Goal: Transaction & Acquisition: Purchase product/service

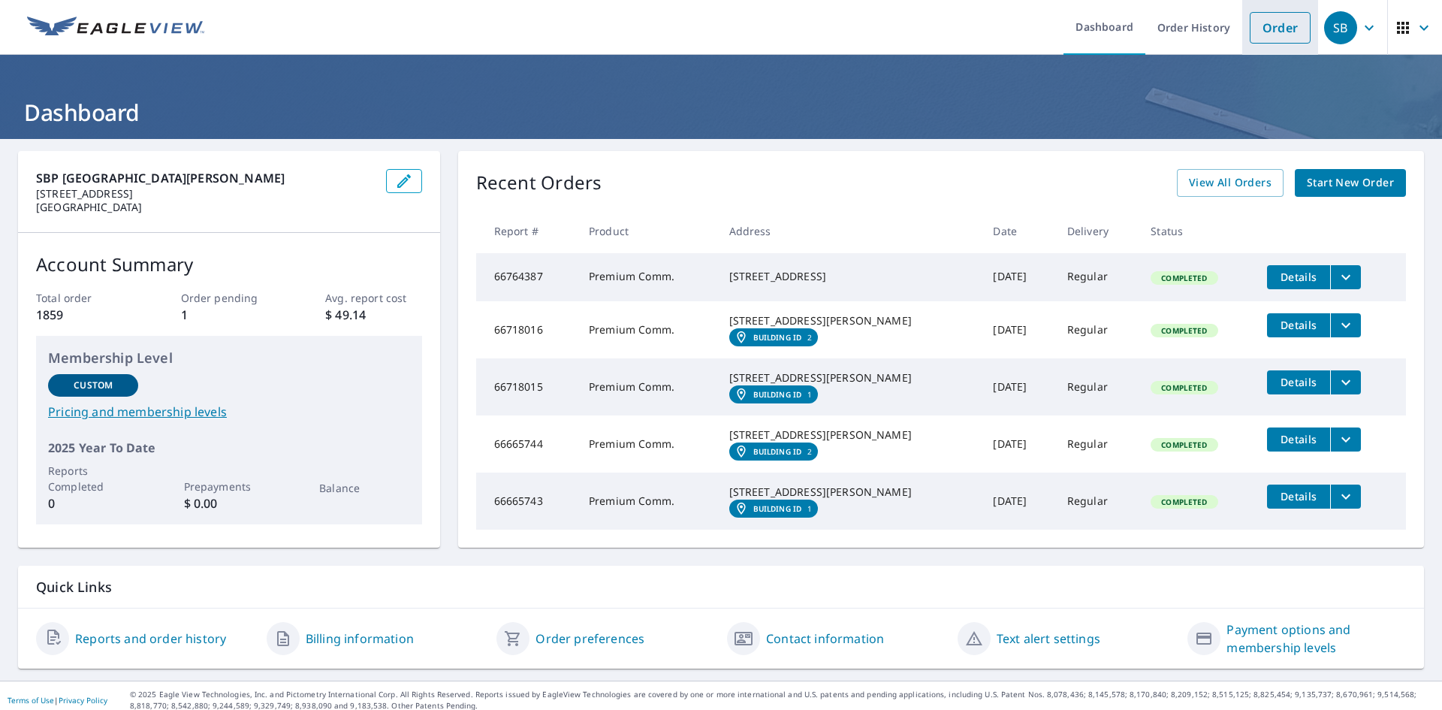
click at [1277, 30] on link "Order" at bounding box center [1280, 28] width 61 height 32
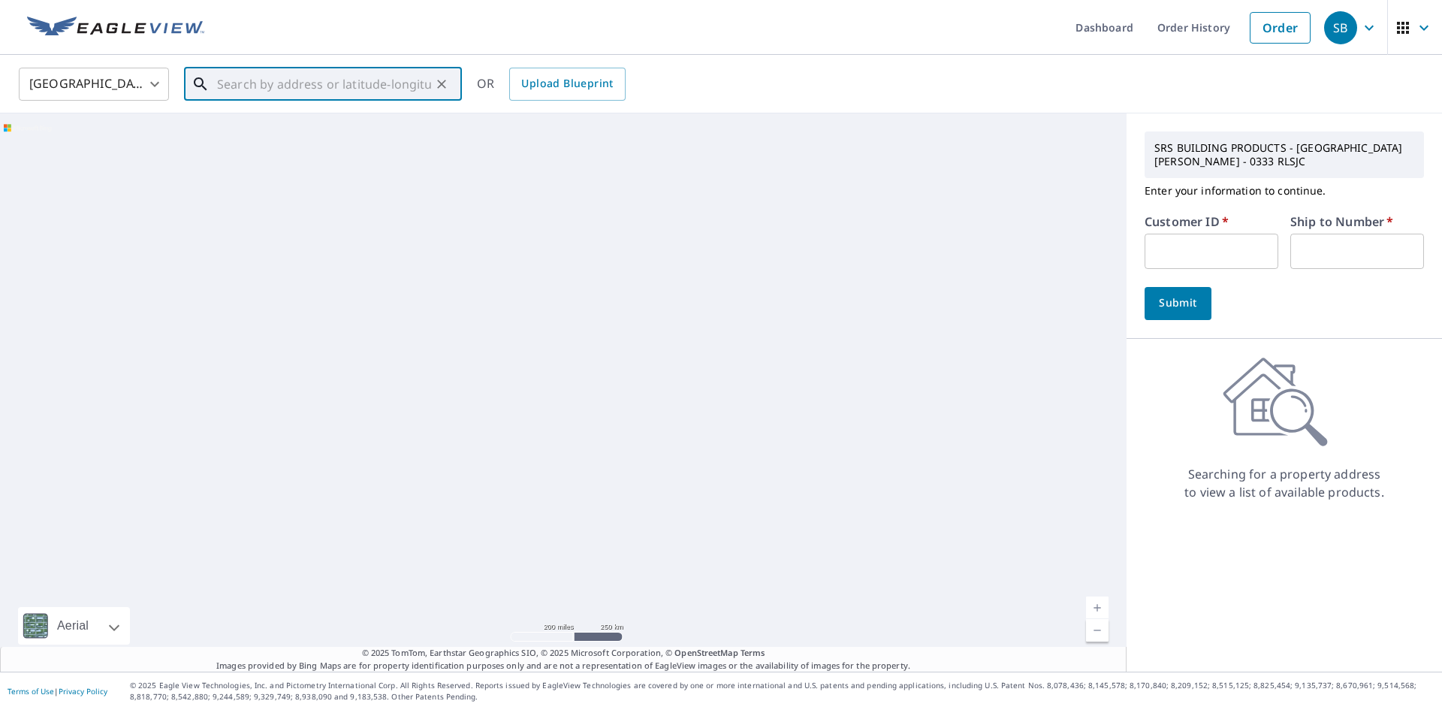
click at [301, 94] on input "text" at bounding box center [324, 84] width 214 height 42
paste input "[STREET_ADDRESS]"
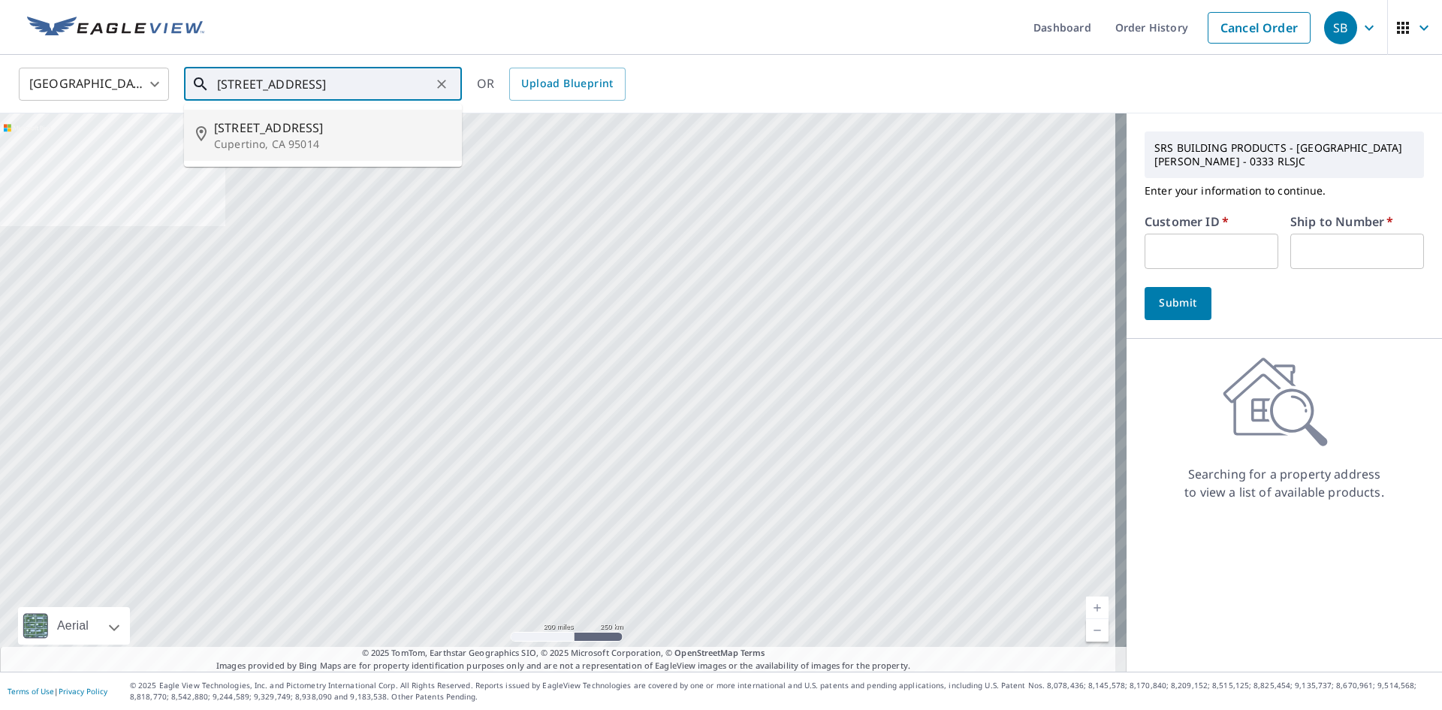
click at [355, 131] on span "[STREET_ADDRESS]" at bounding box center [332, 128] width 236 height 18
type input "[STREET_ADDRESS]"
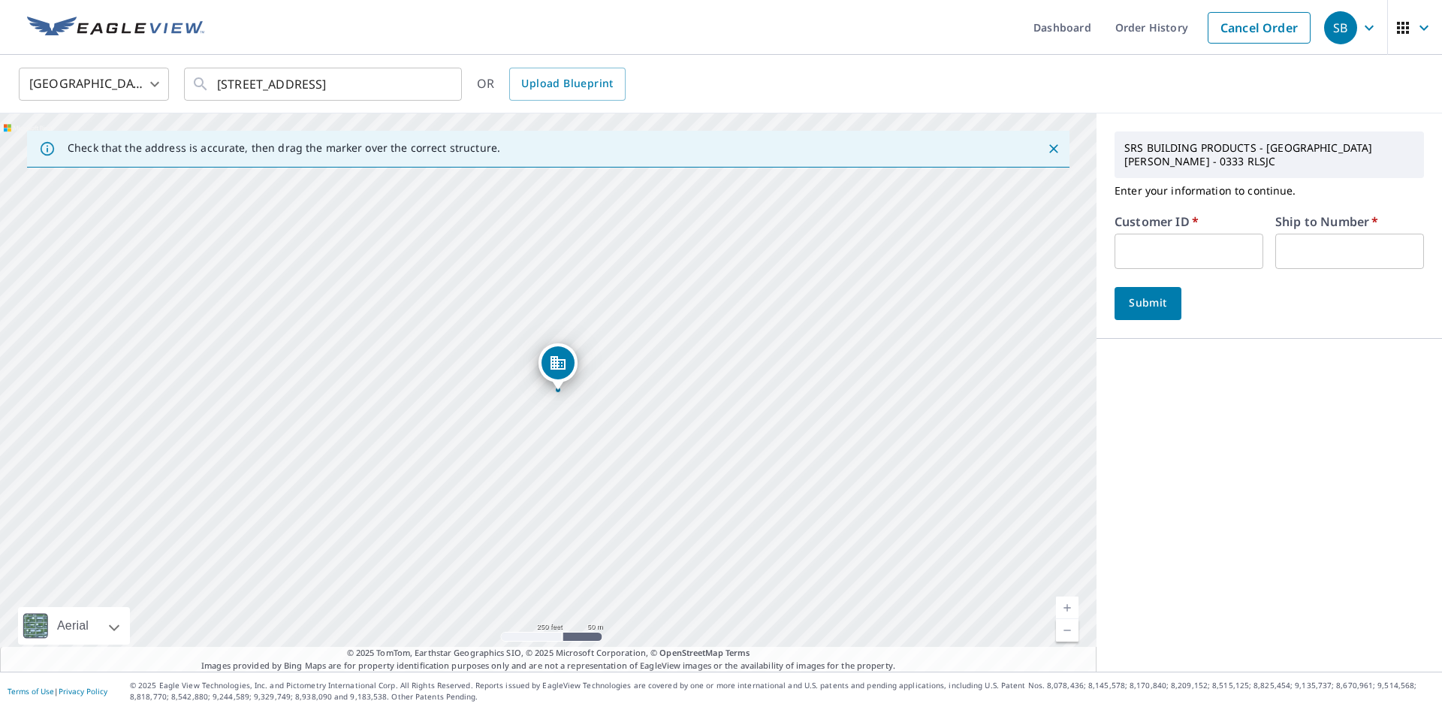
click at [1154, 234] on input "text" at bounding box center [1188, 251] width 149 height 35
type input "A1R332"
click at [1278, 235] on input "text" at bounding box center [1349, 251] width 149 height 35
type input "1"
click at [1167, 292] on button "Submit" at bounding box center [1147, 303] width 67 height 33
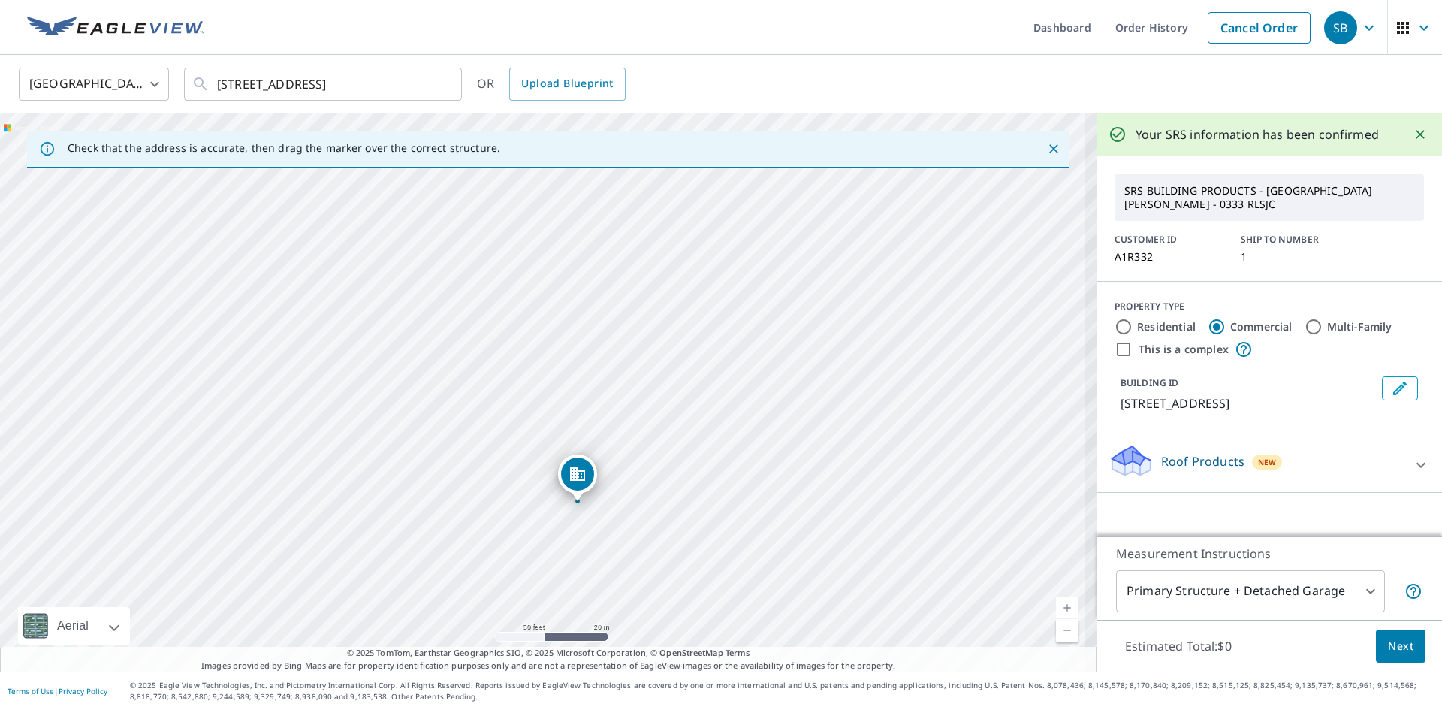
drag, startPoint x: 488, startPoint y: 351, endPoint x: 677, endPoint y: 436, distance: 207.4
click at [677, 436] on div "[STREET_ADDRESS]" at bounding box center [548, 392] width 1096 height 558
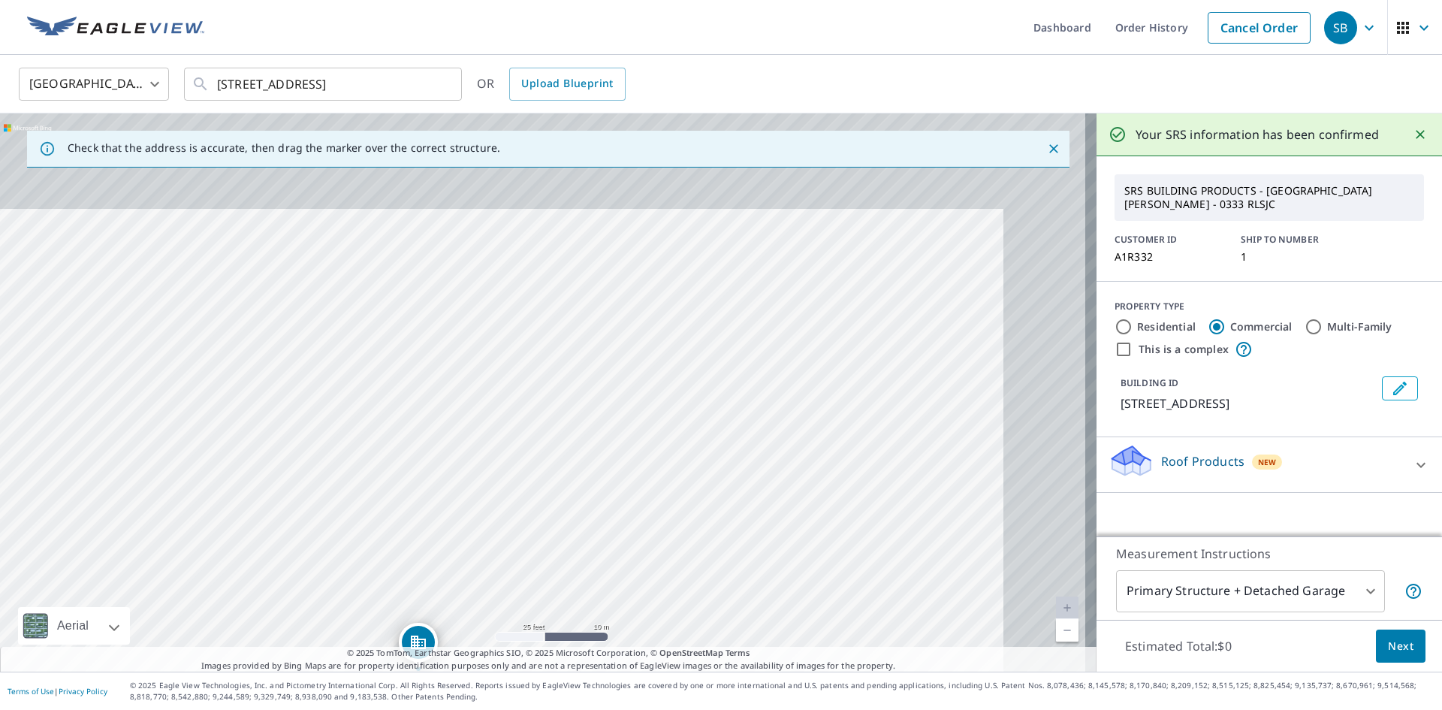
drag, startPoint x: 407, startPoint y: 315, endPoint x: 257, endPoint y: 415, distance: 180.4
click at [257, 415] on div "[STREET_ADDRESS]" at bounding box center [548, 392] width 1096 height 558
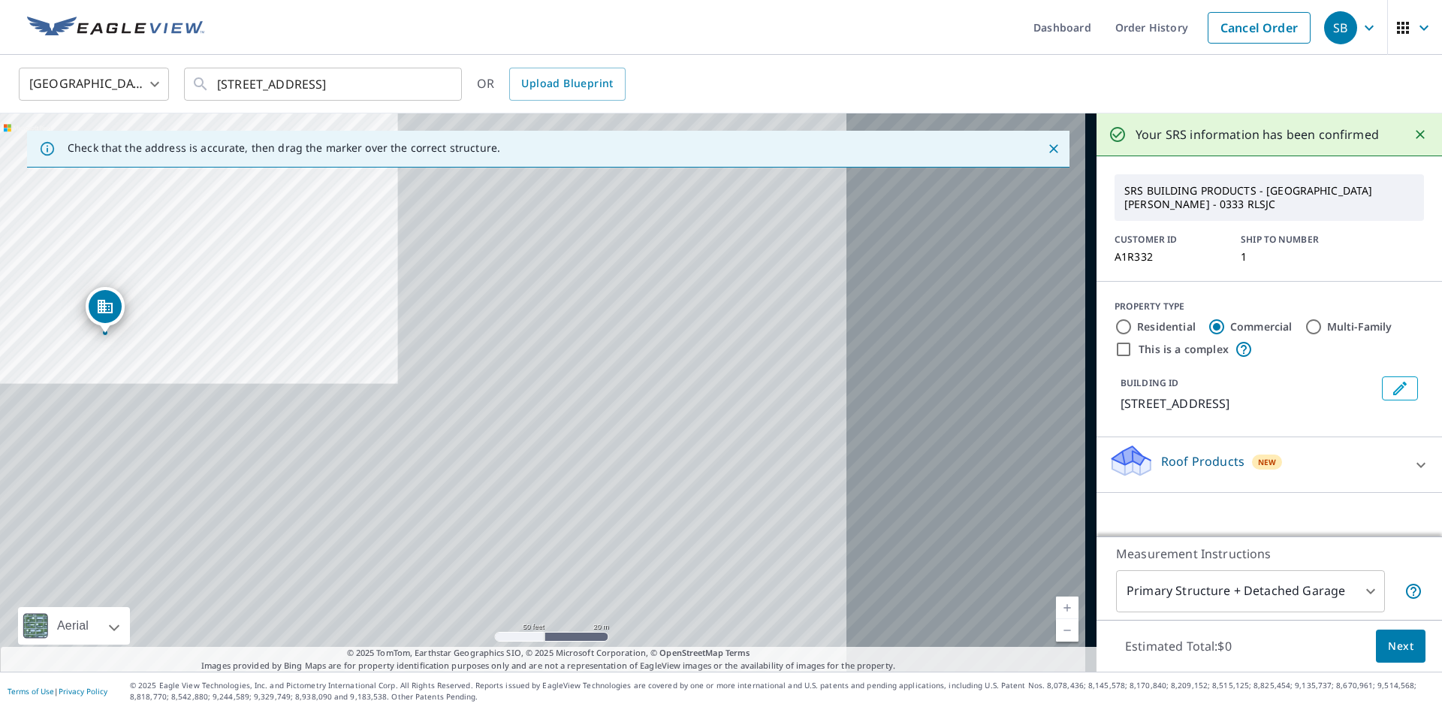
drag, startPoint x: 742, startPoint y: 400, endPoint x: 294, endPoint y: 190, distance: 495.2
click at [294, 190] on div "[STREET_ADDRESS]" at bounding box center [548, 392] width 1096 height 558
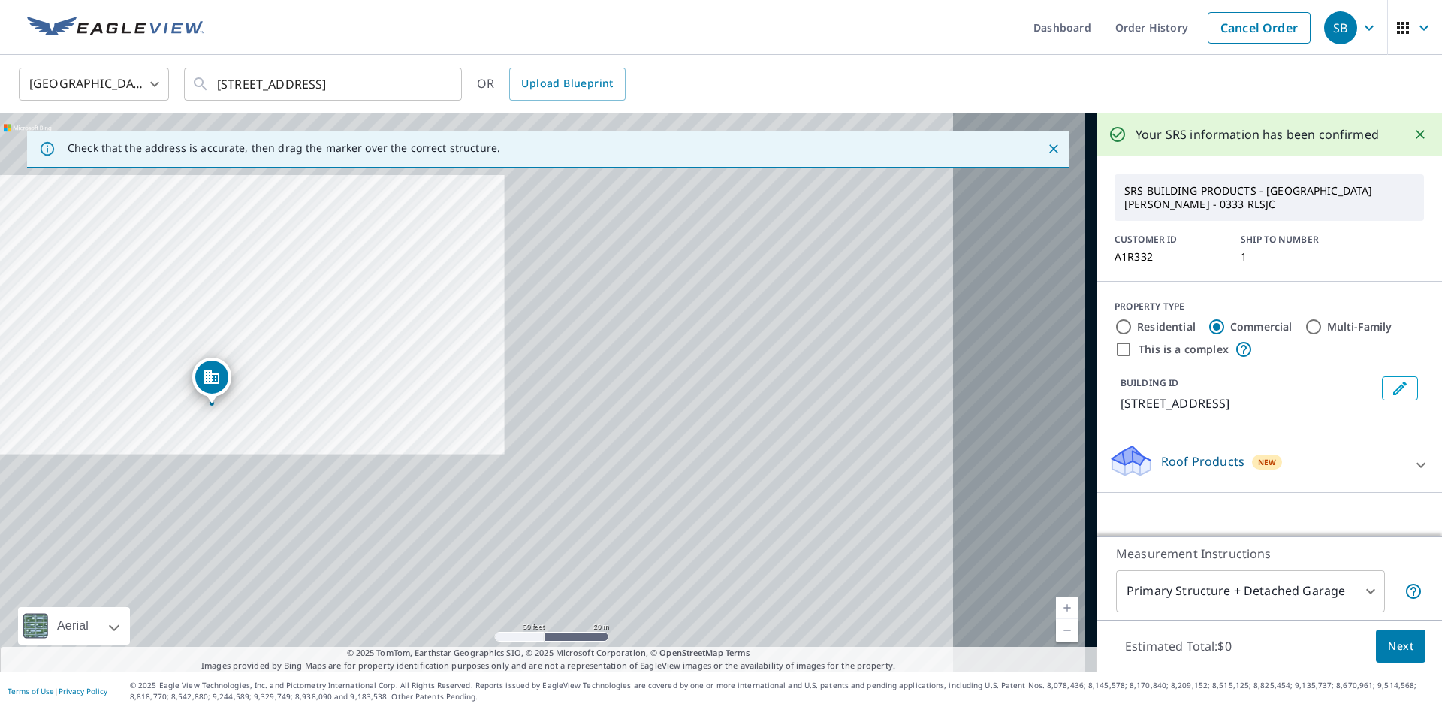
drag, startPoint x: 544, startPoint y: 383, endPoint x: 674, endPoint y: 440, distance: 141.2
click at [674, 440] on div "[STREET_ADDRESS]" at bounding box center [548, 392] width 1096 height 558
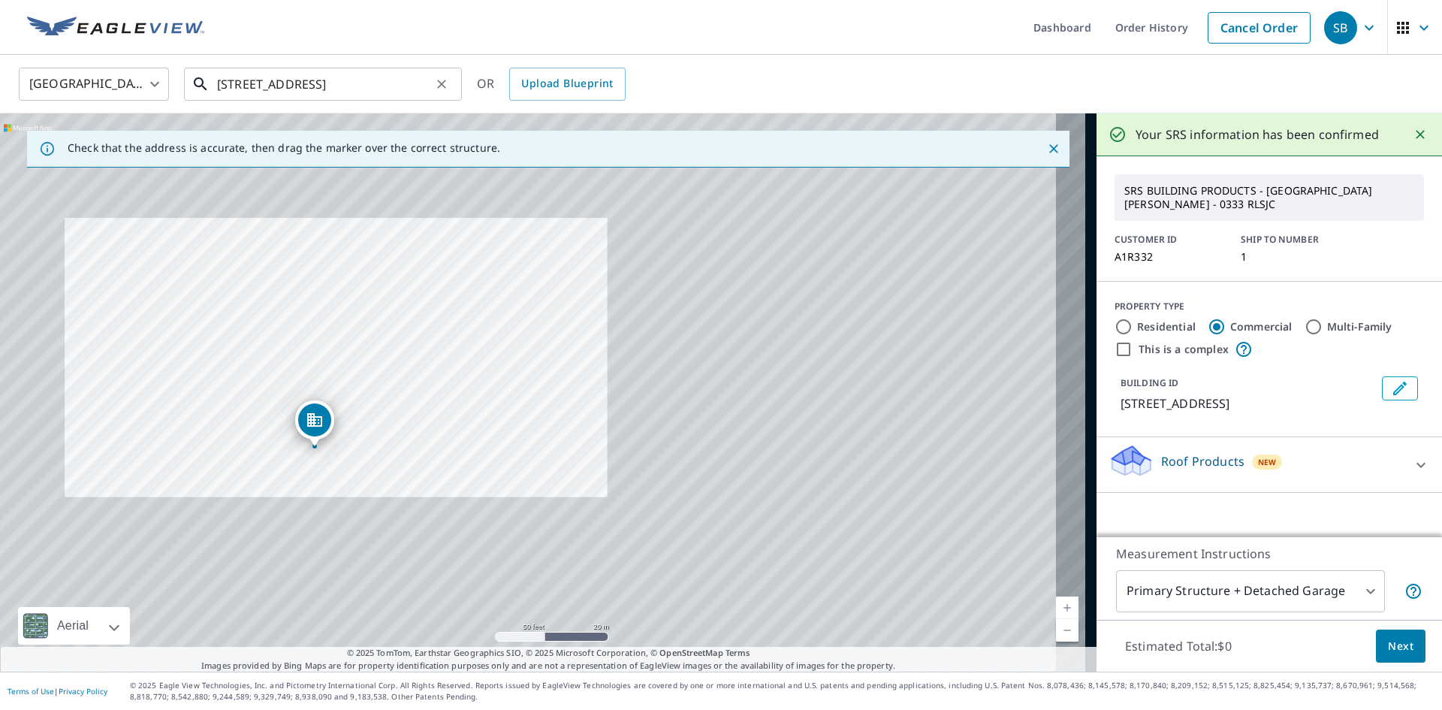
click at [358, 68] on input "[STREET_ADDRESS]" at bounding box center [324, 84] width 214 height 42
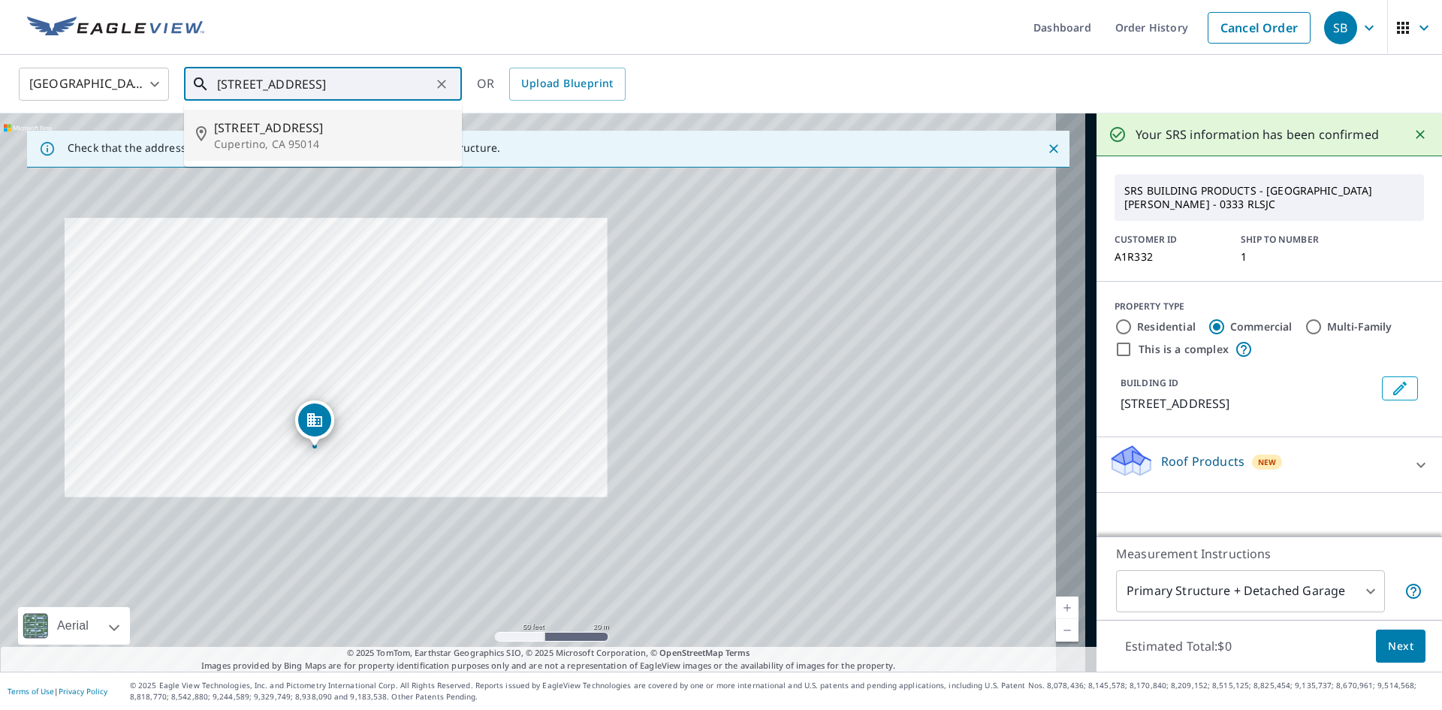
click at [329, 138] on p "Cupertino, CA 95014" at bounding box center [332, 144] width 236 height 15
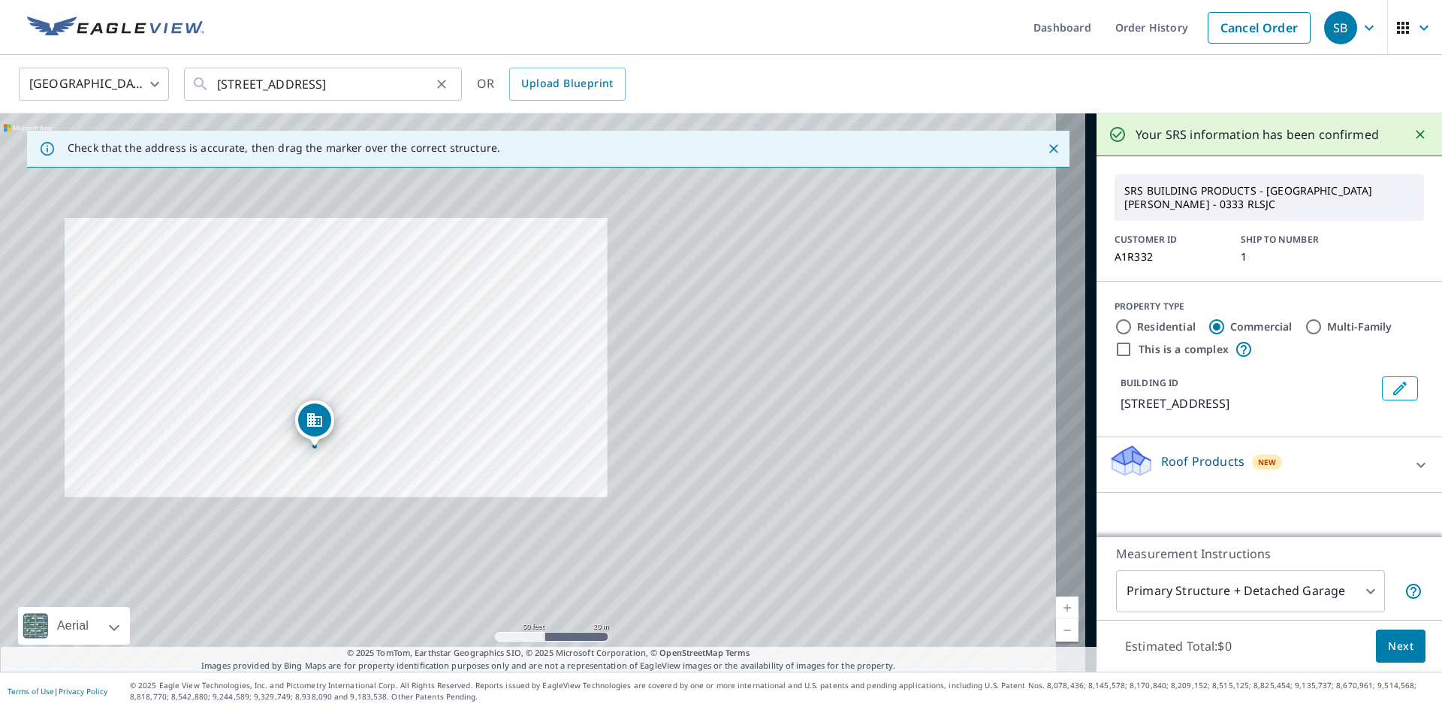
click at [194, 90] on icon at bounding box center [200, 84] width 18 height 18
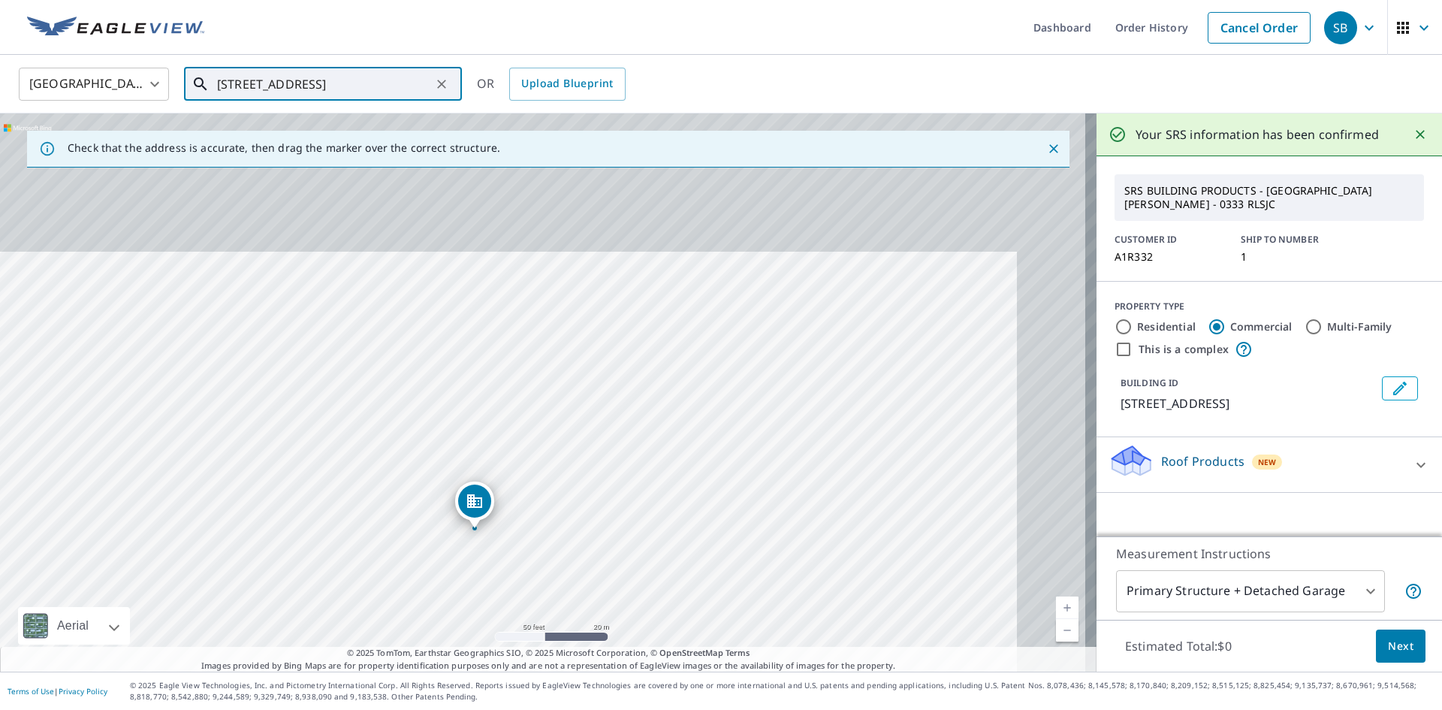
drag, startPoint x: 734, startPoint y: 250, endPoint x: 665, endPoint y: 385, distance: 151.5
click at [665, 385] on div "[STREET_ADDRESS]" at bounding box center [548, 392] width 1096 height 558
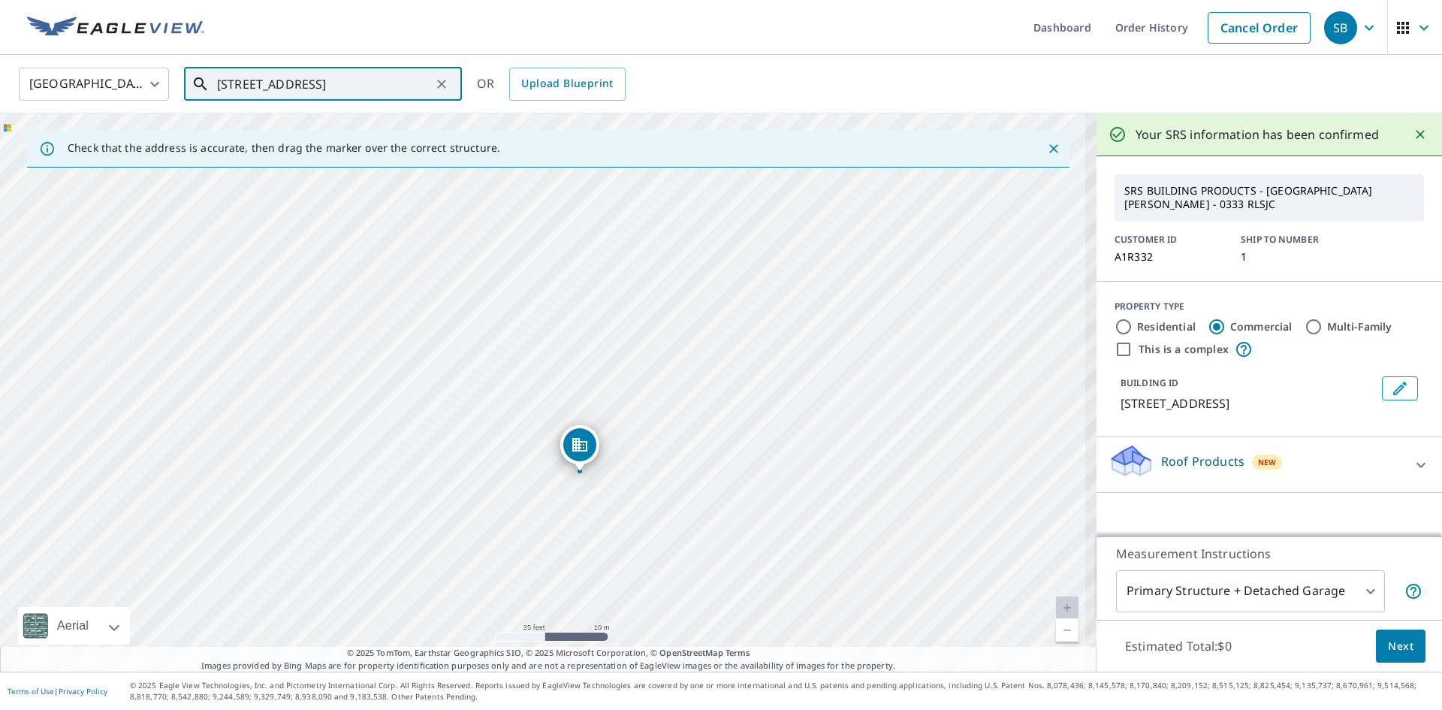
drag, startPoint x: 384, startPoint y: 472, endPoint x: 432, endPoint y: 406, distance: 81.7
click at [432, 406] on div "[STREET_ADDRESS]" at bounding box center [548, 392] width 1096 height 558
click at [1304, 318] on input "Multi-Family" at bounding box center [1313, 327] width 18 height 18
radio input "true"
type input "2"
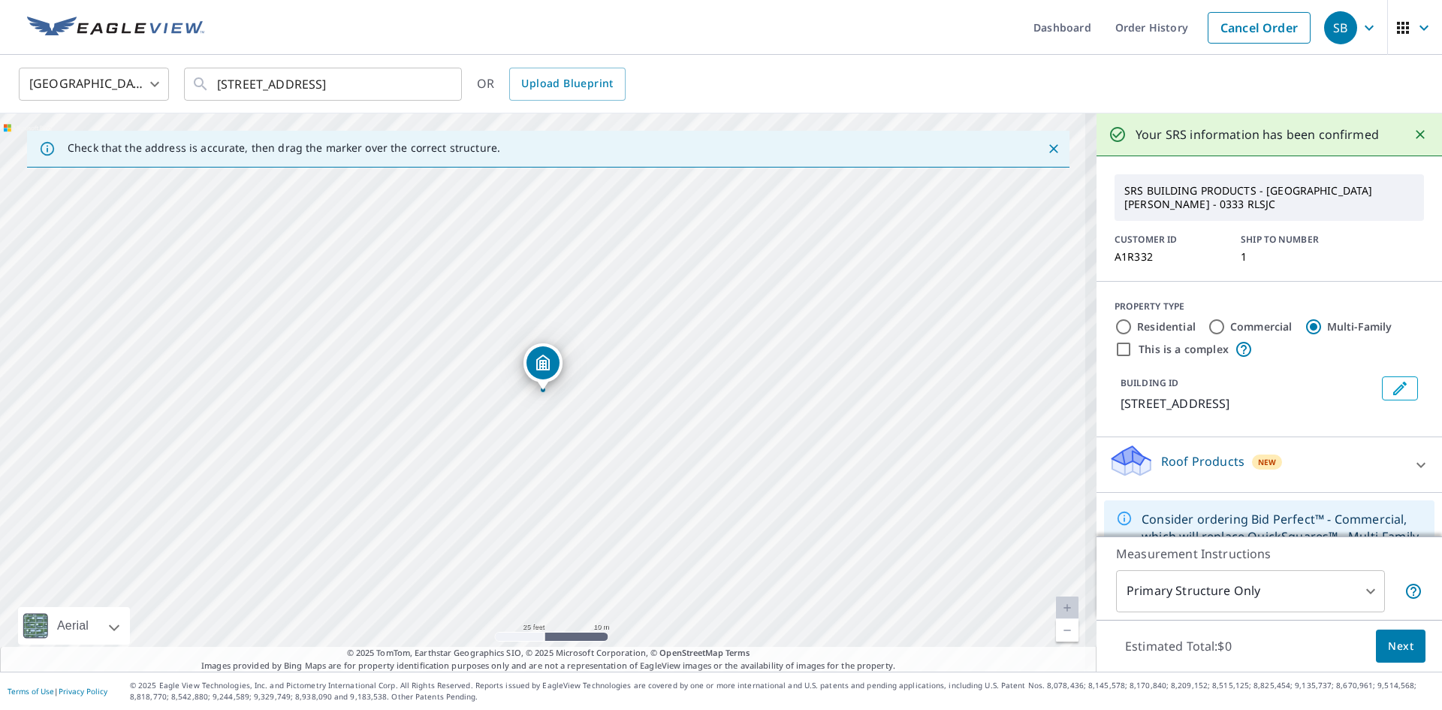
click at [1117, 340] on input "This is a complex" at bounding box center [1123, 349] width 18 height 18
checkbox input "true"
type input "4"
radio input "true"
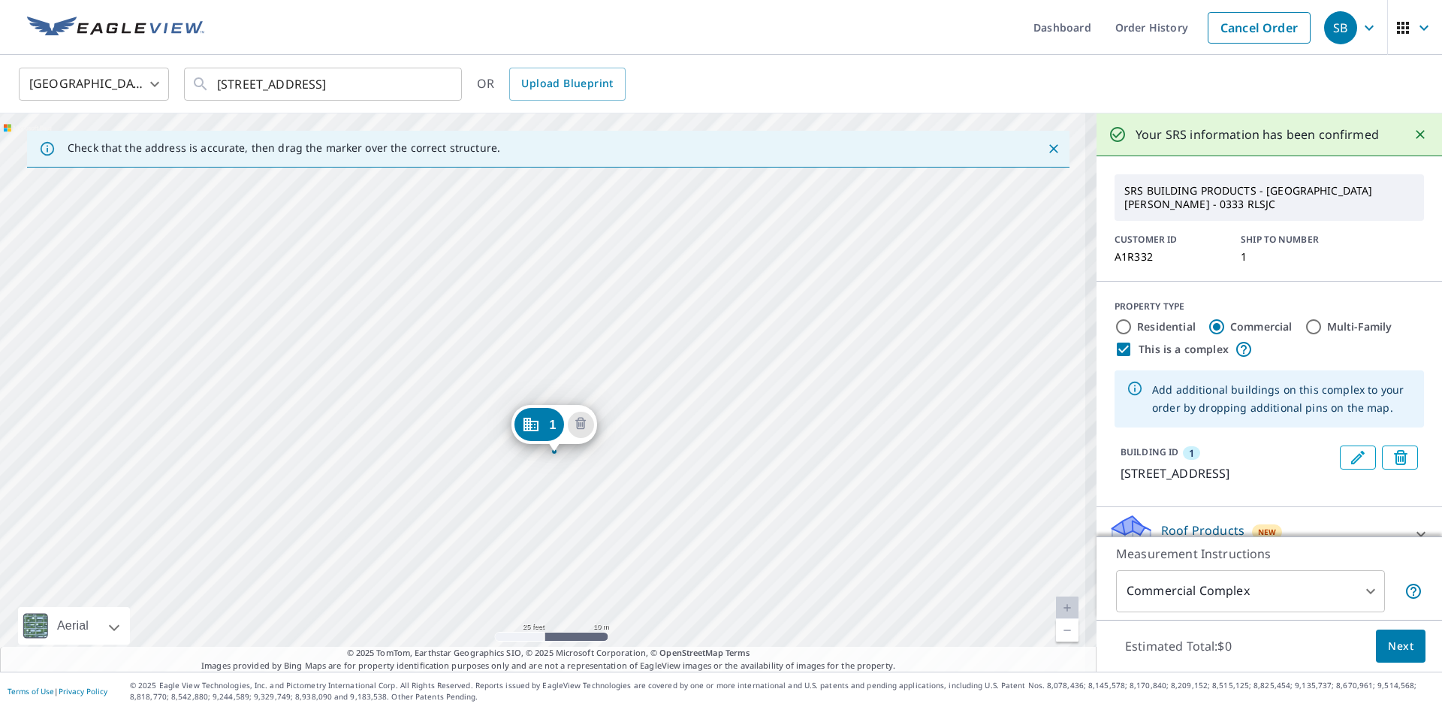
drag, startPoint x: 599, startPoint y: 430, endPoint x: 612, endPoint y: 493, distance: 64.4
click at [612, 493] on div "1 [STREET_ADDRESS]" at bounding box center [548, 392] width 1096 height 558
drag, startPoint x: 558, startPoint y: 437, endPoint x: 524, endPoint y: 444, distance: 34.5
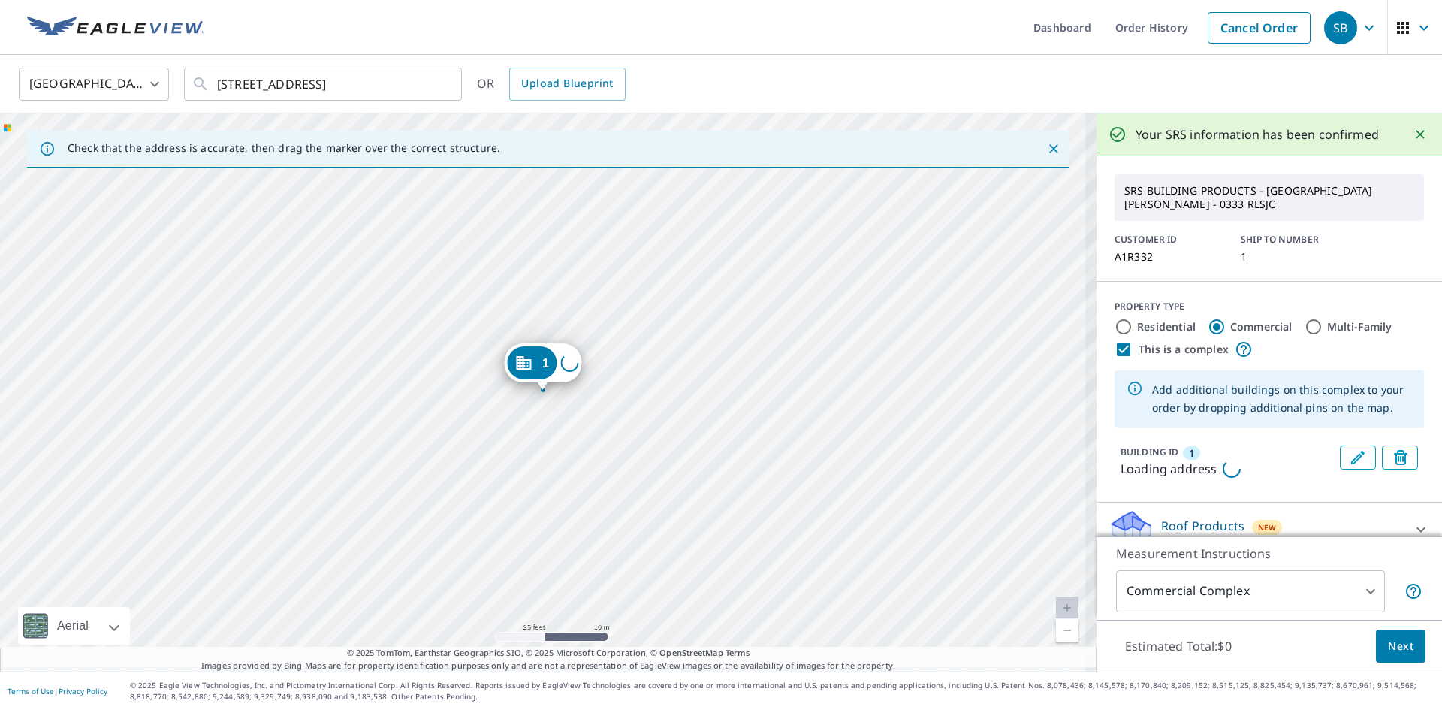
click at [391, 360] on div "1 Loading address" at bounding box center [548, 392] width 1096 height 558
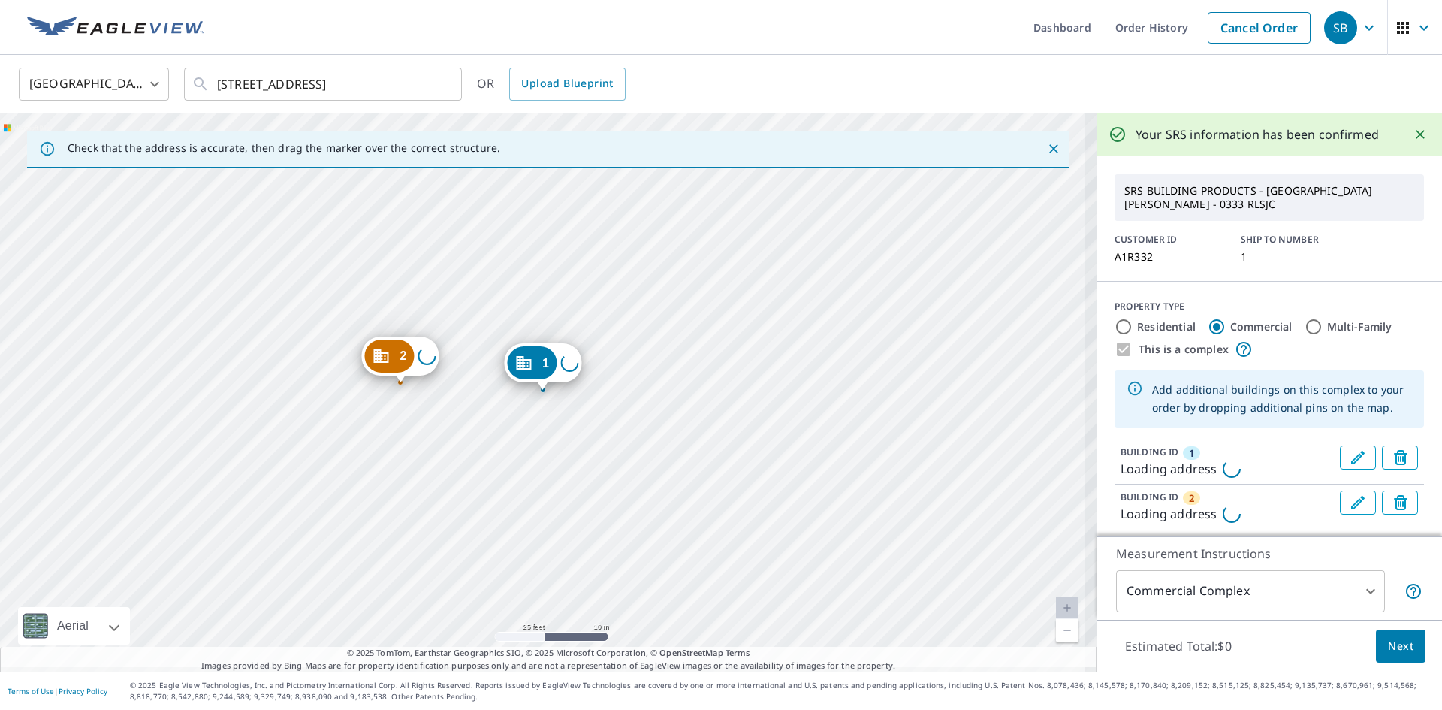
drag, startPoint x: 381, startPoint y: 333, endPoint x: 391, endPoint y: 357, distance: 26.4
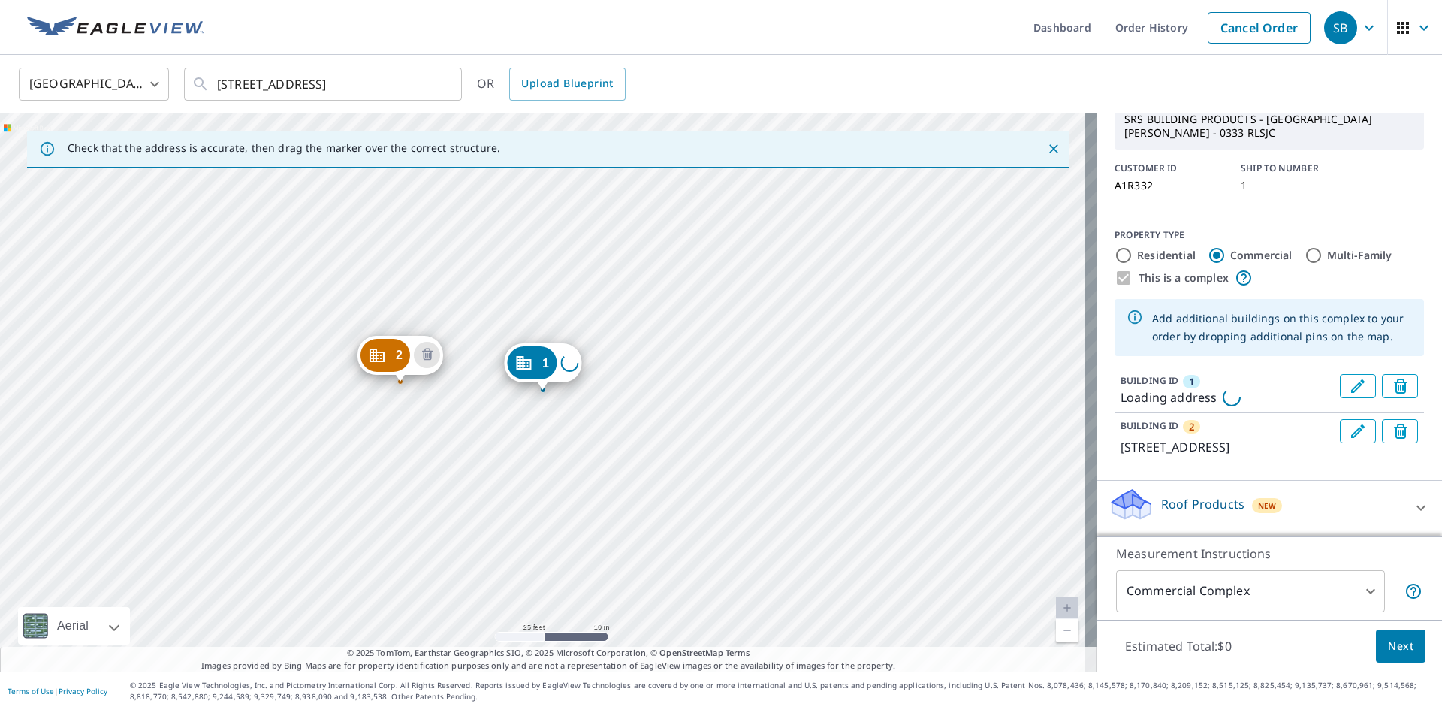
scroll to position [76, 0]
click at [1193, 510] on p "Roof Products" at bounding box center [1202, 504] width 83 height 18
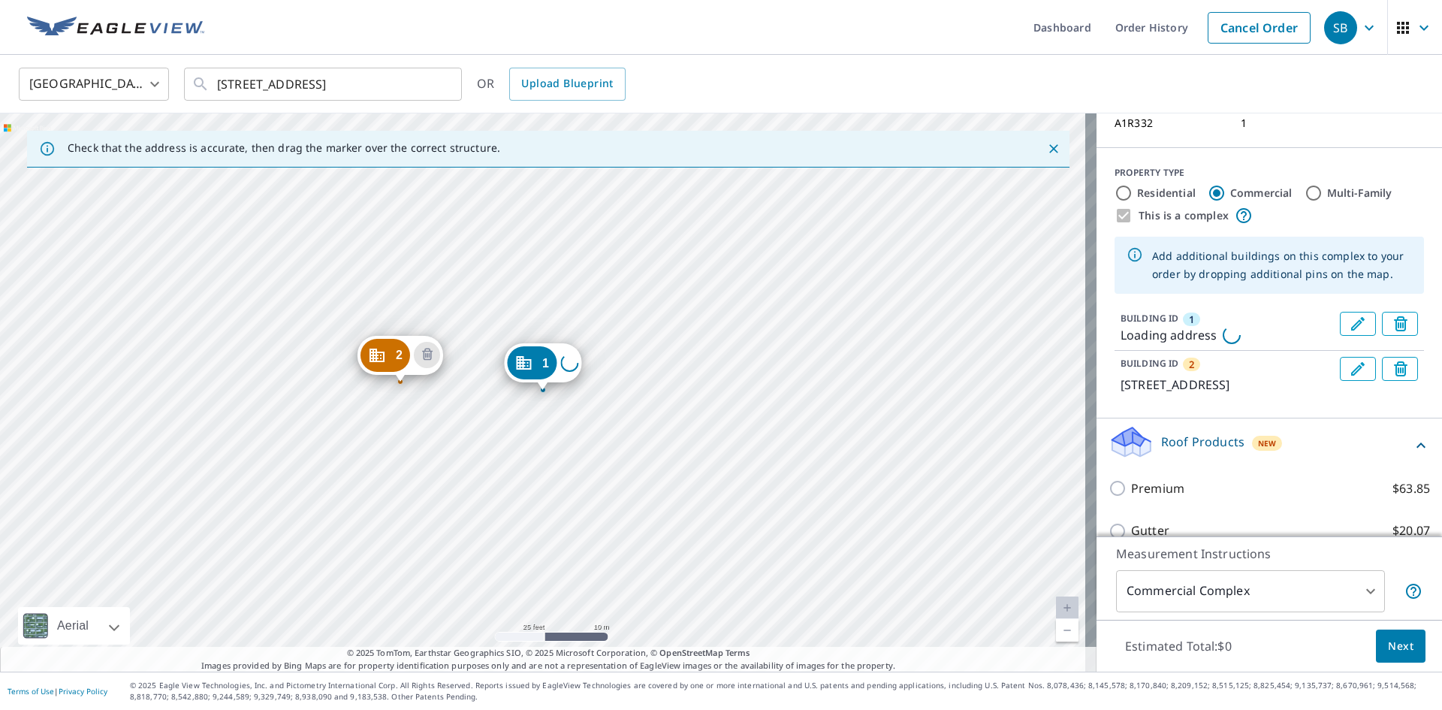
scroll to position [204, 0]
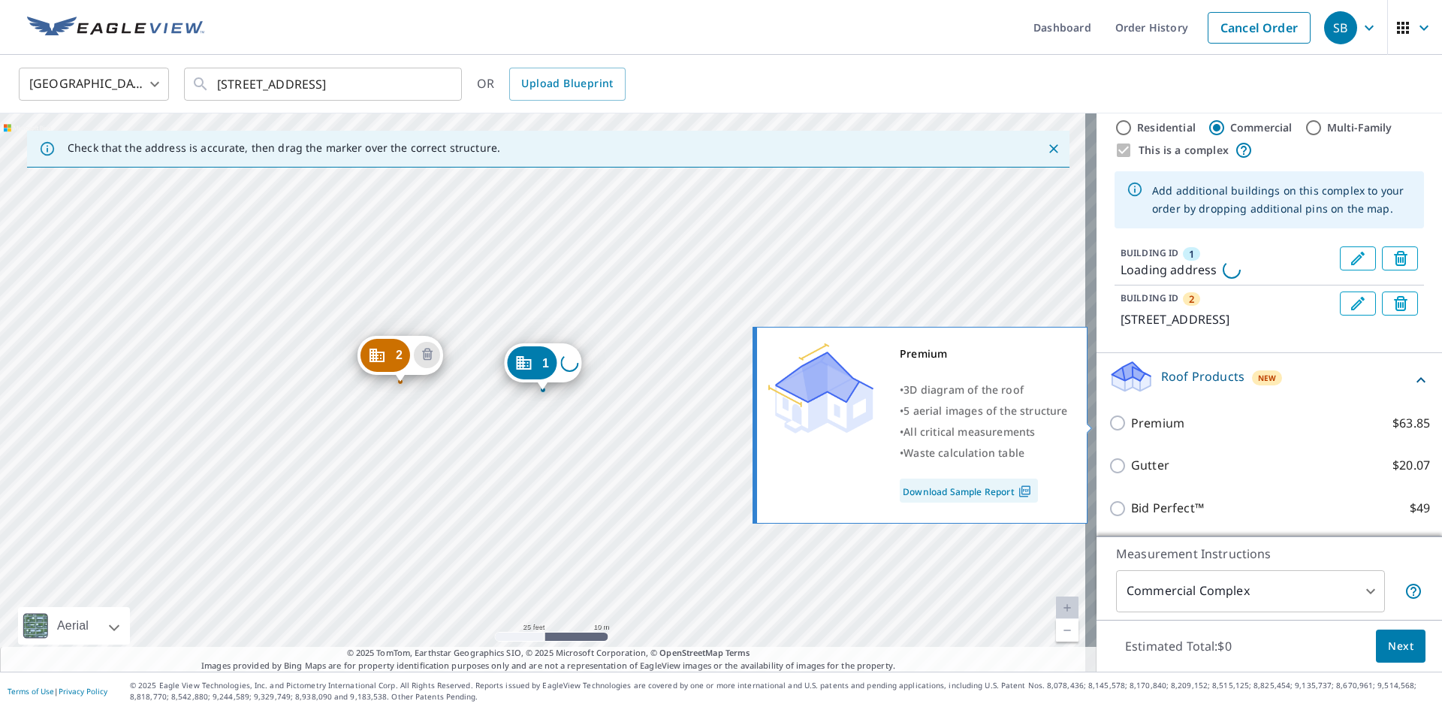
click at [1146, 418] on p "Premium" at bounding box center [1157, 423] width 53 height 19
click at [1131, 418] on input "Premium $63.85" at bounding box center [1119, 423] width 23 height 18
checkbox input "true"
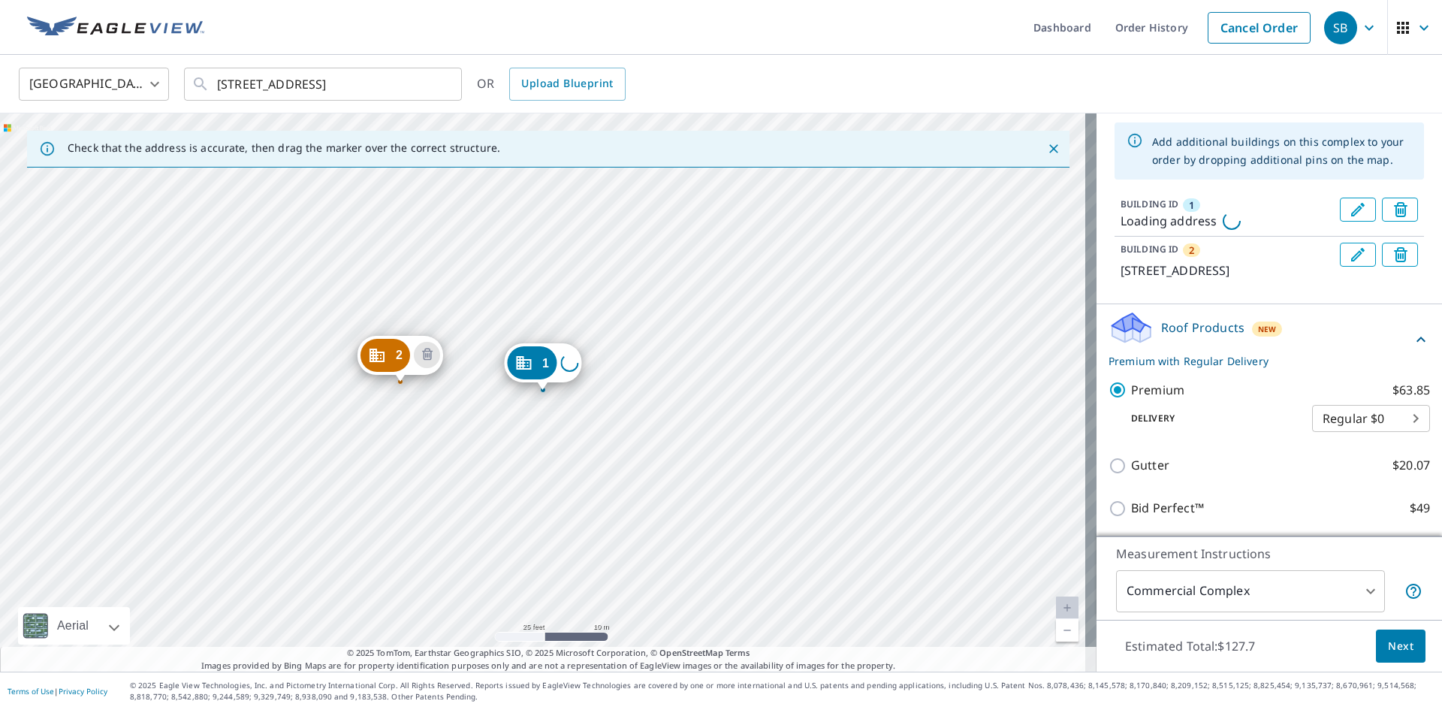
scroll to position [0, 0]
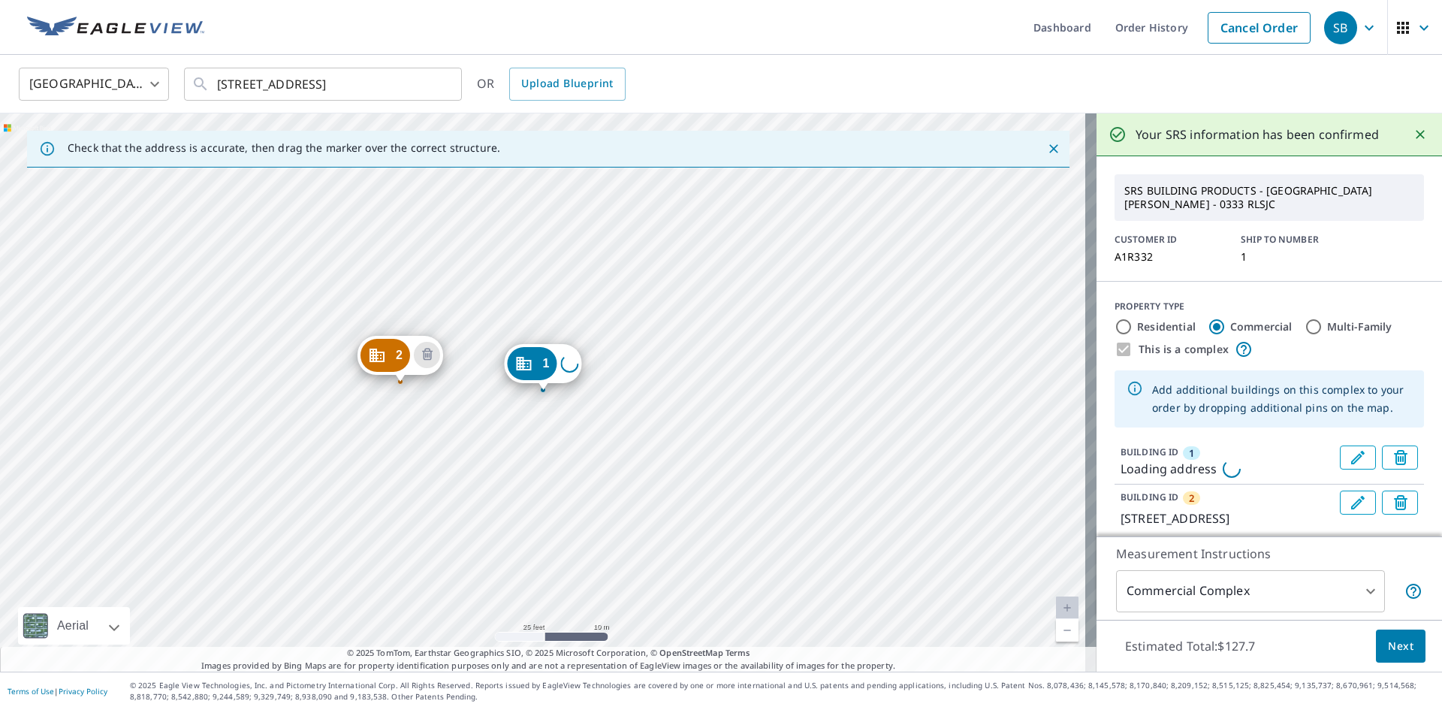
drag, startPoint x: 543, startPoint y: 360, endPoint x: 540, endPoint y: 324, distance: 36.2
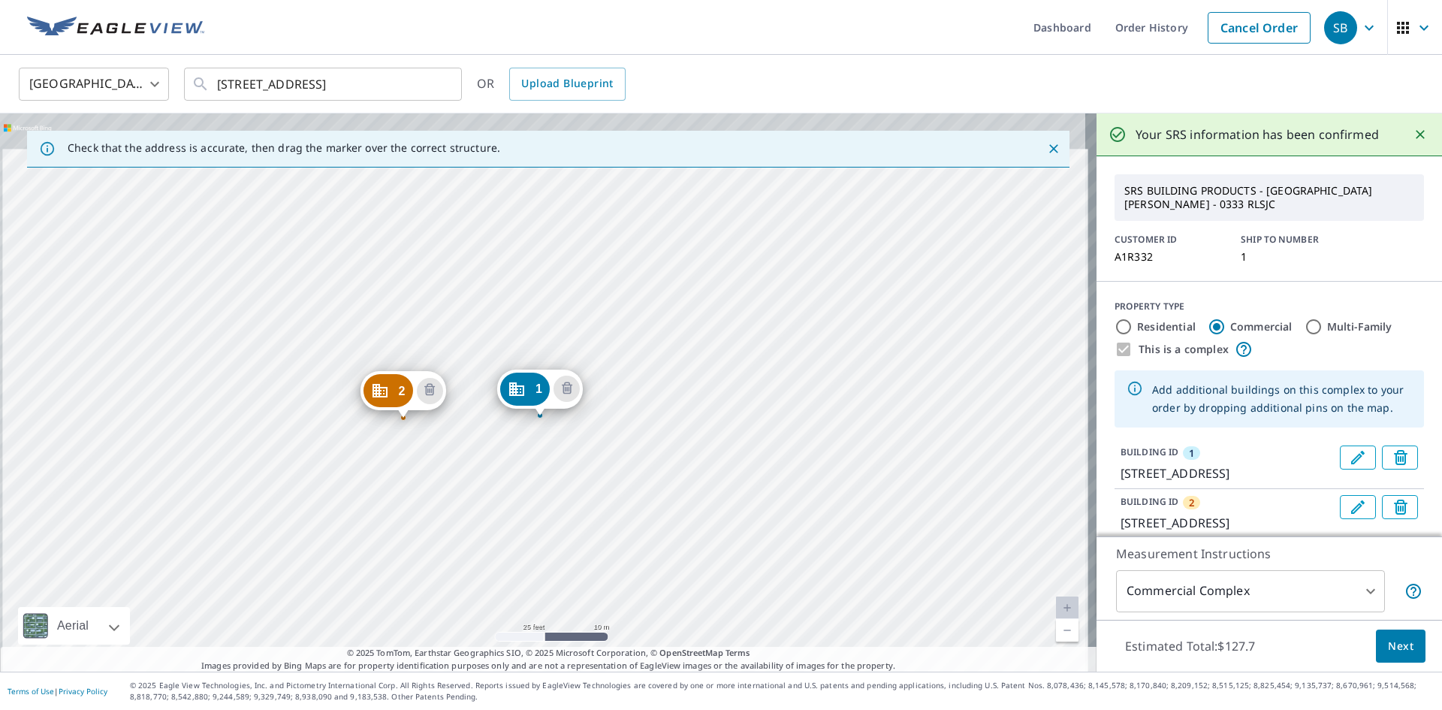
drag, startPoint x: 538, startPoint y: 362, endPoint x: 535, endPoint y: 383, distance: 21.2
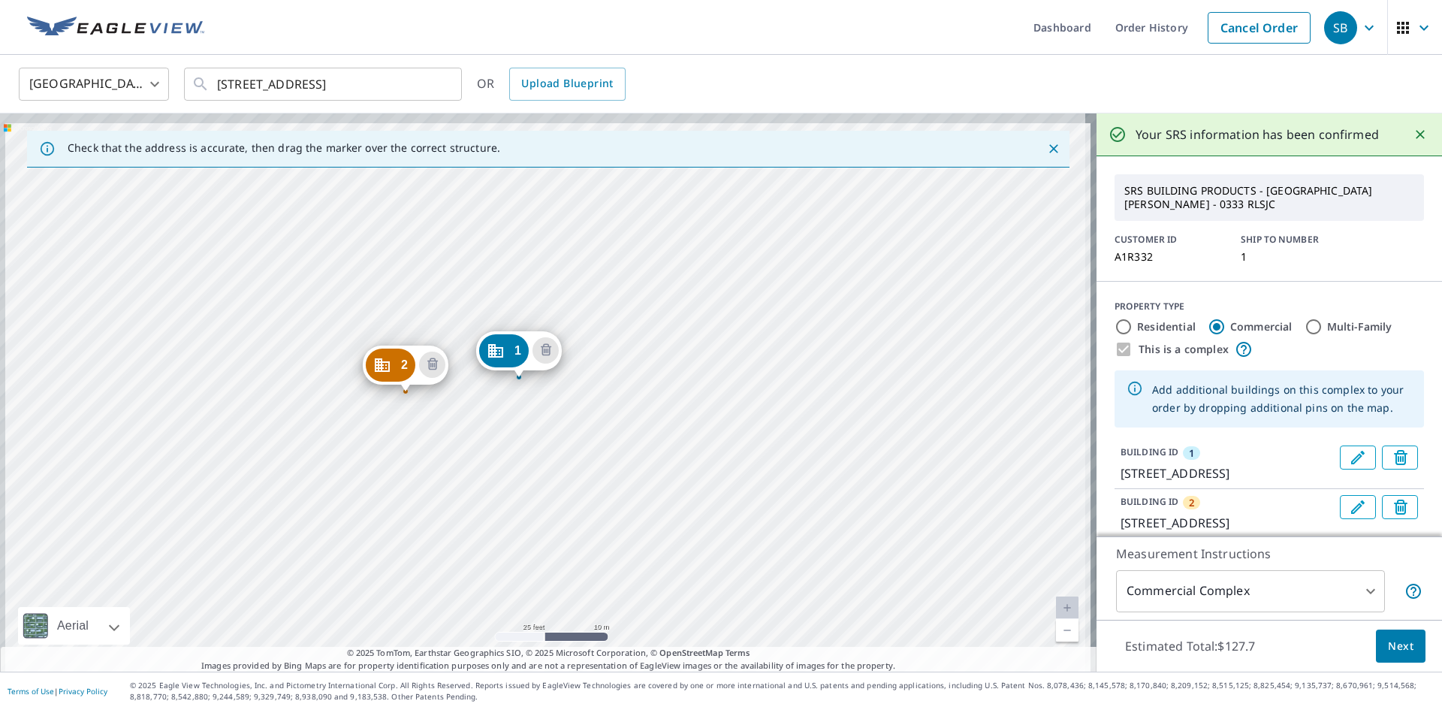
drag, startPoint x: 538, startPoint y: 369, endPoint x: 514, endPoint y: 356, distance: 27.2
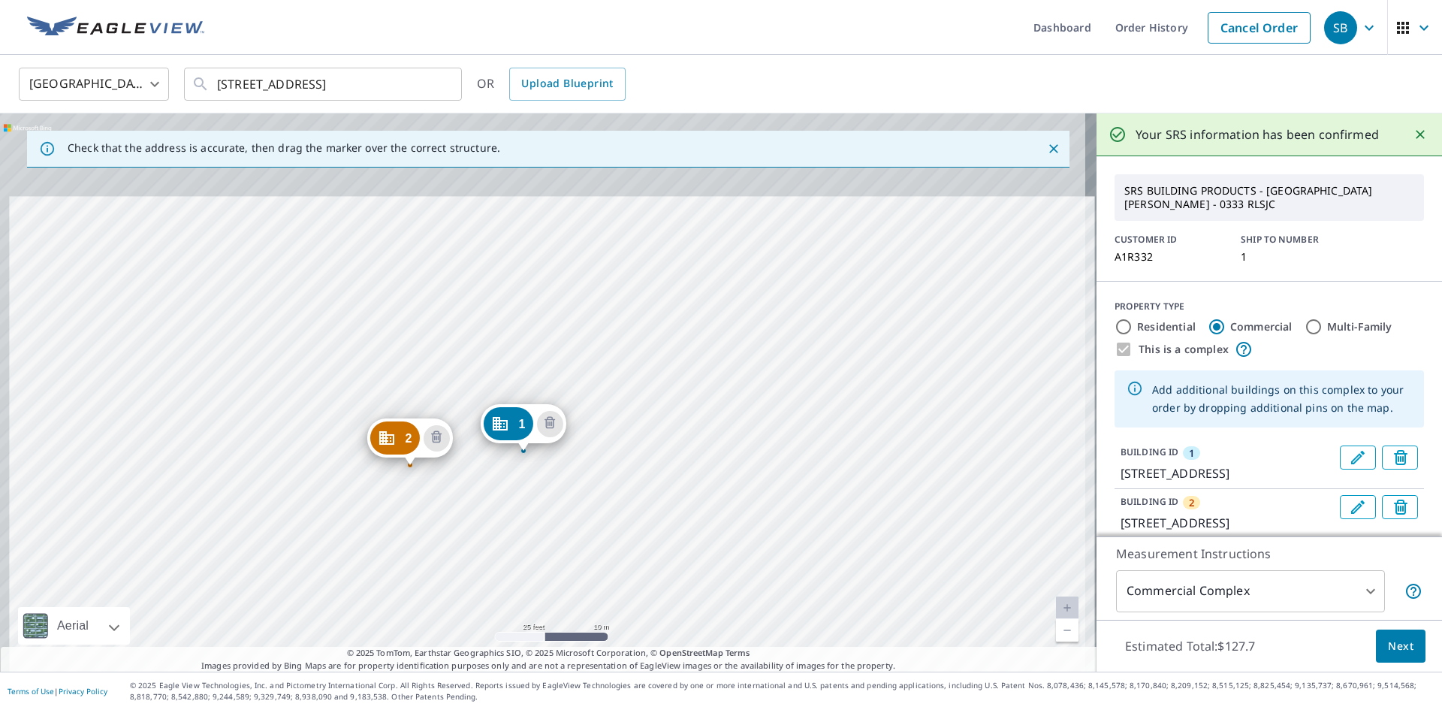
drag, startPoint x: 669, startPoint y: 374, endPoint x: 650, endPoint y: 435, distance: 63.9
click at [650, 435] on div "2 [STREET_ADDRESS] [STREET_ADDRESS]" at bounding box center [548, 392] width 1096 height 558
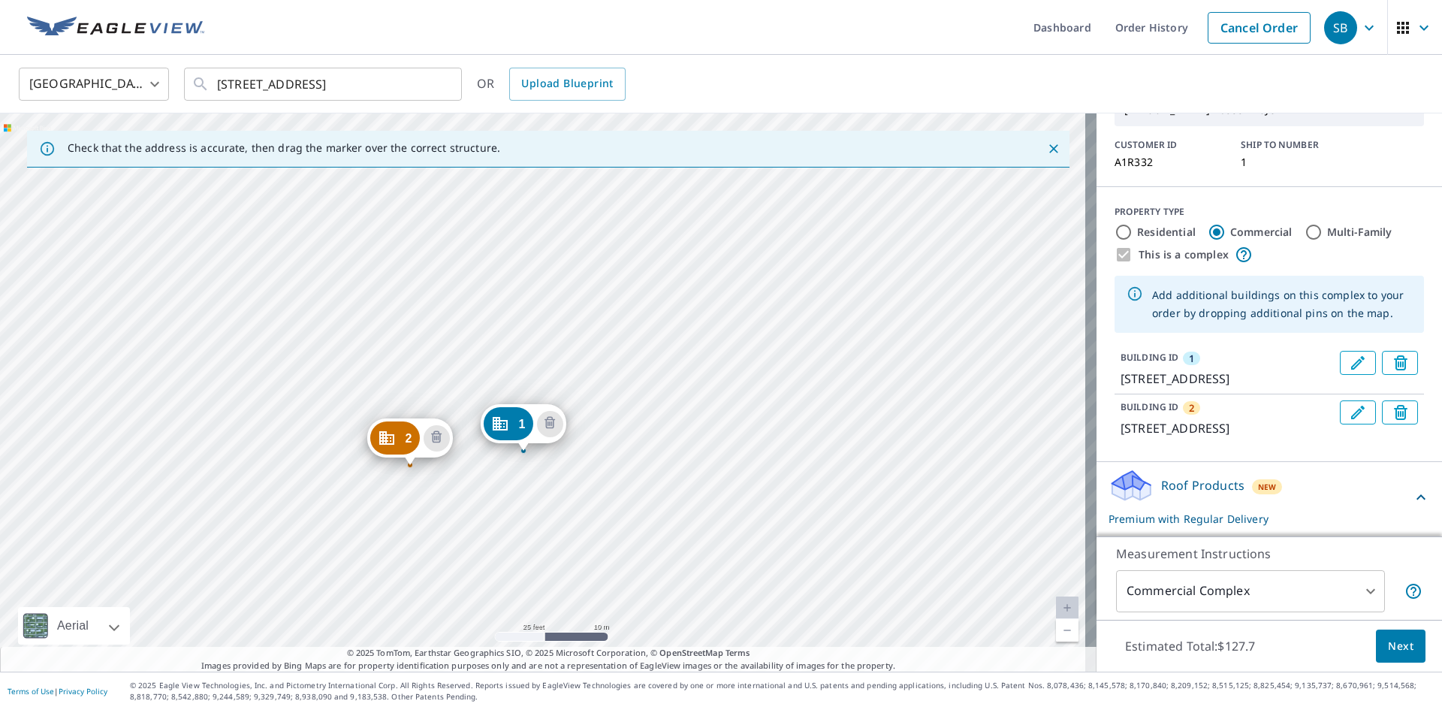
scroll to position [275, 0]
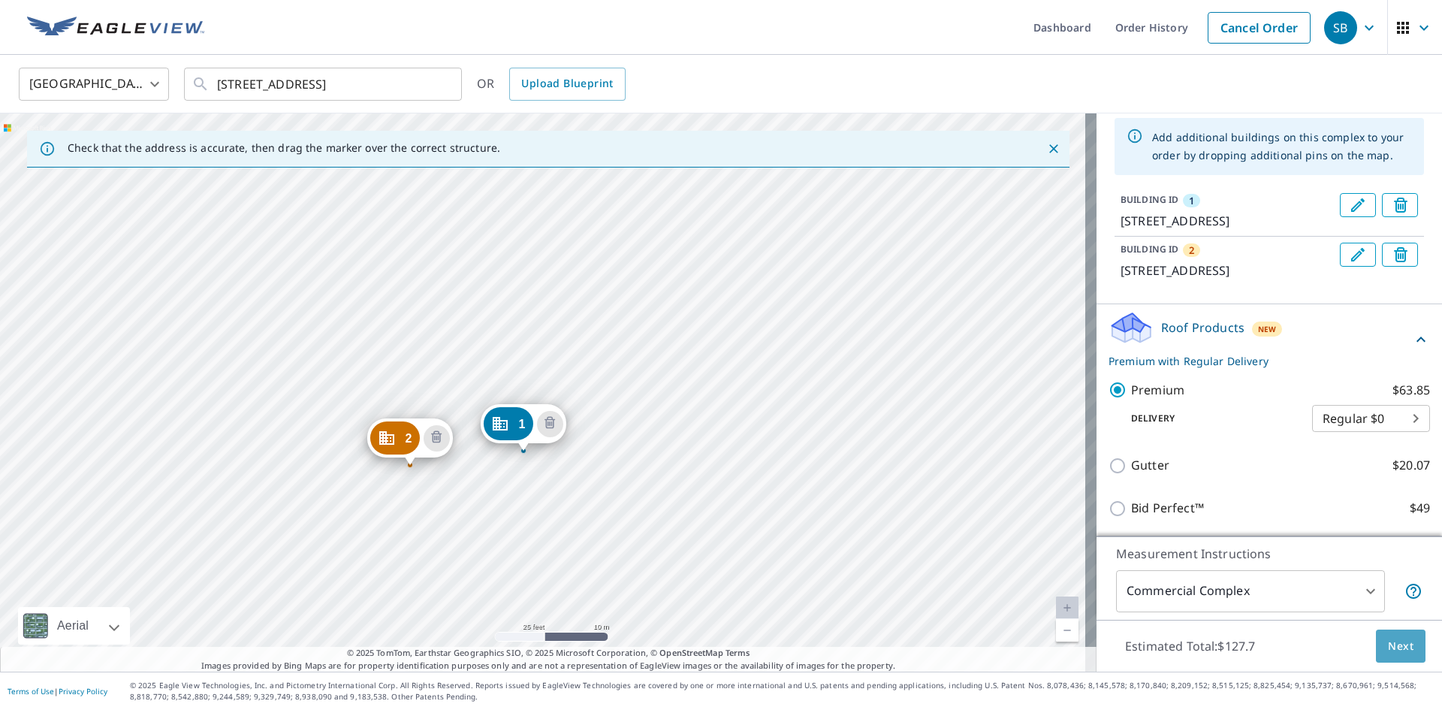
click at [1388, 644] on span "Next" at bounding box center [1401, 646] width 26 height 19
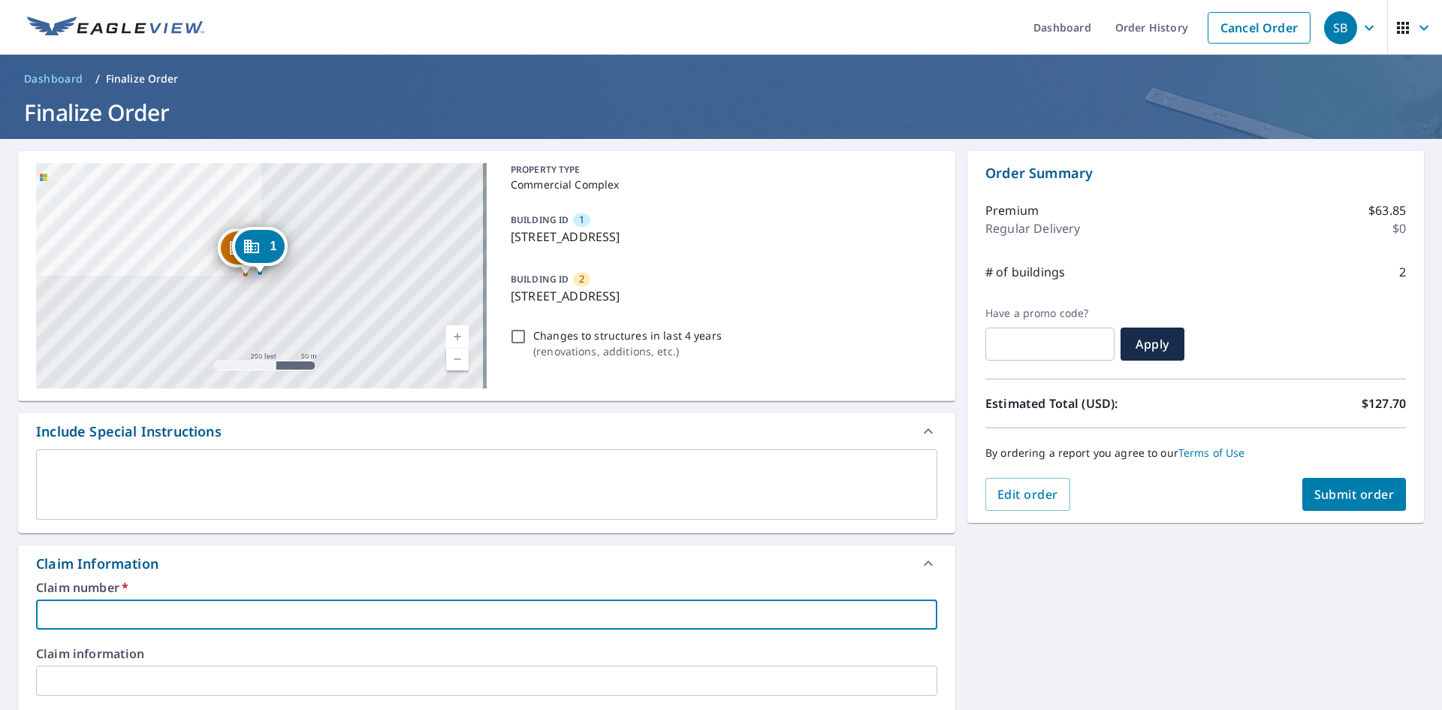
click at [202, 615] on input "text" at bounding box center [486, 614] width 901 height 30
type input "A1R332"
checkbox input "true"
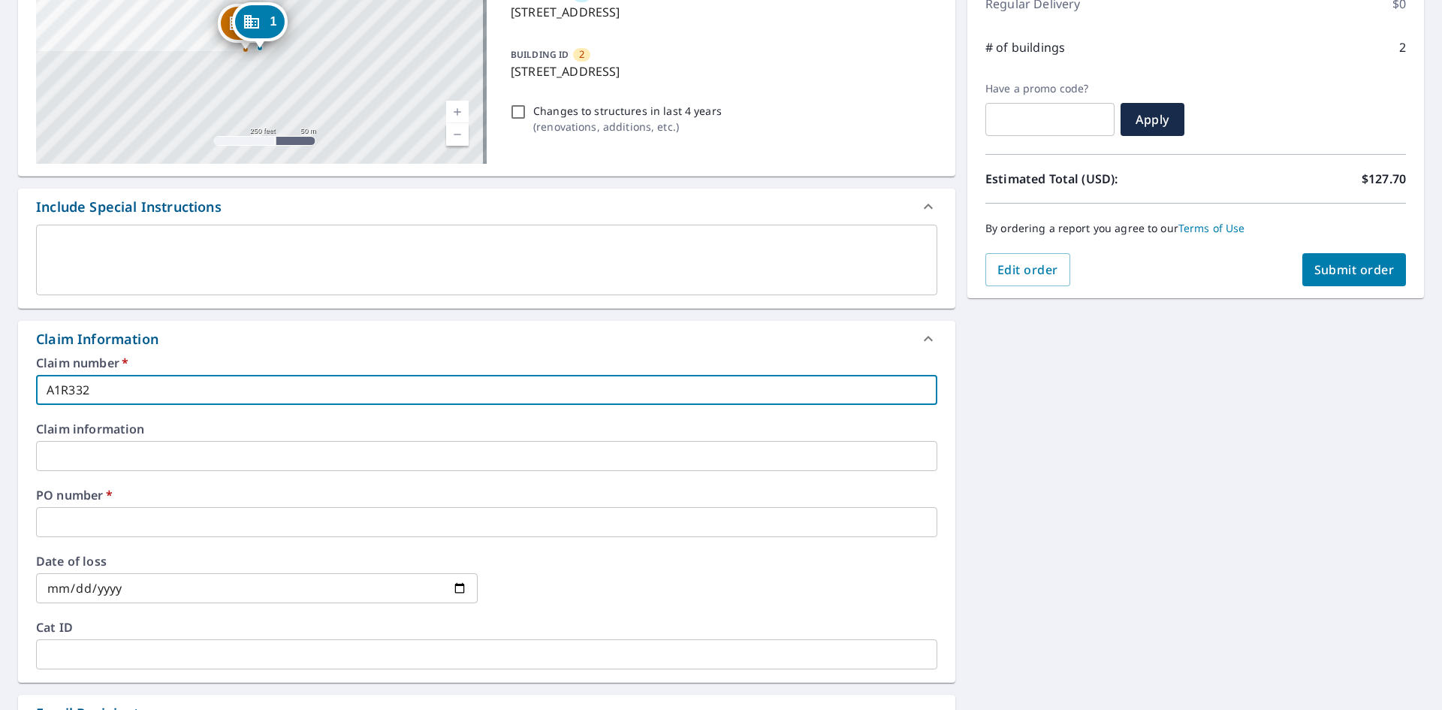
scroll to position [225, 0]
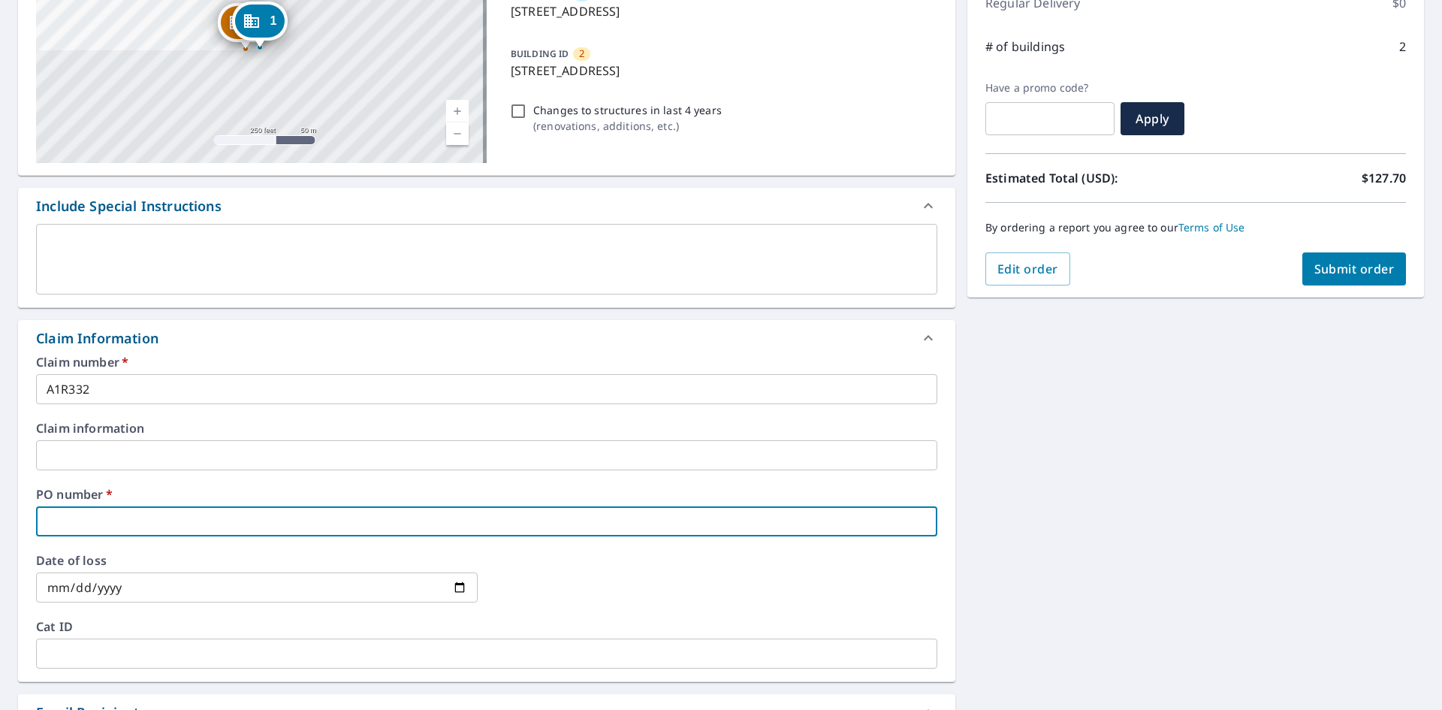
click at [168, 520] on input "text" at bounding box center [486, 521] width 901 height 30
paste input "[STREET_ADDRESS]"
type input "[STREET_ADDRESS]"
checkbox input "true"
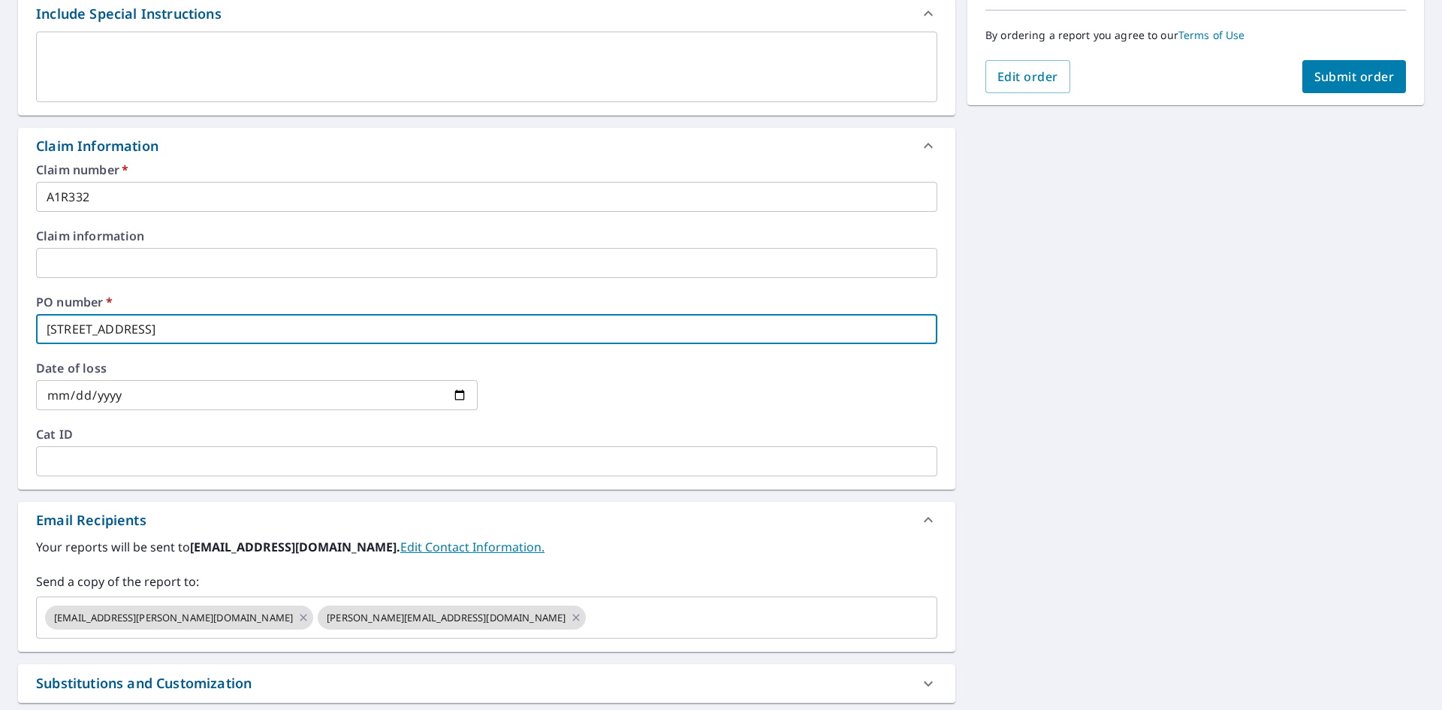
scroll to position [269, 0]
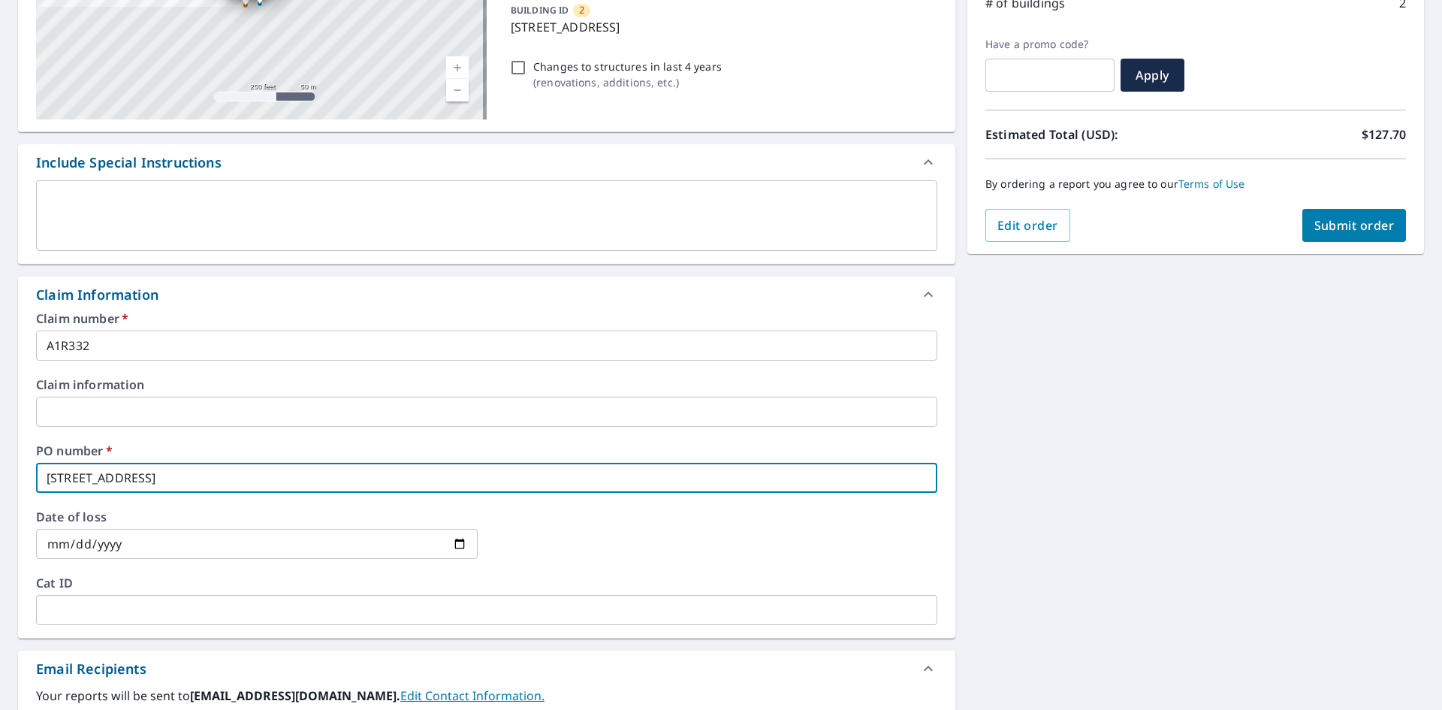
type input "[STREET_ADDRESS]"
click at [80, 191] on div "x ​" at bounding box center [486, 215] width 901 height 71
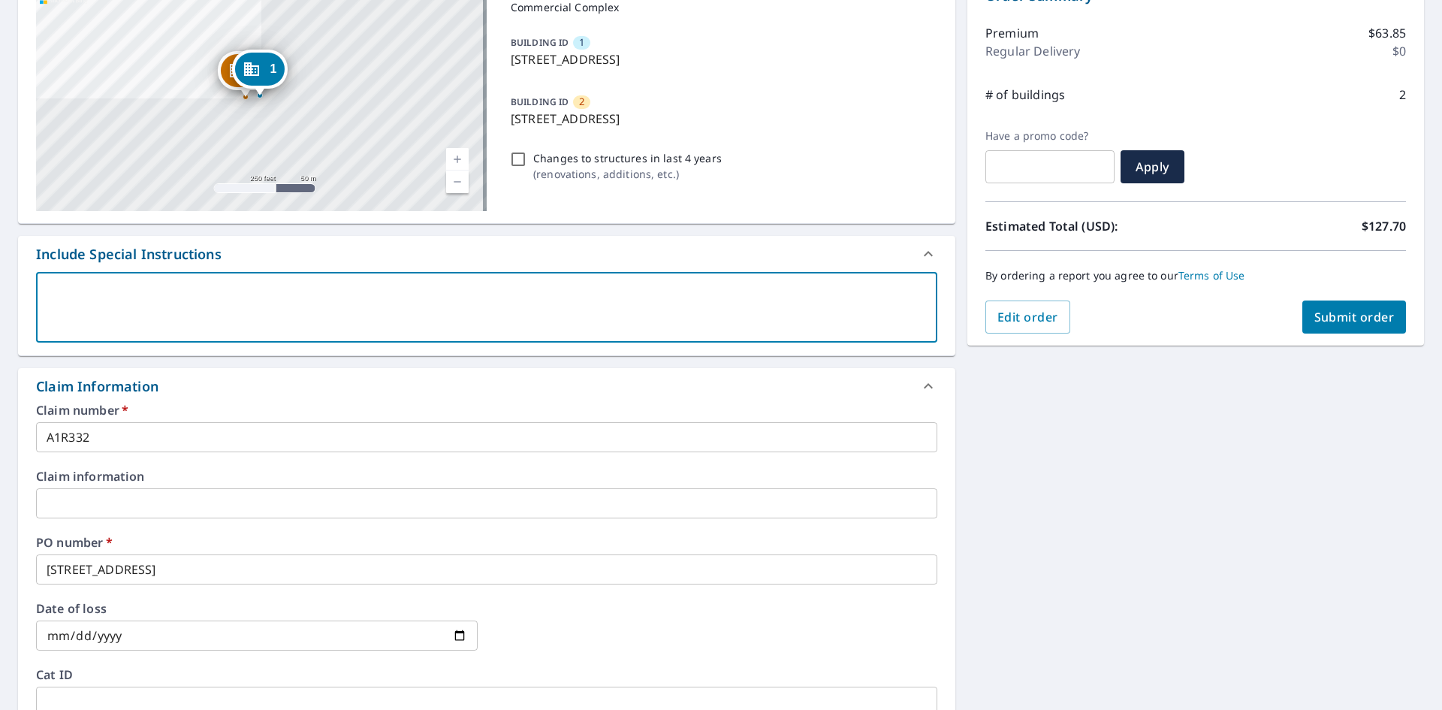
scroll to position [0, 0]
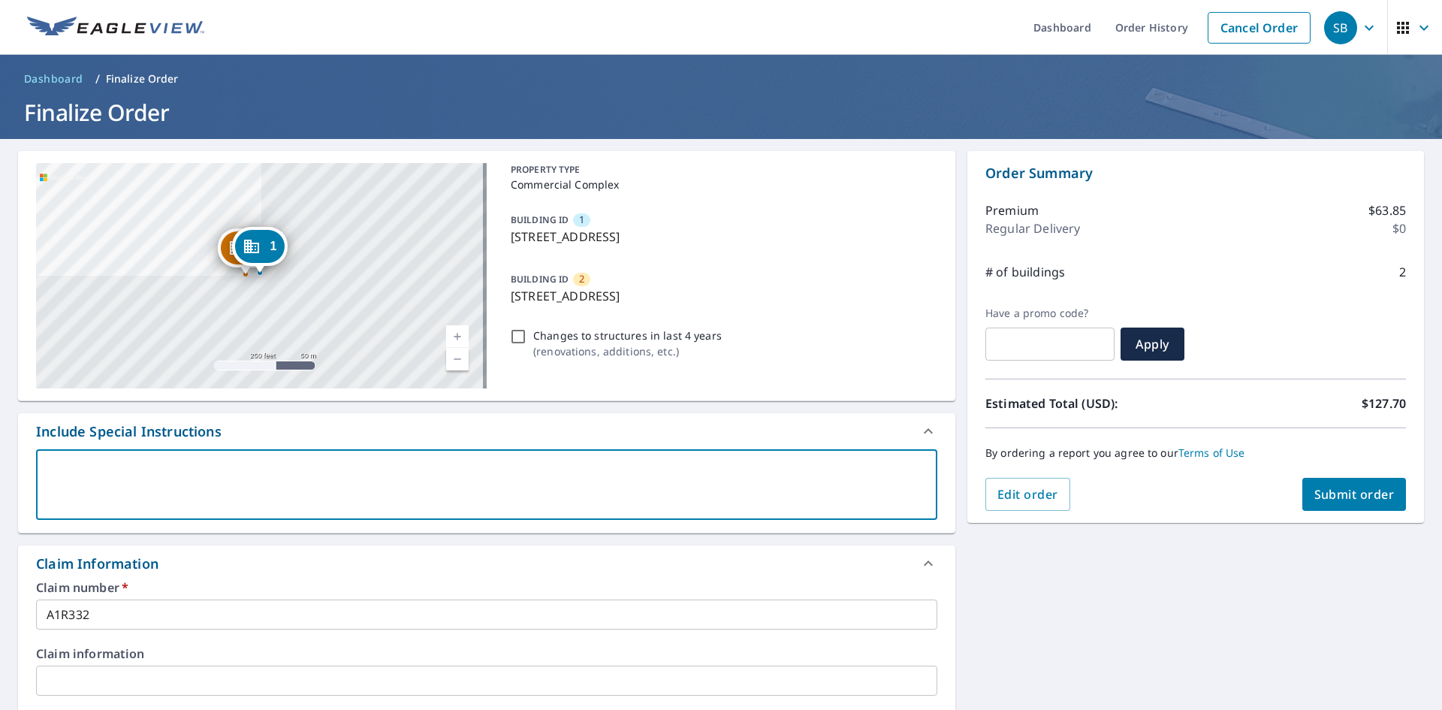
type textarea "P"
type textarea "x"
checkbox input "true"
type textarea "Pl"
type textarea "x"
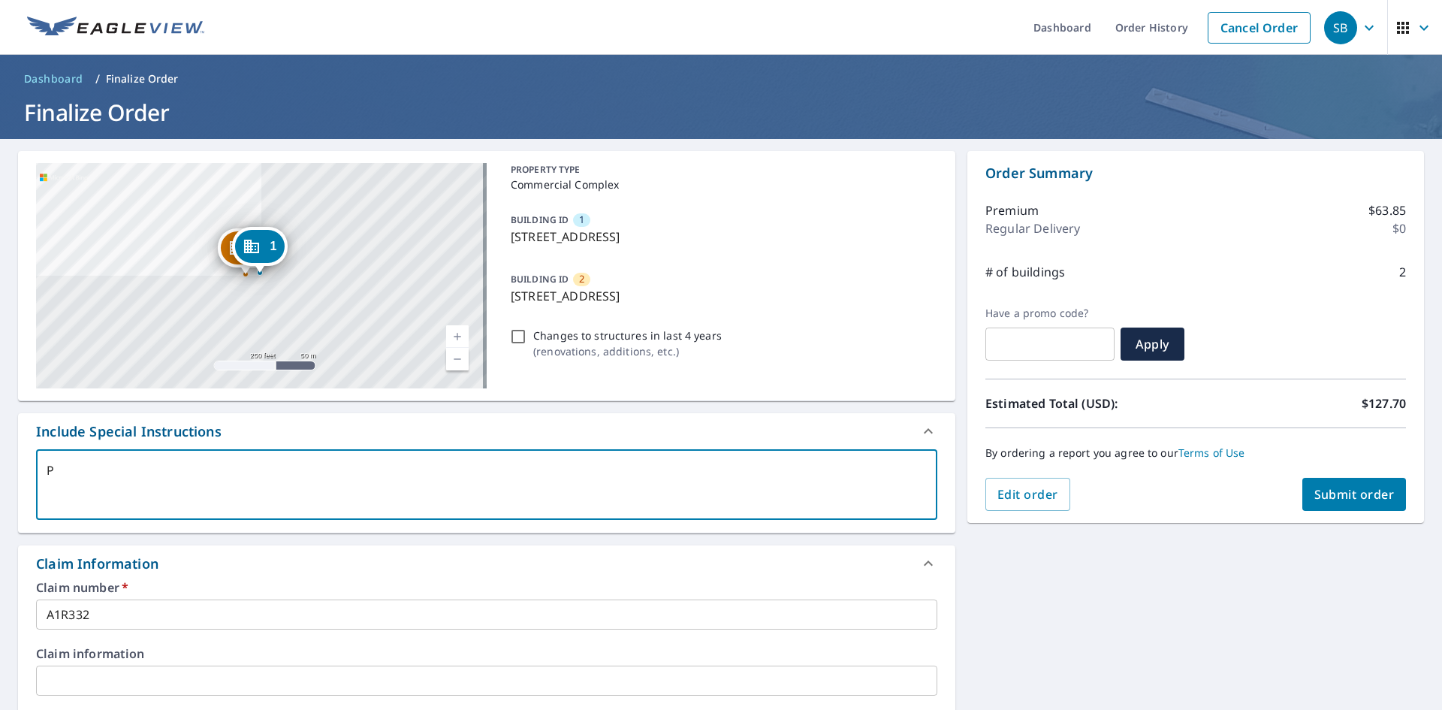
checkbox input "true"
type textarea "Ple"
type textarea "x"
checkbox input "true"
type textarea "Plea"
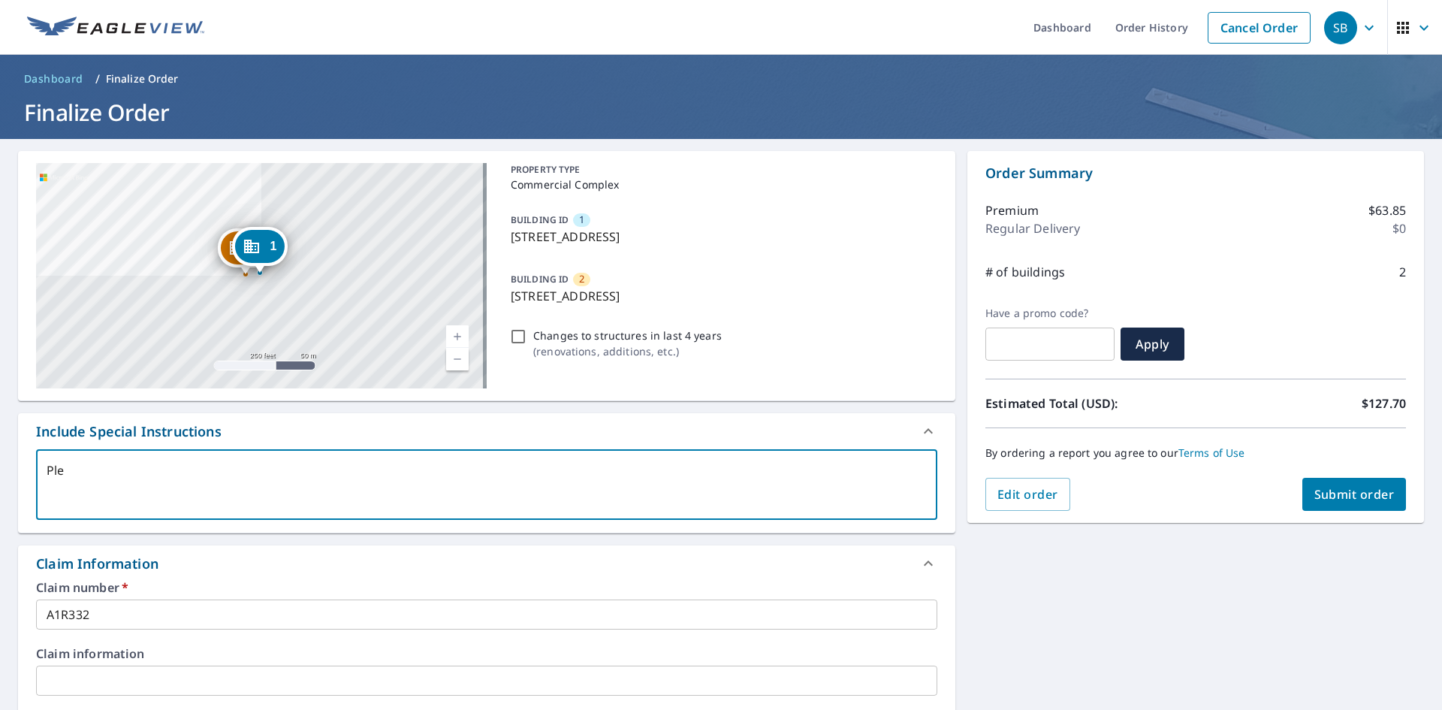
type textarea "x"
checkbox input "true"
type textarea "Pleas"
type textarea "x"
checkbox input "true"
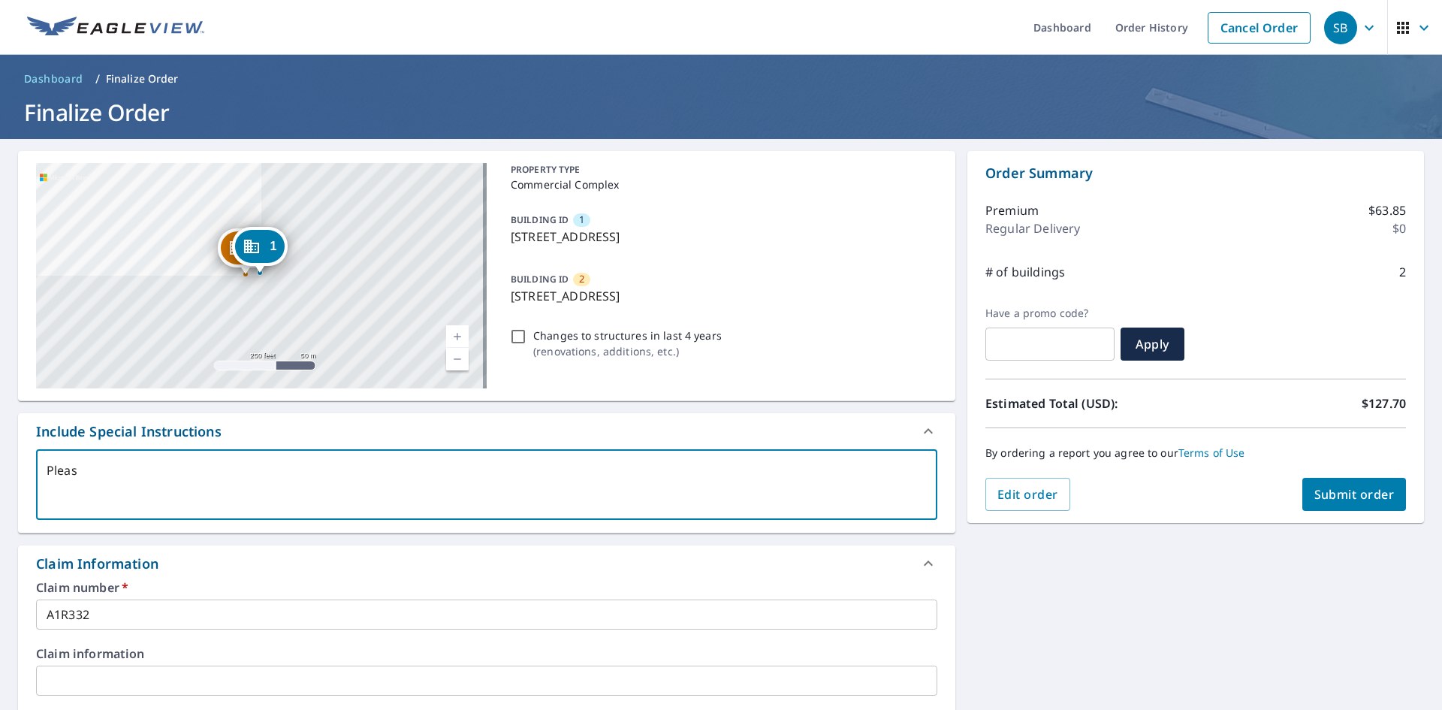
type textarea "Please"
type textarea "x"
checkbox input "true"
type textarea "Please"
type textarea "x"
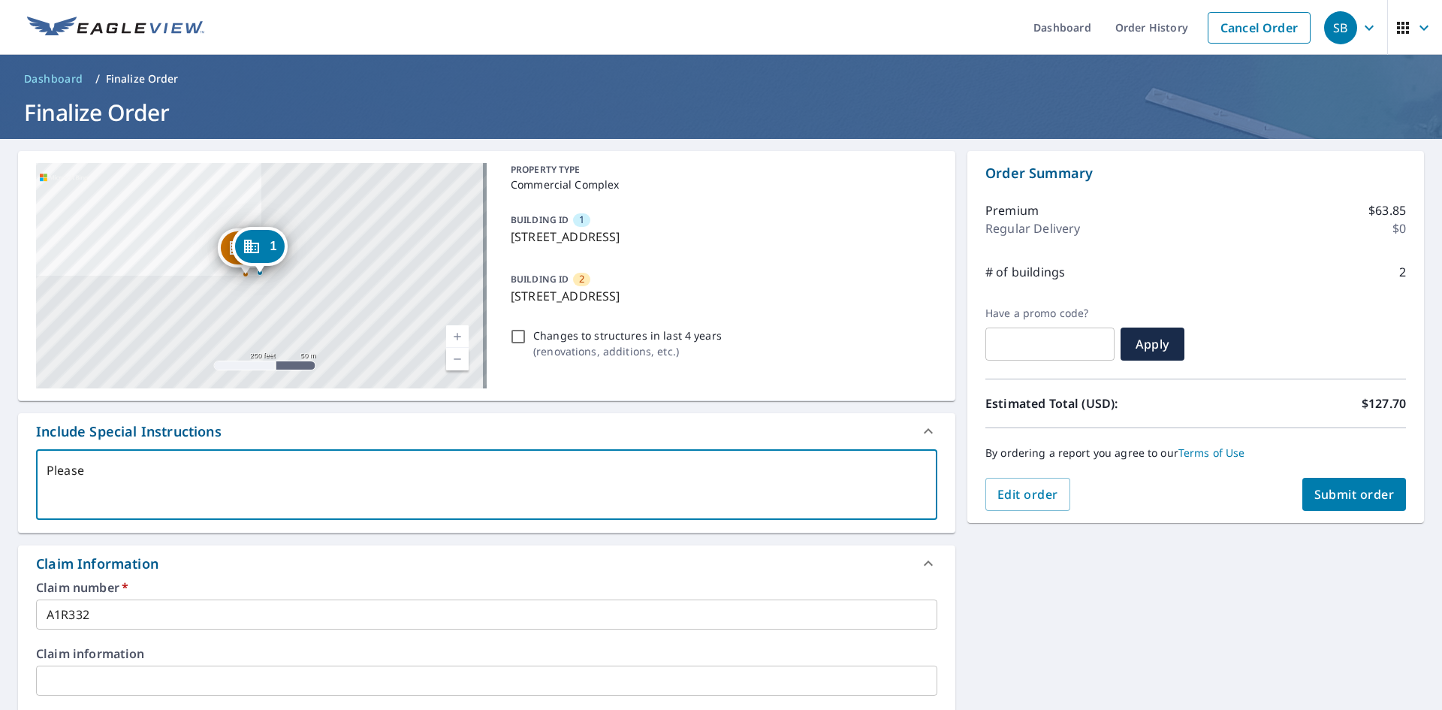
checkbox input "true"
type textarea "Please p"
type textarea "x"
checkbox input "true"
type textarea "Please pr"
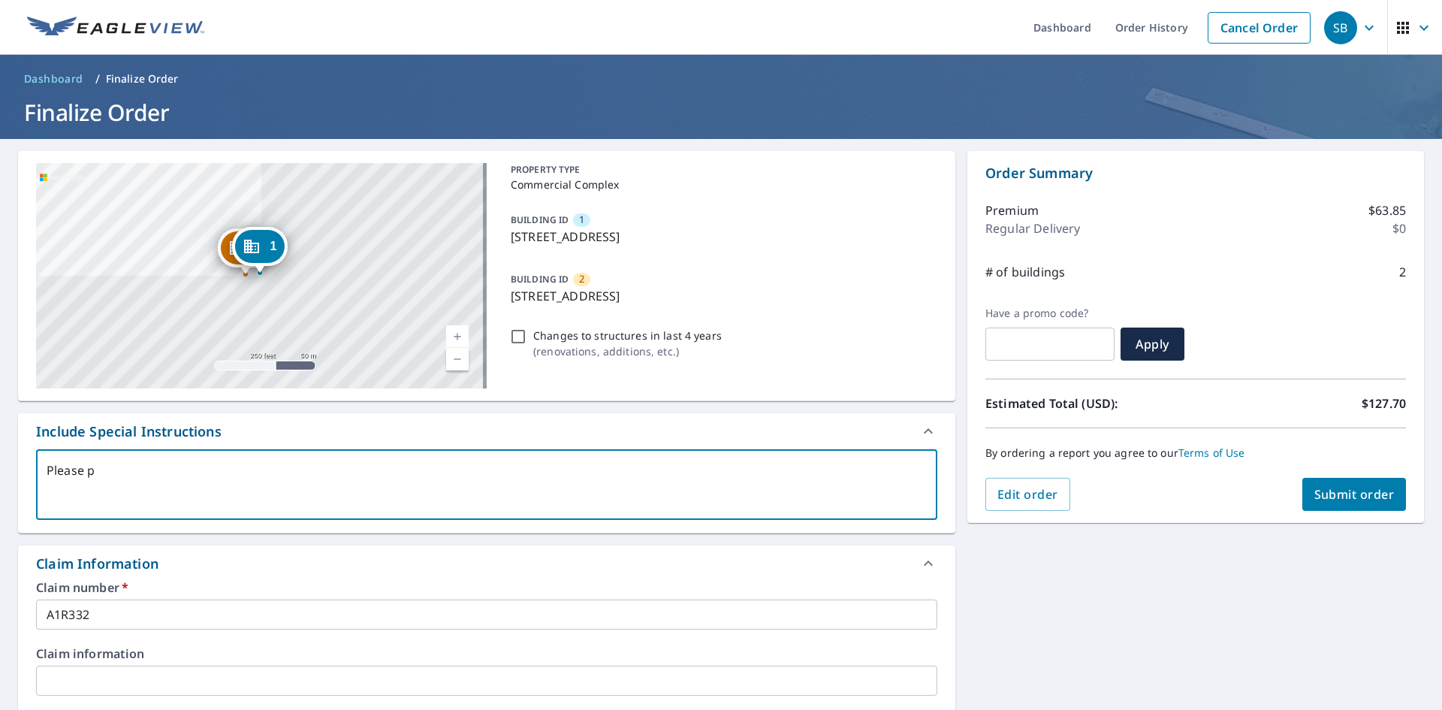
type textarea "x"
checkbox input "true"
type textarea "Please pro"
type textarea "x"
checkbox input "true"
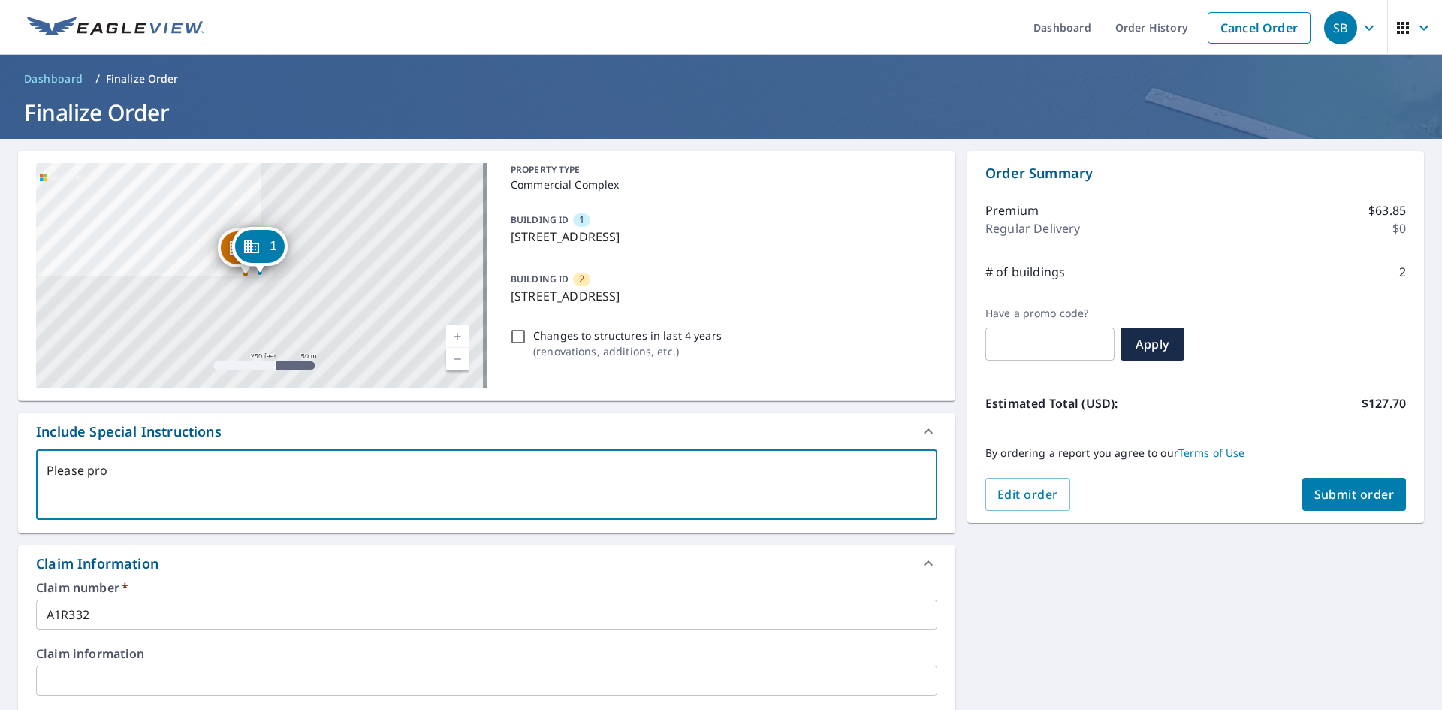
type textarea "Please prov"
type textarea "x"
checkbox input "true"
type textarea "Please provi"
type textarea "x"
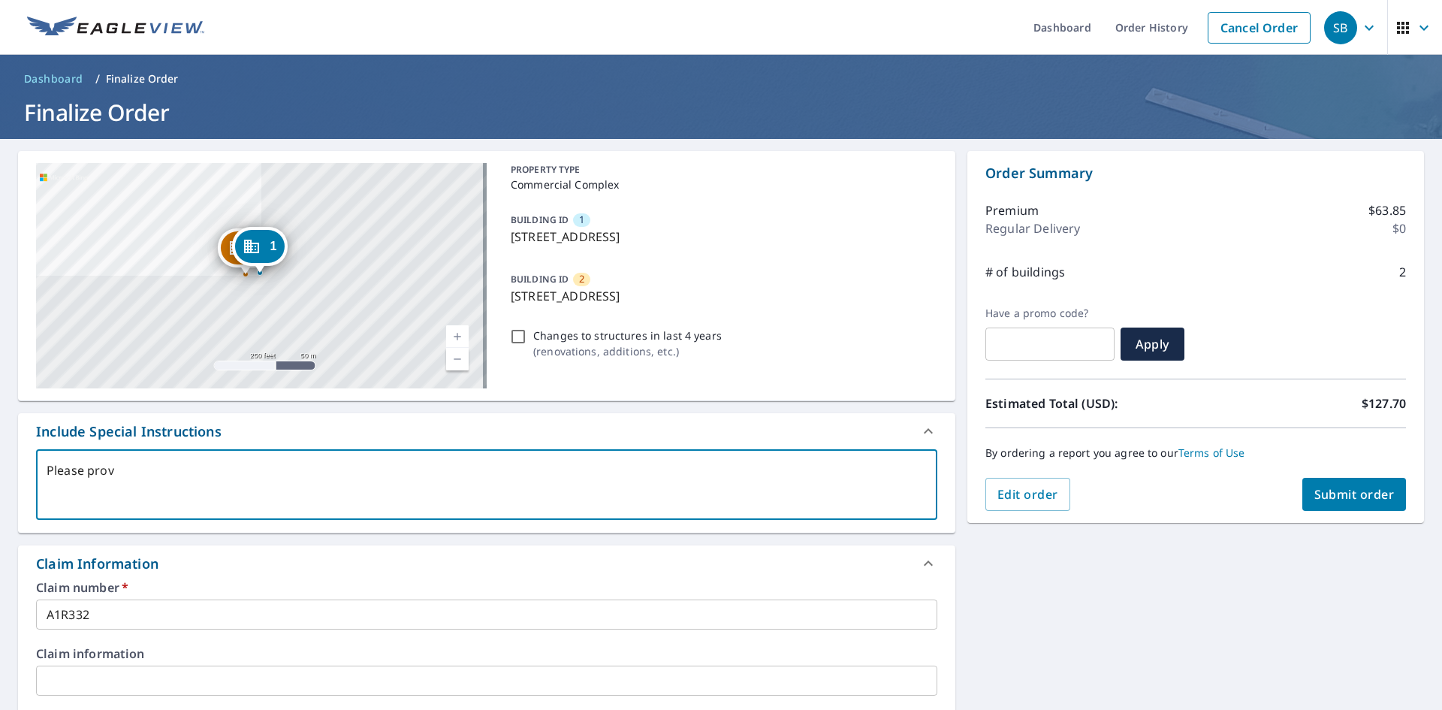
checkbox input "true"
type textarea "Please provid"
type textarea "x"
checkbox input "true"
type textarea "Please provide"
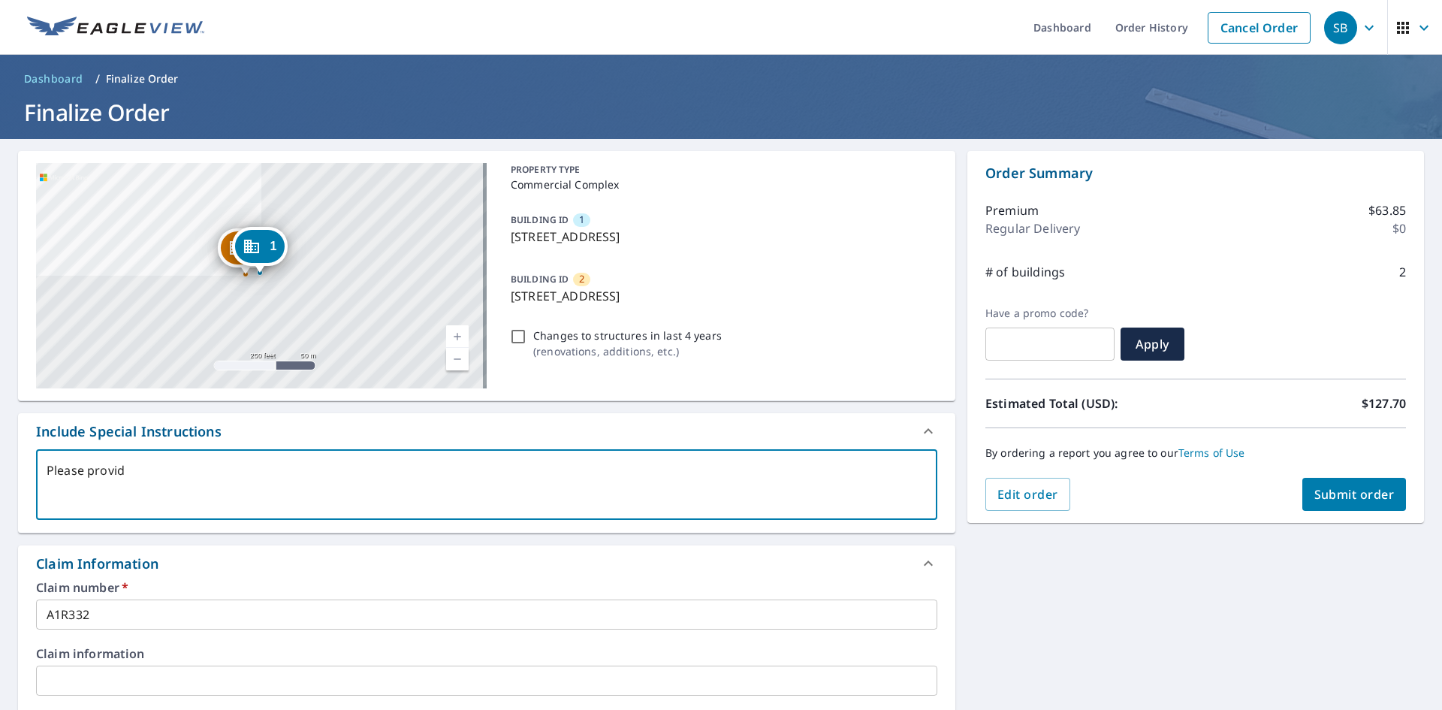
type textarea "x"
checkbox input "true"
type textarea "Please provide"
type textarea "x"
checkbox input "true"
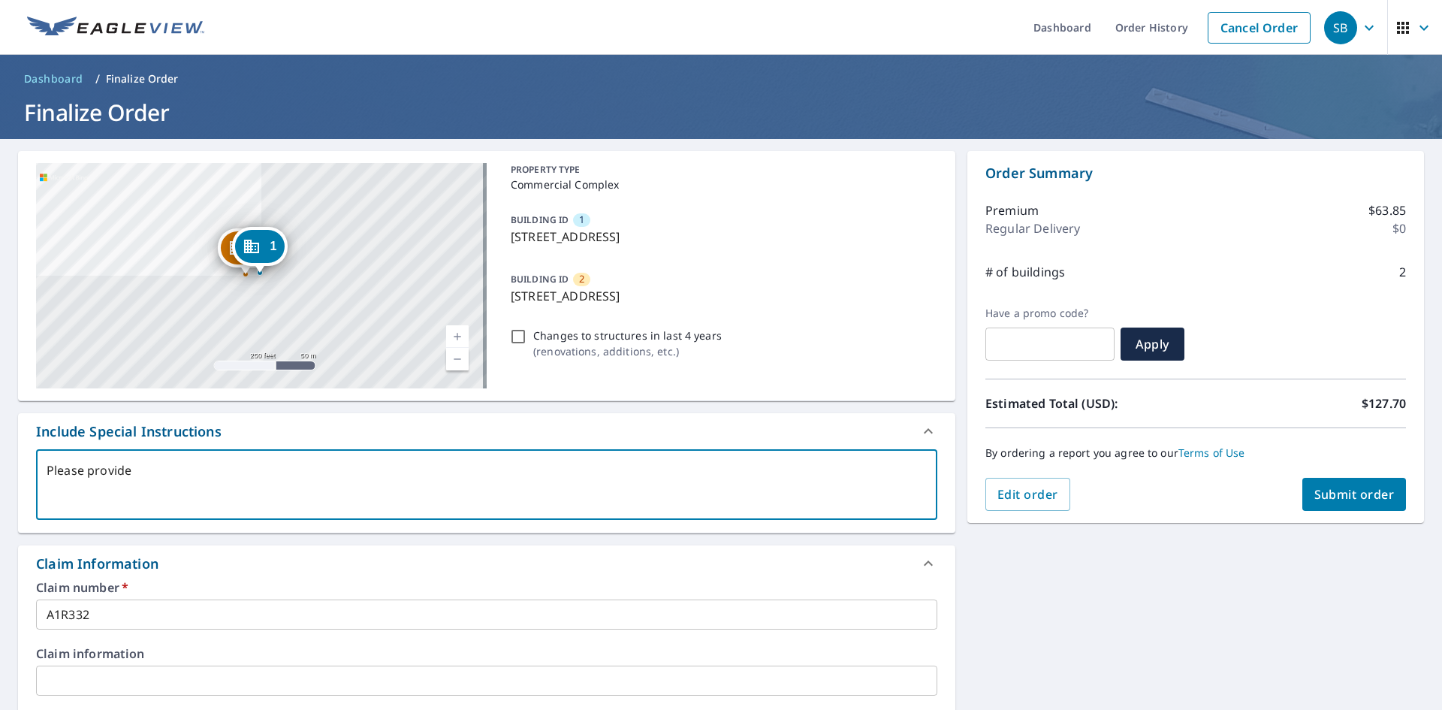
type textarea "Please provide p"
type textarea "x"
checkbox input "true"
type textarea "Please provide"
type textarea "x"
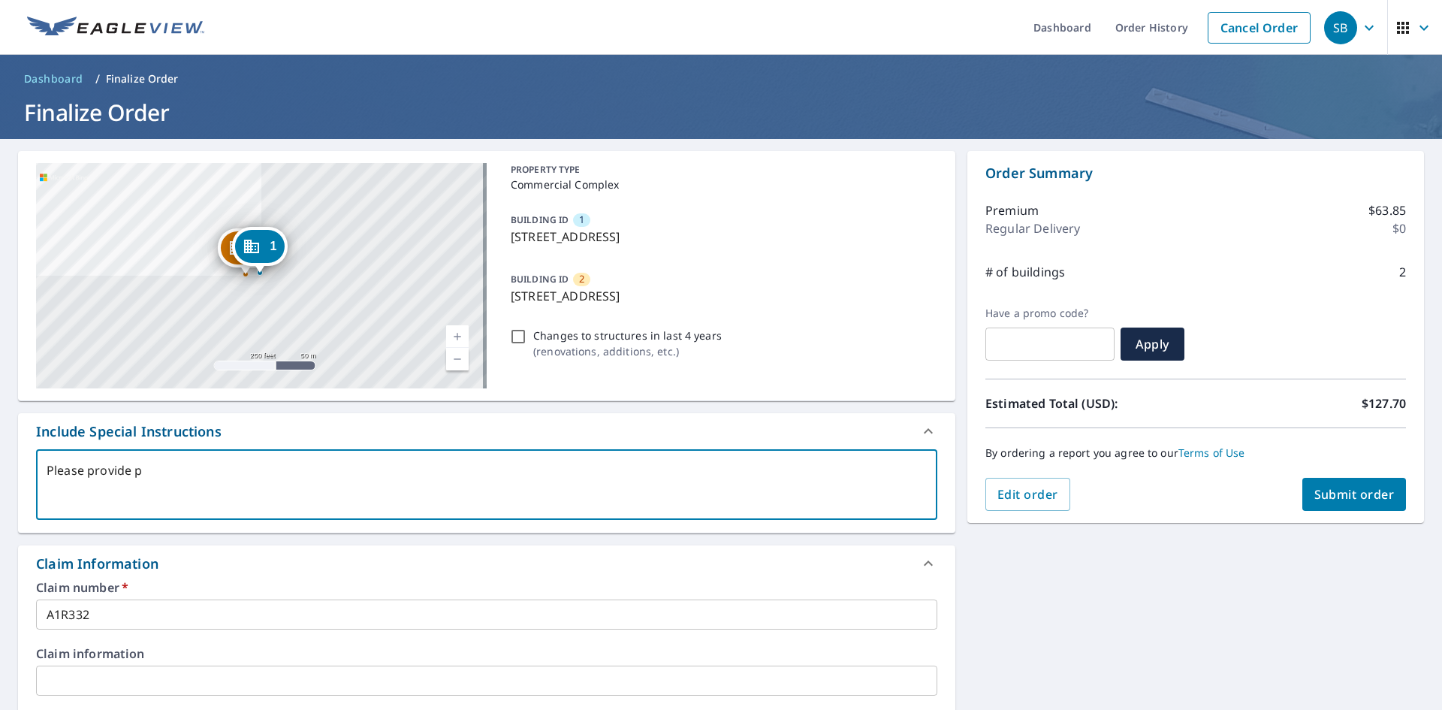
checkbox input "true"
type textarea "Please provide r"
type textarea "x"
checkbox input "true"
type textarea "Please provide re"
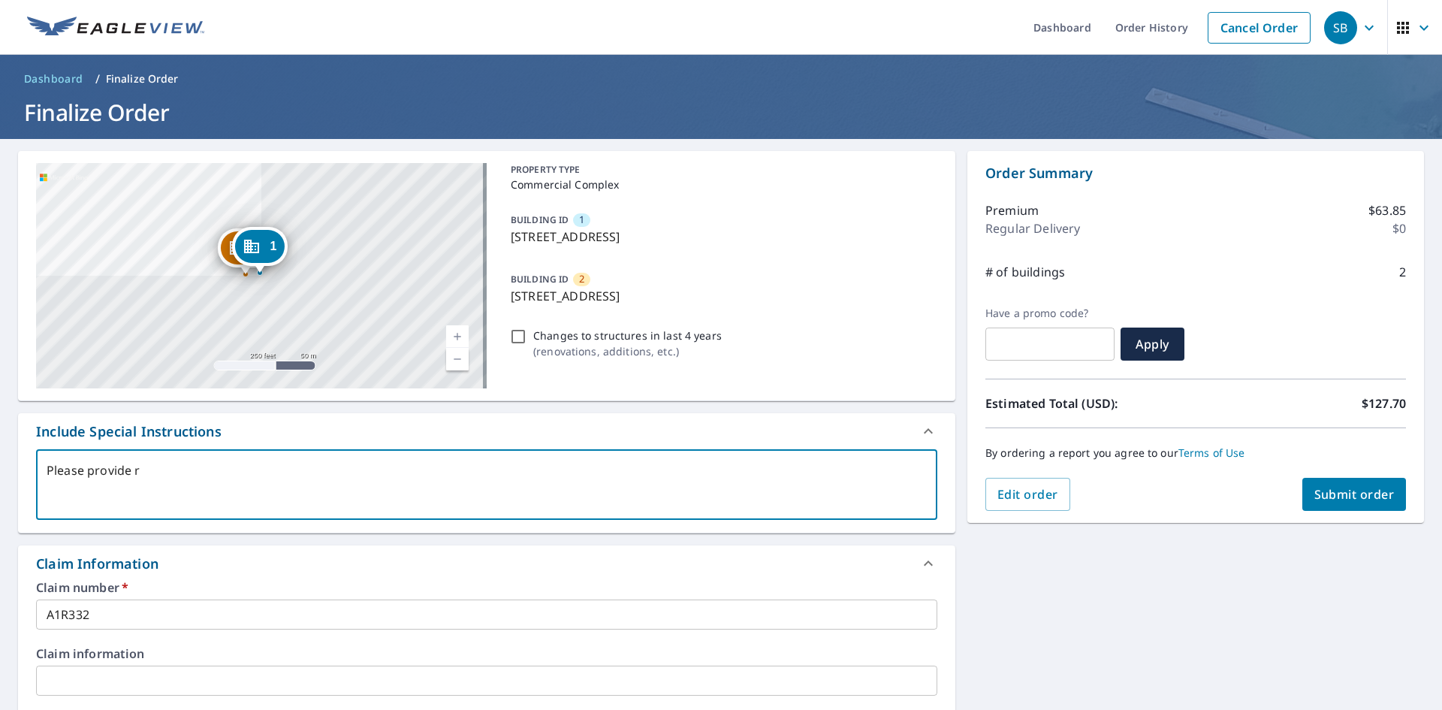
type textarea "x"
checkbox input "true"
type textarea "Please provide rep"
type textarea "x"
checkbox input "true"
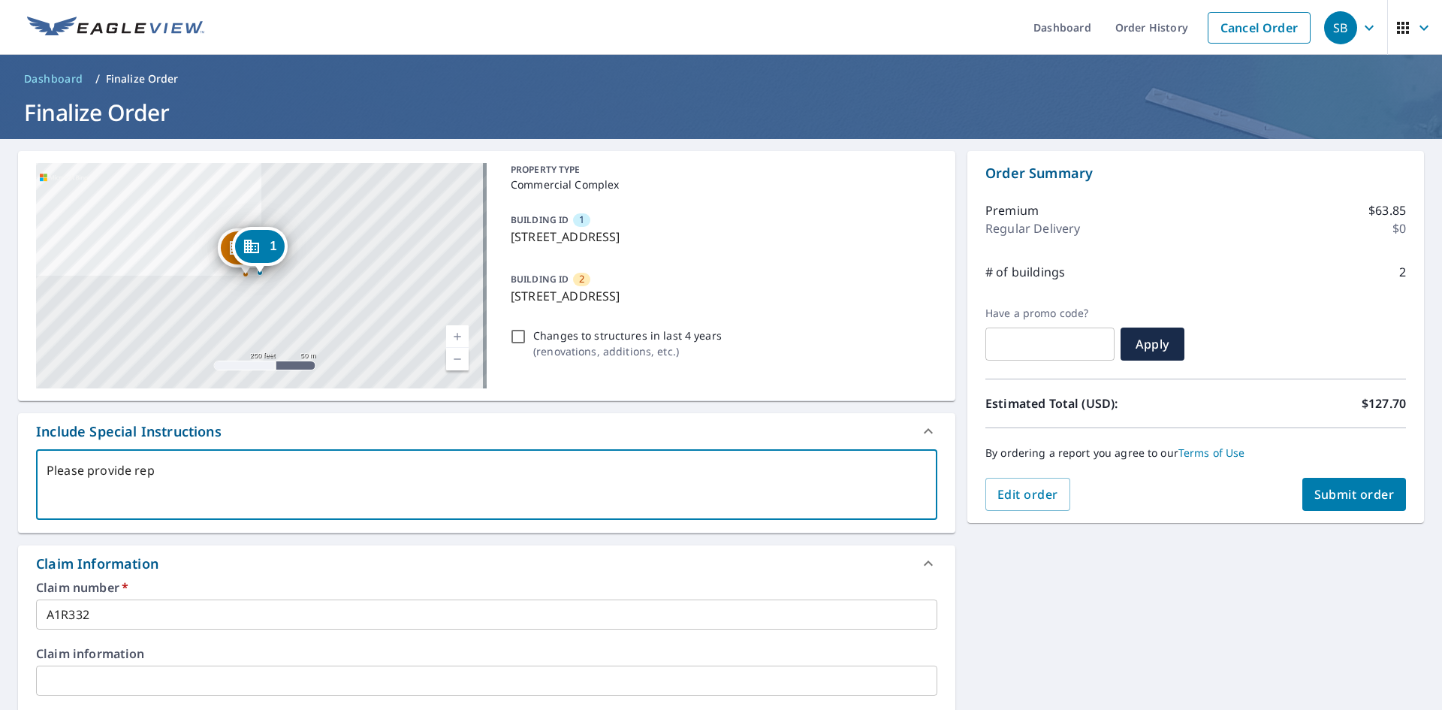
type textarea "Please provide repo"
type textarea "x"
checkbox input "true"
type textarea "Please provide repor"
type textarea "x"
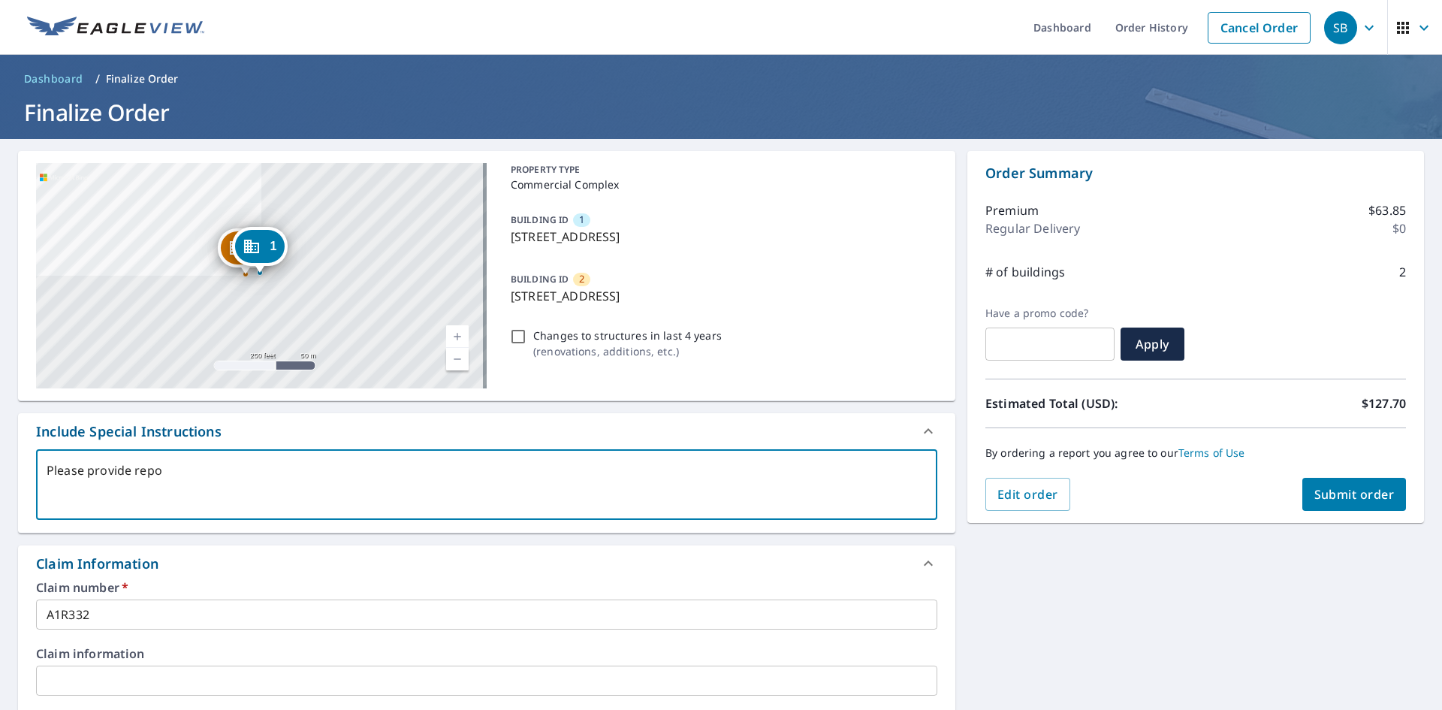
checkbox input "true"
type textarea "Please provide report"
type textarea "x"
checkbox input "true"
type textarea "Please provide reports"
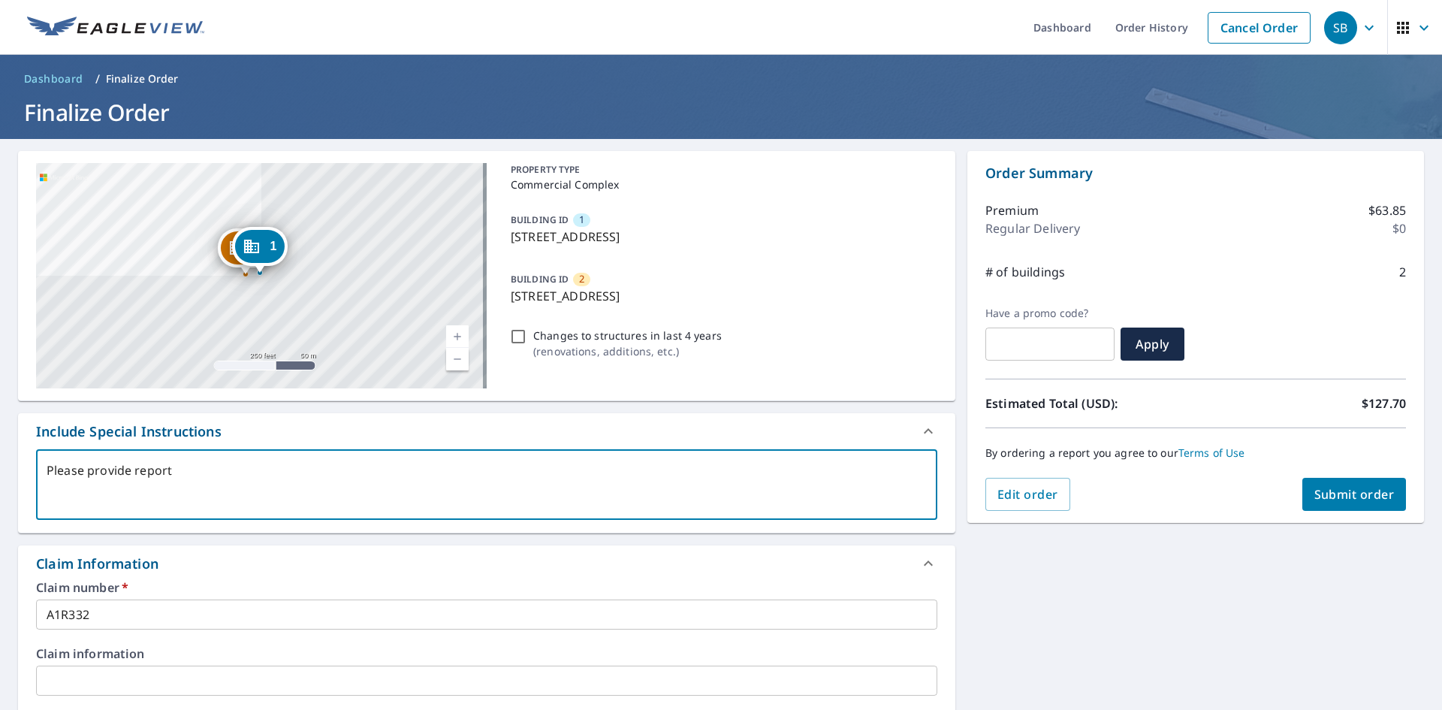
type textarea "x"
checkbox input "true"
type textarea "Please provide reports"
type textarea "x"
checkbox input "true"
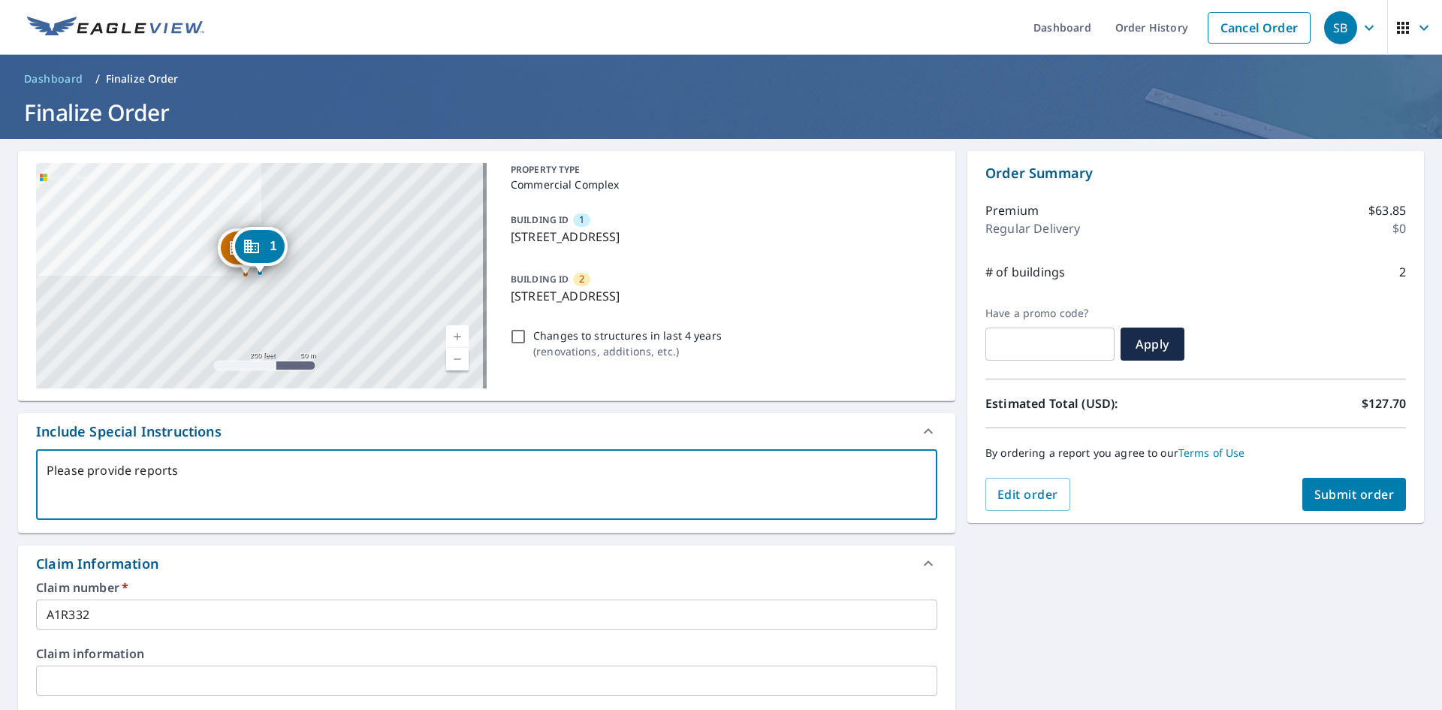
type textarea "Please provide reports o"
type textarea "x"
checkbox input "true"
type textarea "Please provide reports of"
type textarea "x"
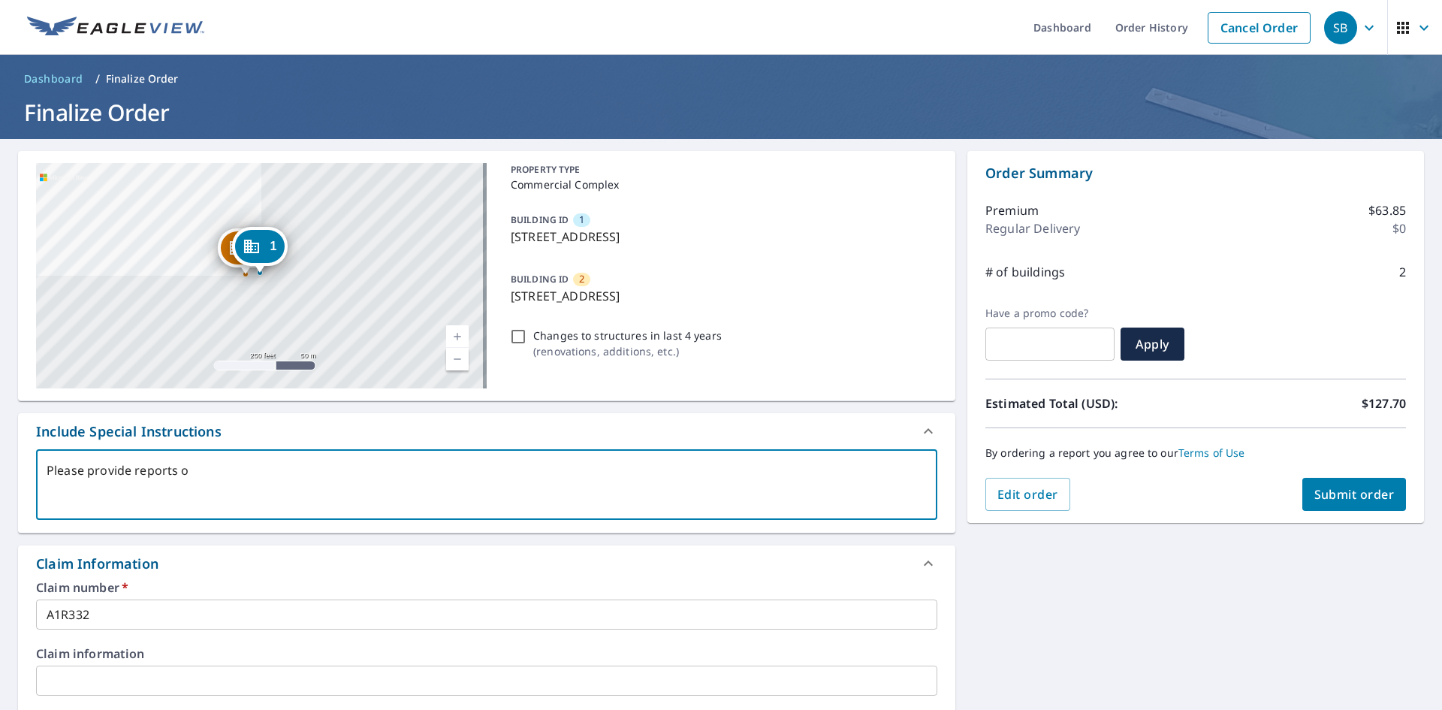
checkbox input "true"
type textarea "Please provide reports of"
type textarea "x"
checkbox input "true"
type textarea "Please provide reports of w"
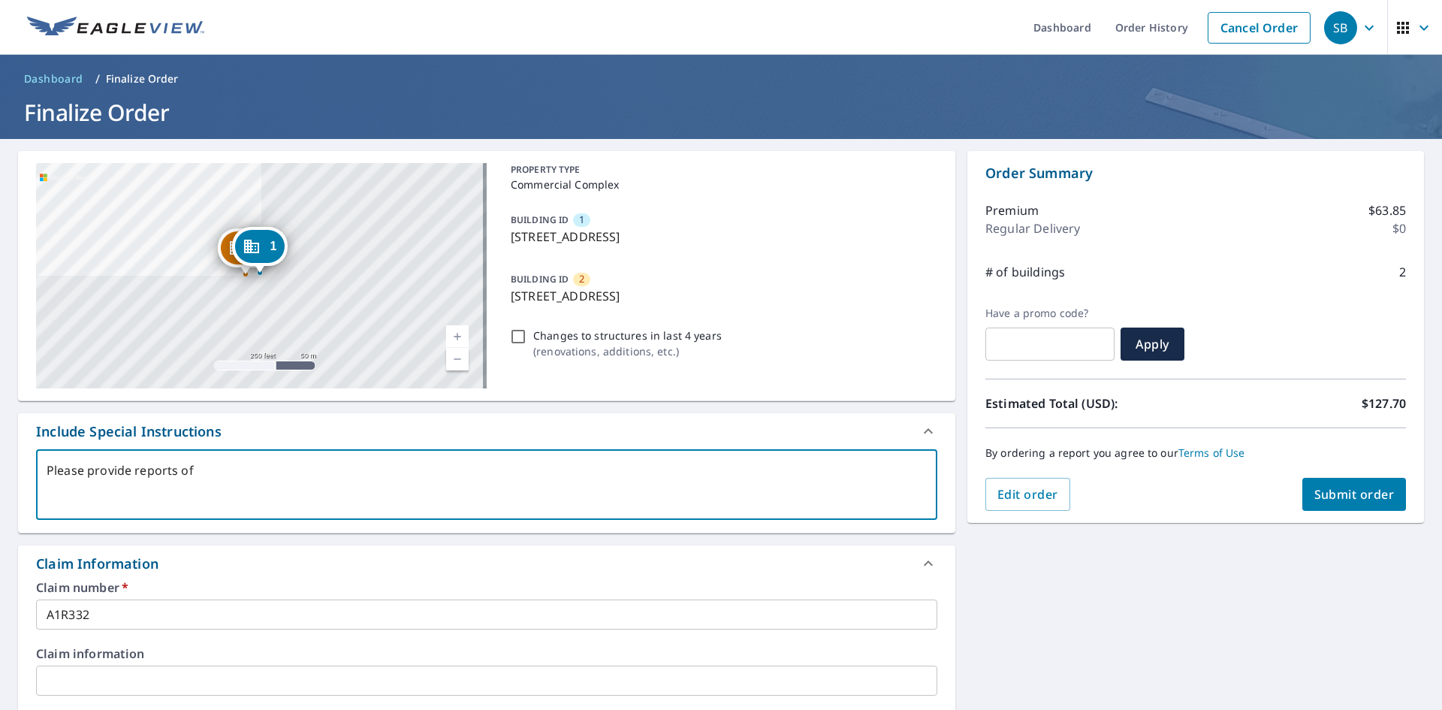
type textarea "x"
checkbox input "true"
type textarea "Please provide reports of wh"
type textarea "x"
checkbox input "true"
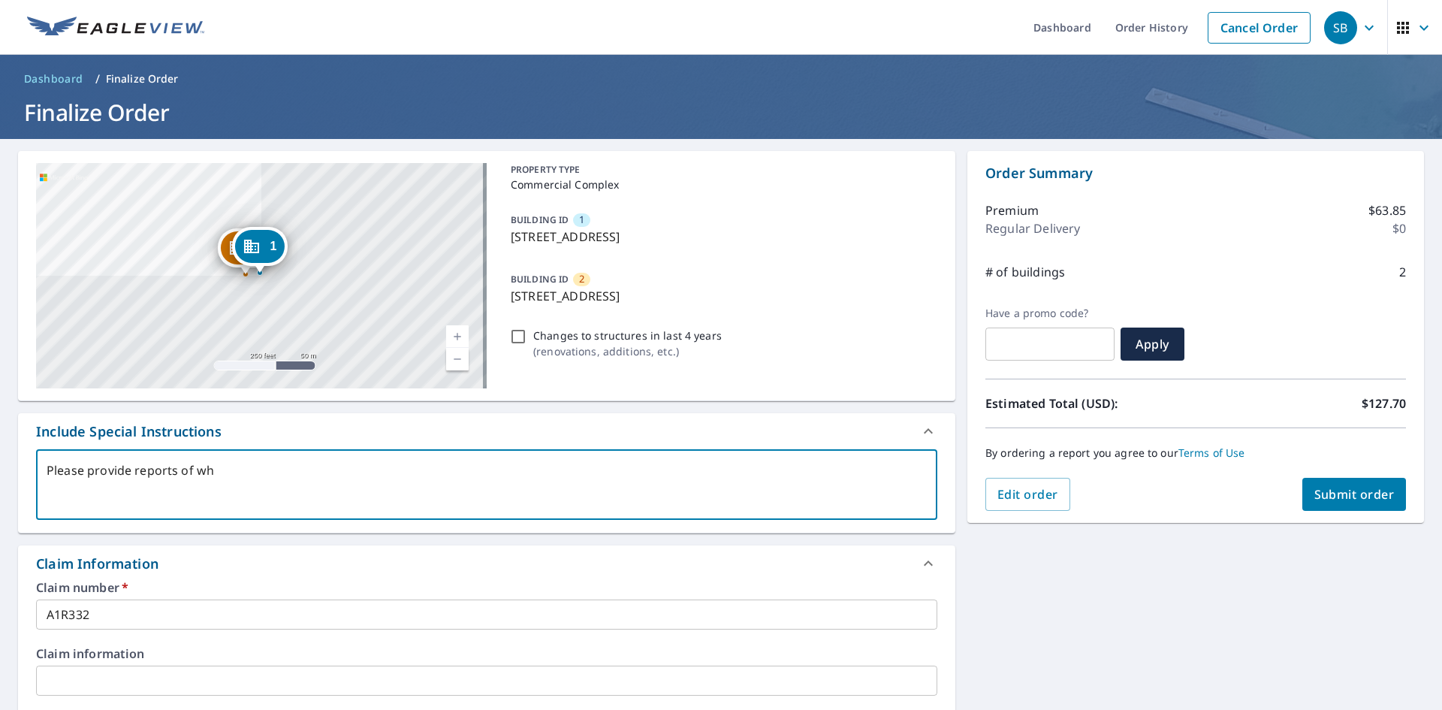
type textarea "Please provide reports of who"
type textarea "x"
checkbox input "true"
type textarea "Please provide reports of whol"
type textarea "x"
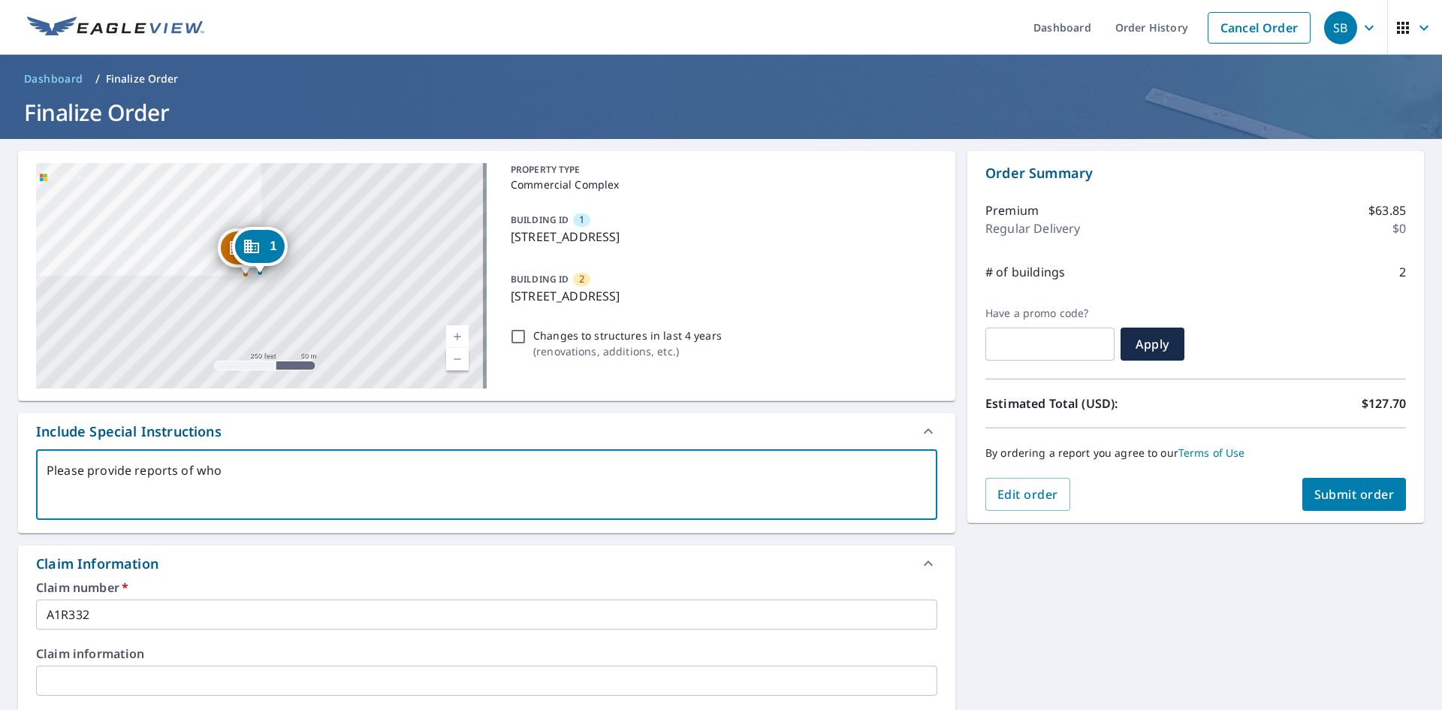
checkbox input "true"
type textarea "Please provide reports of whole"
type textarea "x"
checkbox input "true"
type textarea "Please provide reports of whole"
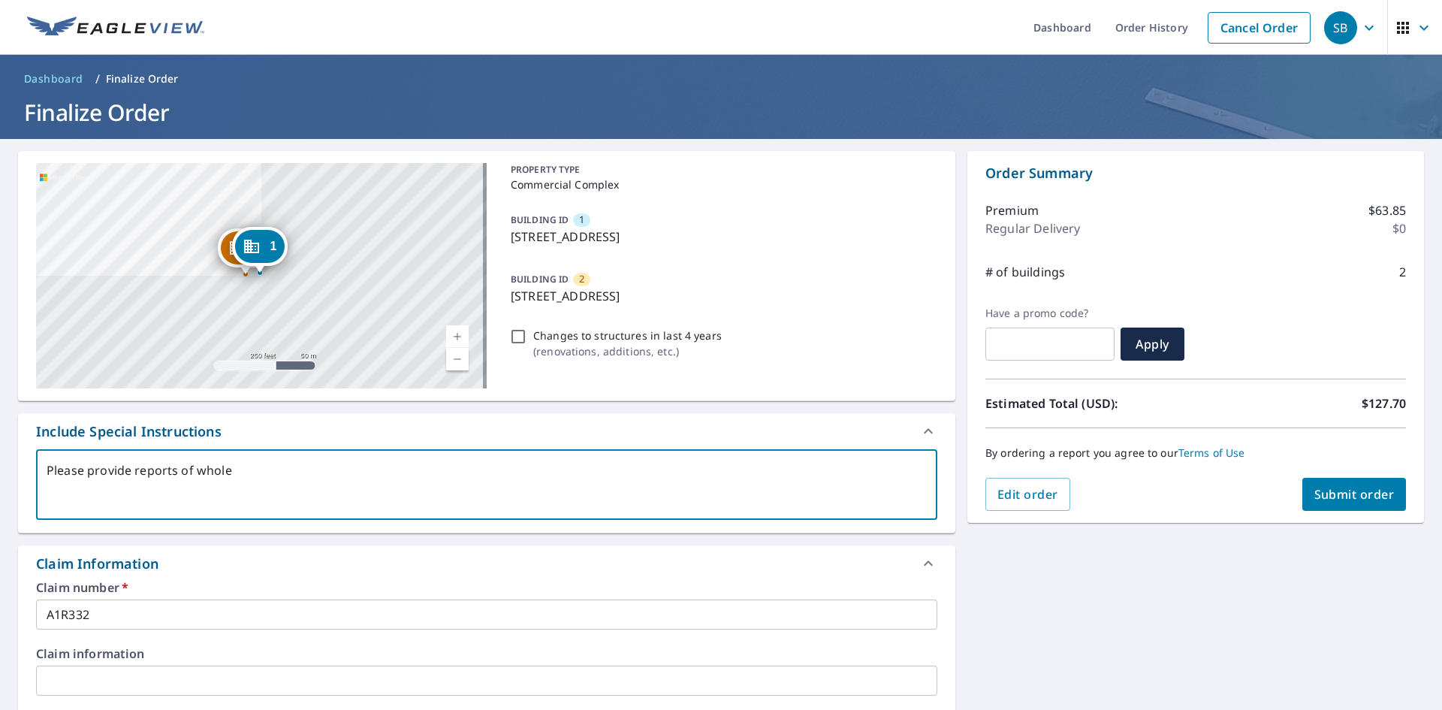
type textarea "x"
checkbox input "true"
type textarea "Please provide reports of whole r"
type textarea "x"
checkbox input "true"
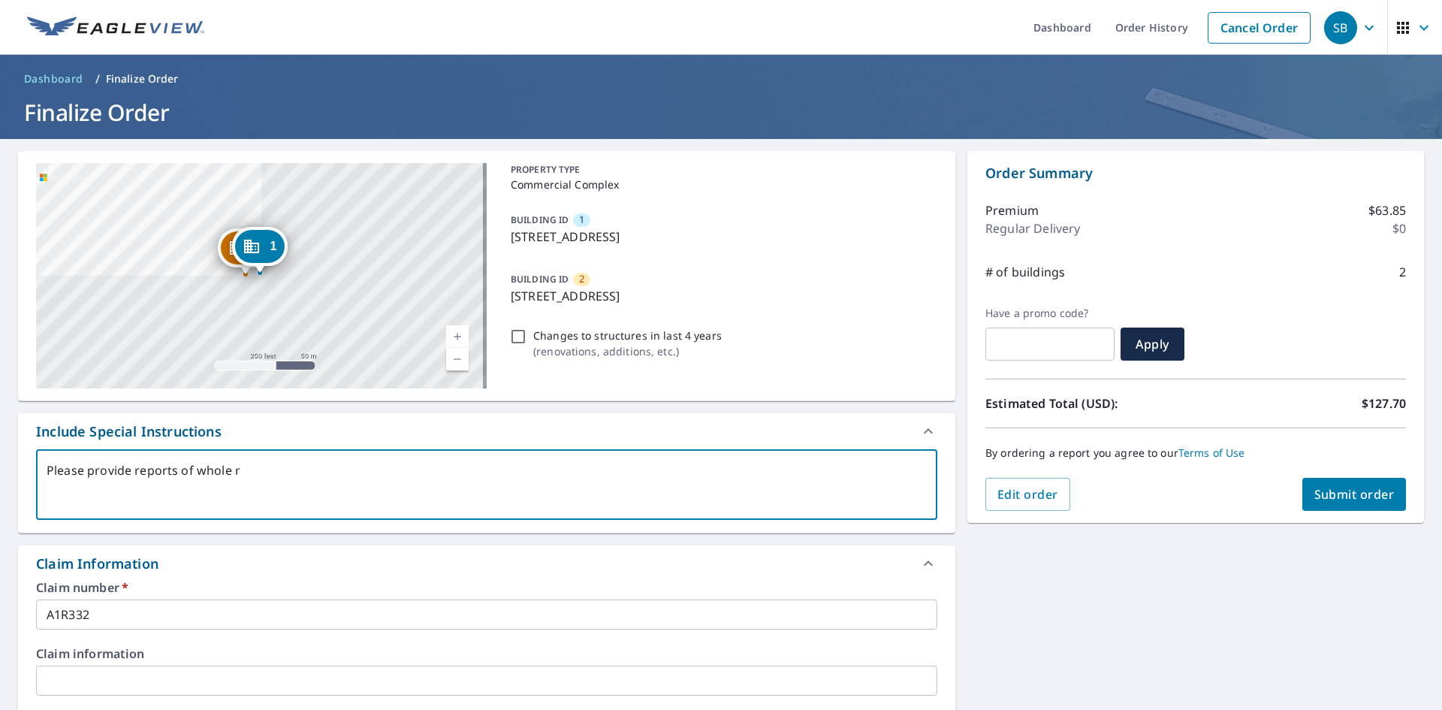
type textarea "Please provide reports of whole ro"
type textarea "x"
checkbox input "true"
type textarea "Please provide reports of whole roo"
type textarea "x"
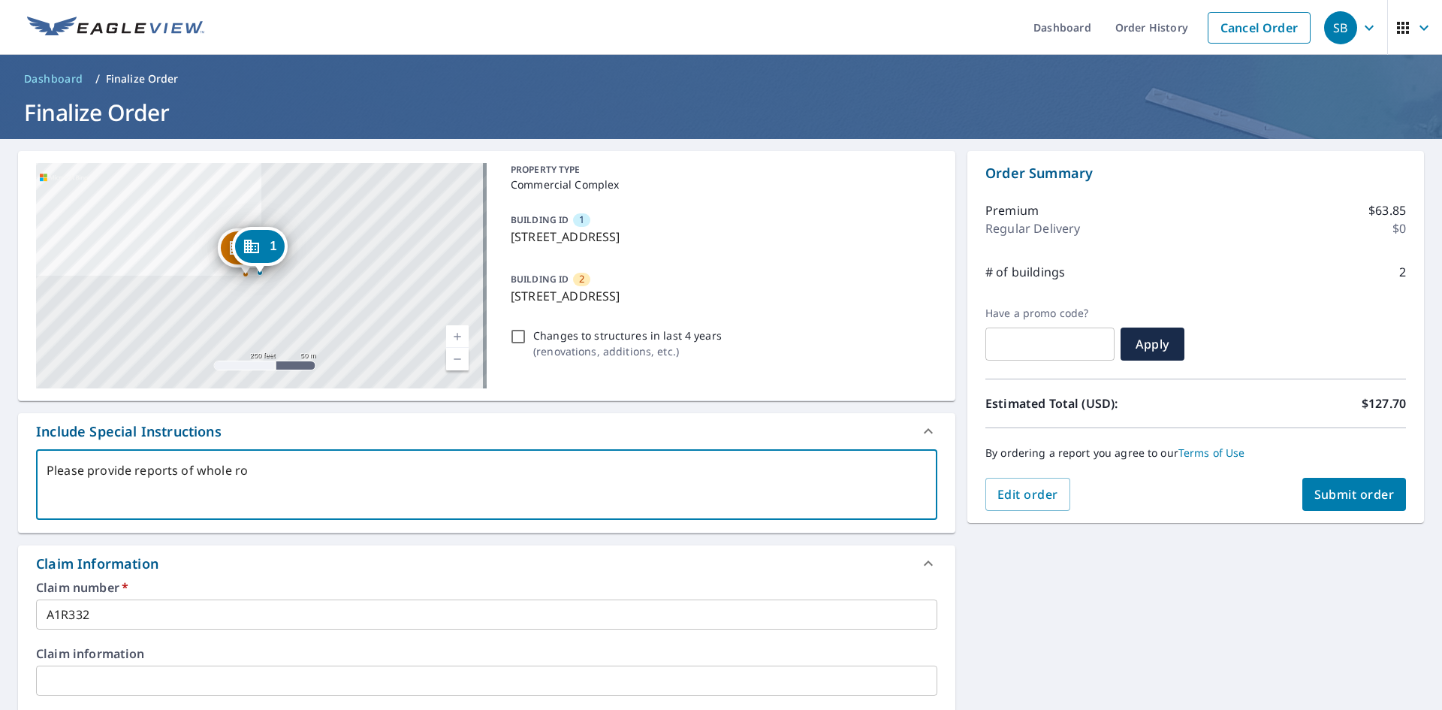
checkbox input "true"
type textarea "Please provide reports of whole roof"
type textarea "x"
checkbox input "true"
type textarea "Please provide reports of whole roofs"
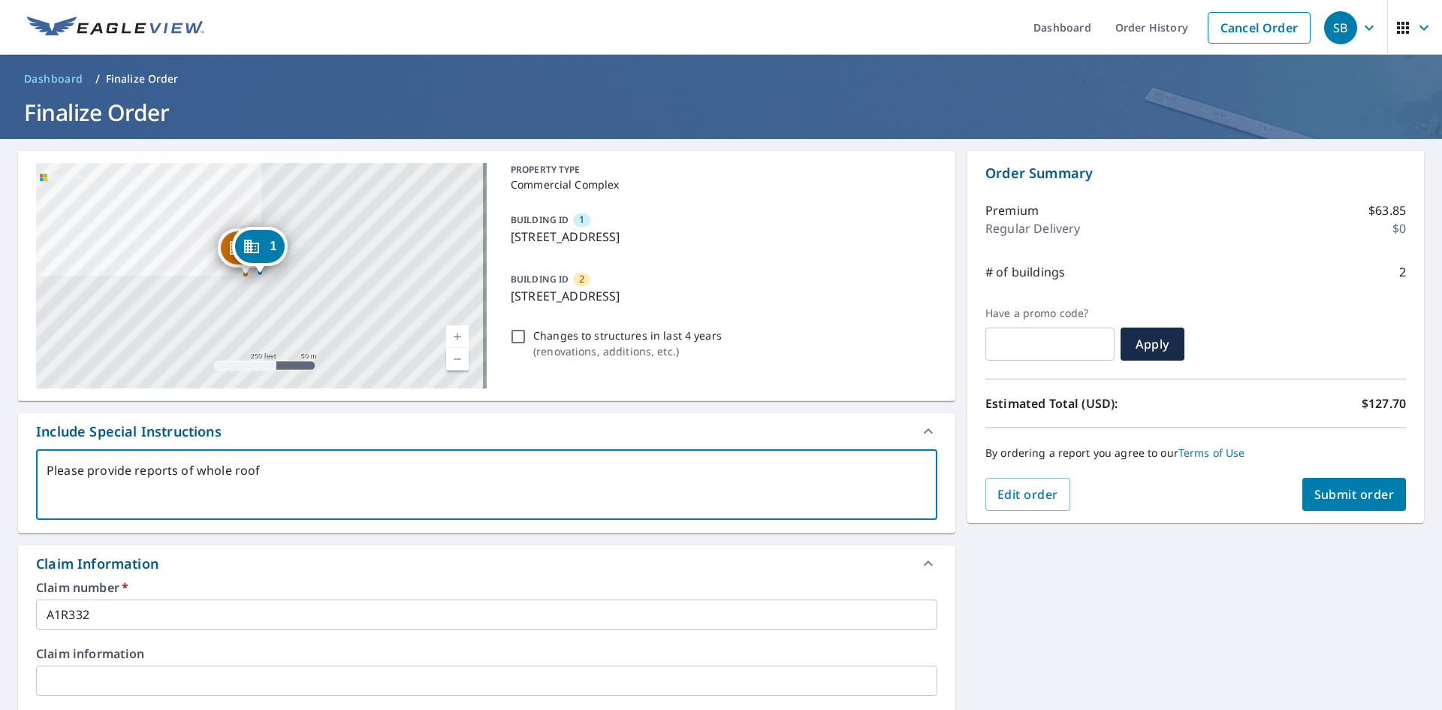
type textarea "x"
checkbox input "true"
type textarea "Please provide reports of whole roofs"
type textarea "x"
checkbox input "true"
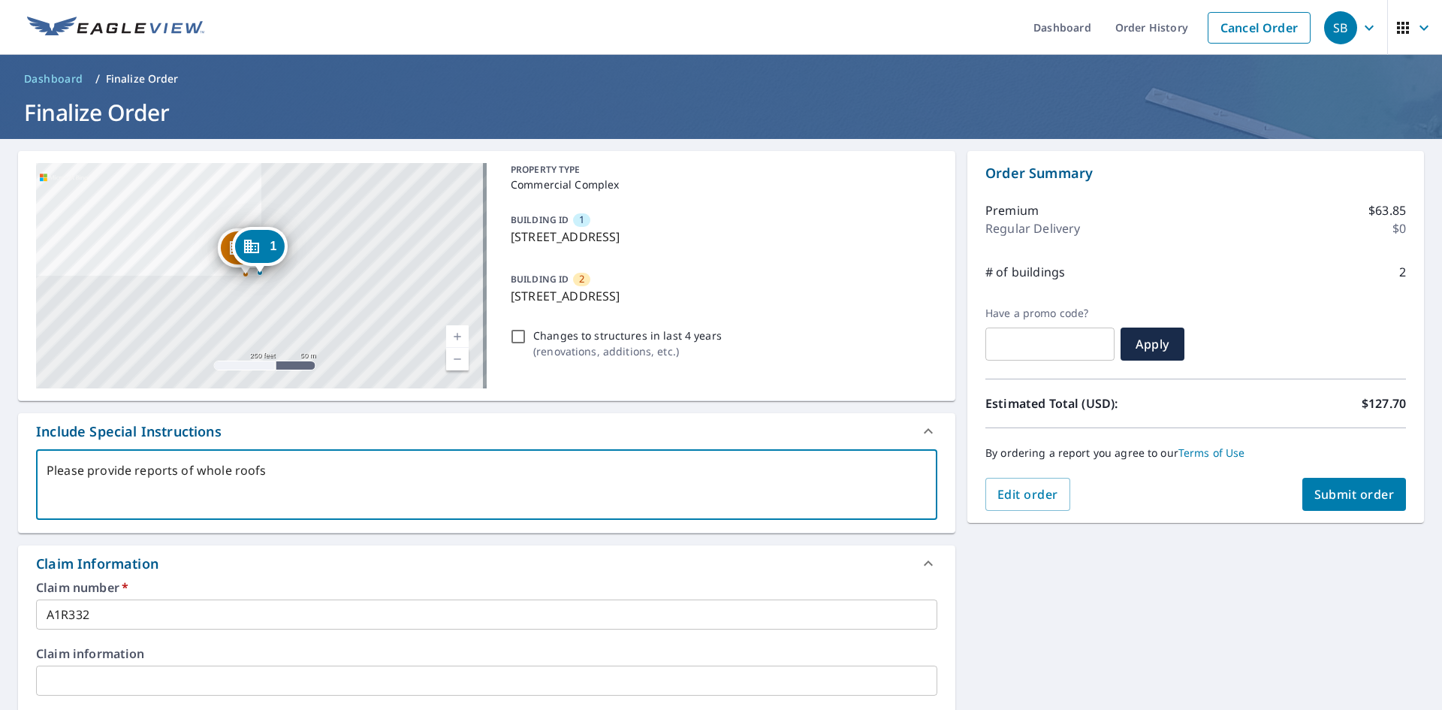
type textarea "Please provide reports of whole roofs f"
type textarea "x"
checkbox input "true"
type textarea "Please provide reports of whole roofs fo"
type textarea "x"
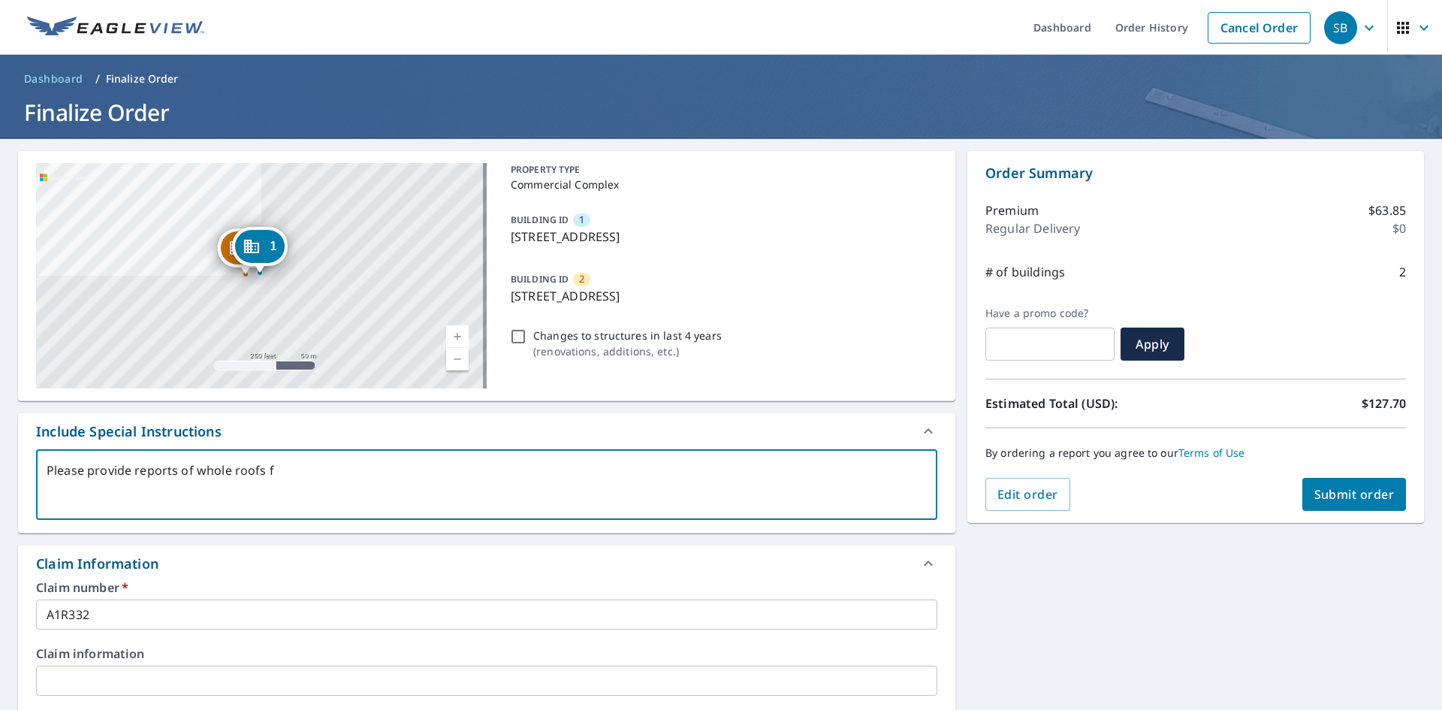
checkbox input "true"
type textarea "Please provide reports of whole roofs for"
type textarea "x"
checkbox input "true"
type textarea "Please provide reports of whole roofs for"
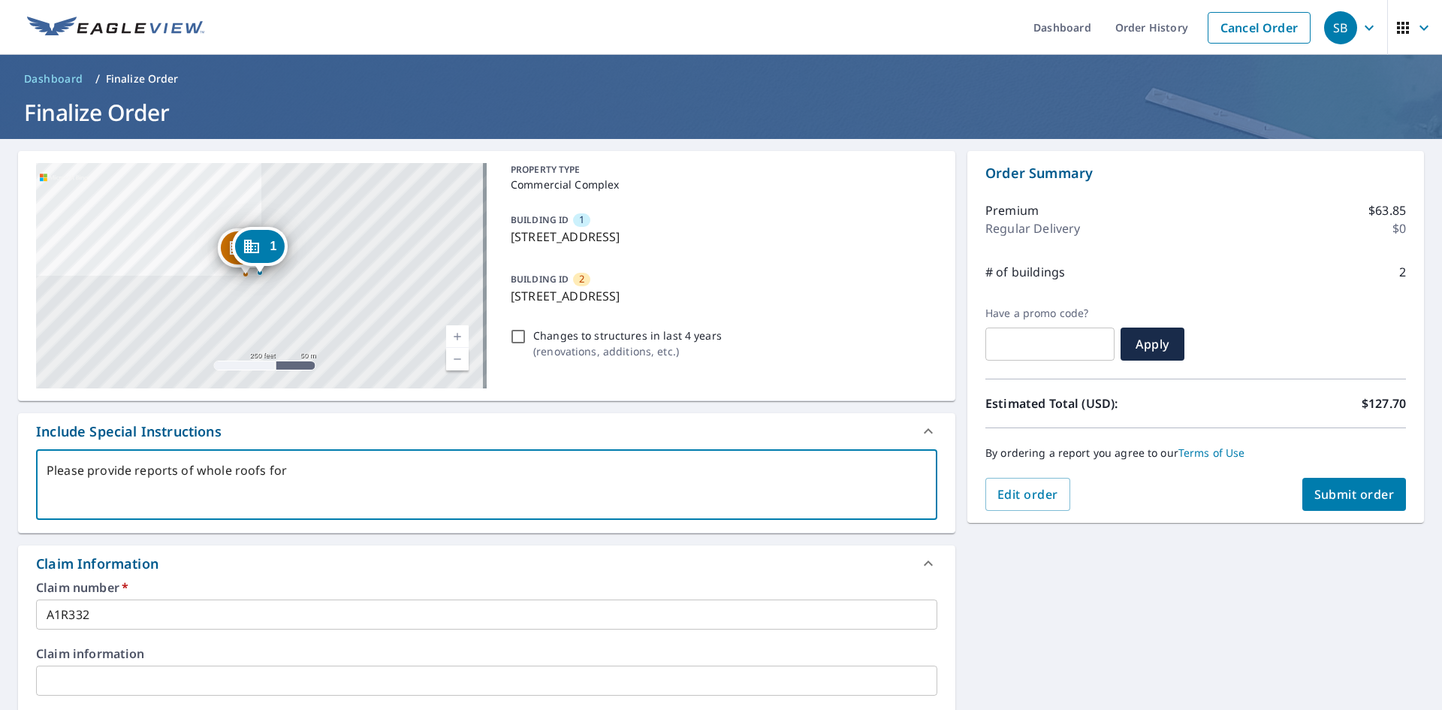
type textarea "x"
checkbox input "true"
type textarea "Please provide reports of whole roofs for b"
type textarea "x"
checkbox input "true"
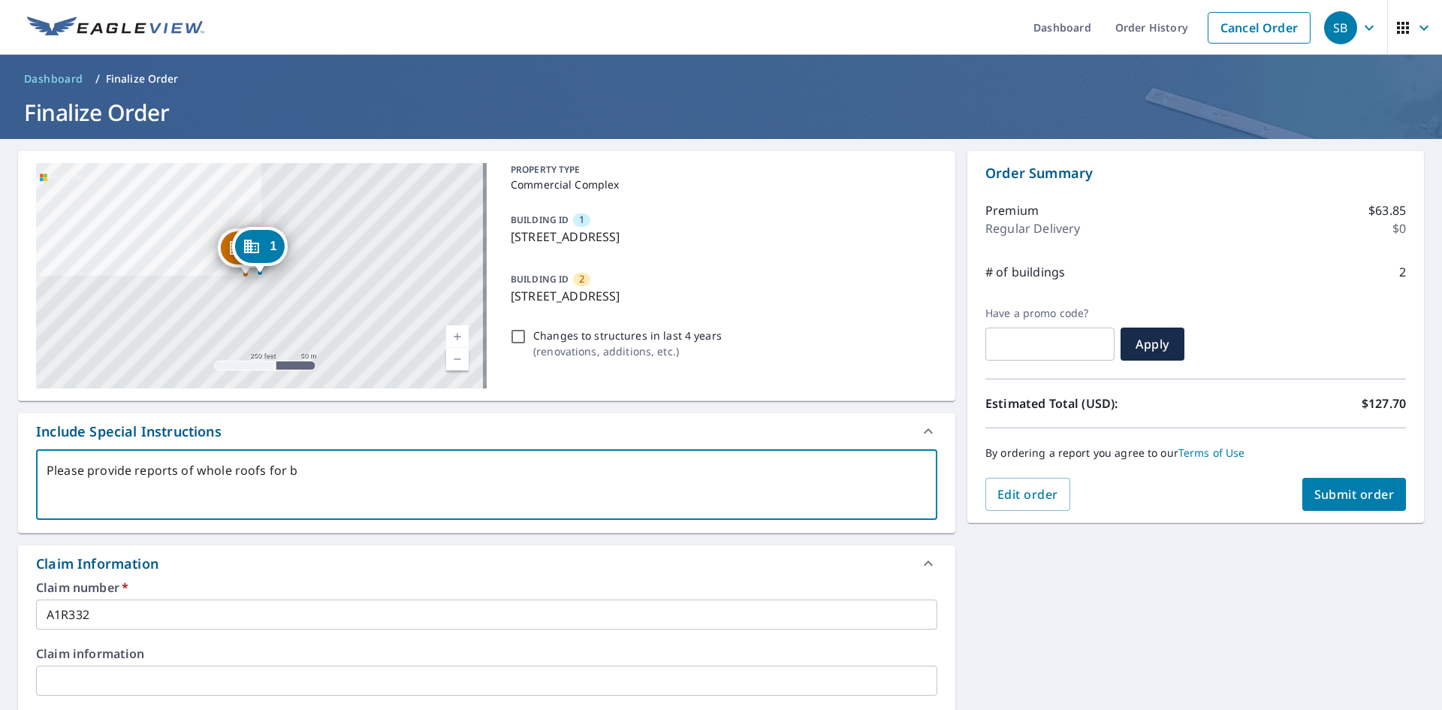
type textarea "Please provide reports of whole roofs for"
type textarea "x"
checkbox input "true"
type textarea "Please provide reports of whole roofs for p"
type textarea "x"
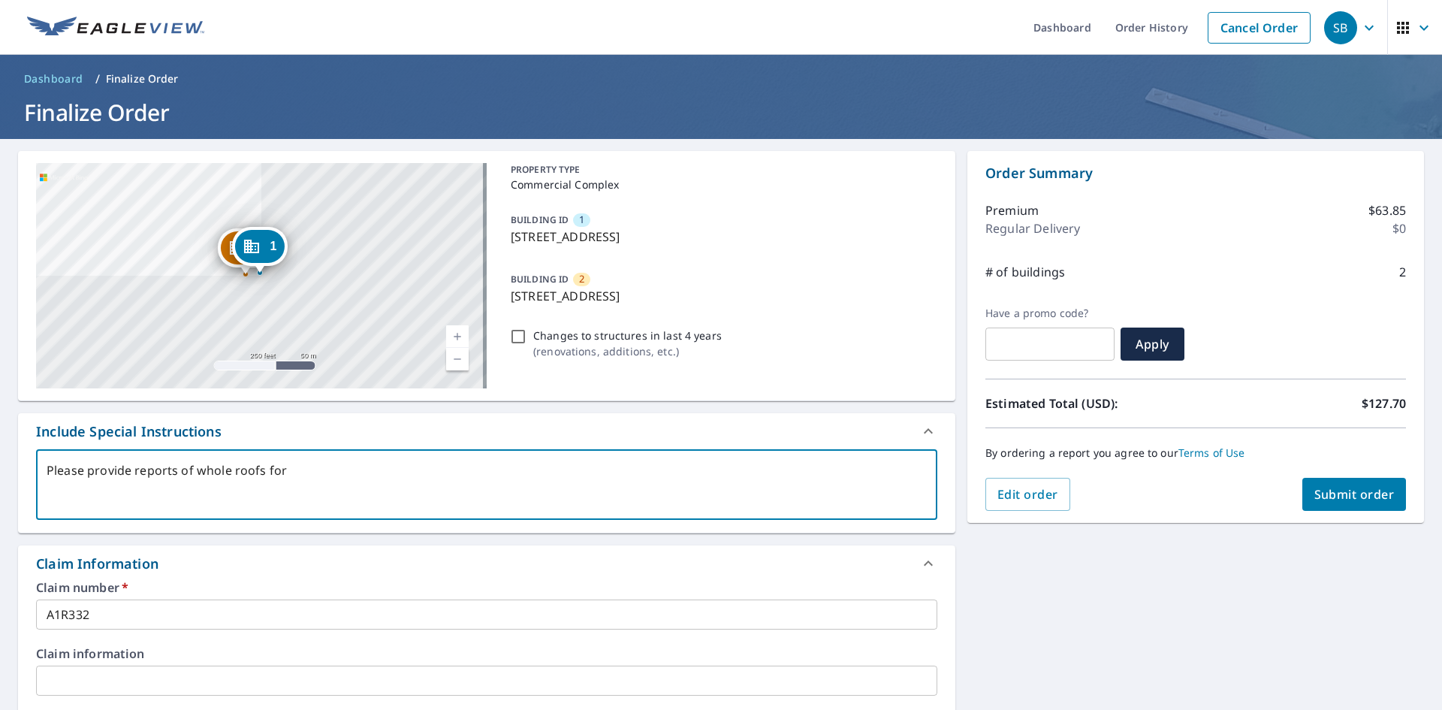
checkbox input "true"
type textarea "Please provide reports of whole roofs for pi"
type textarea "x"
checkbox input "true"
type textarea "Please provide reports of whole roofs for pin"
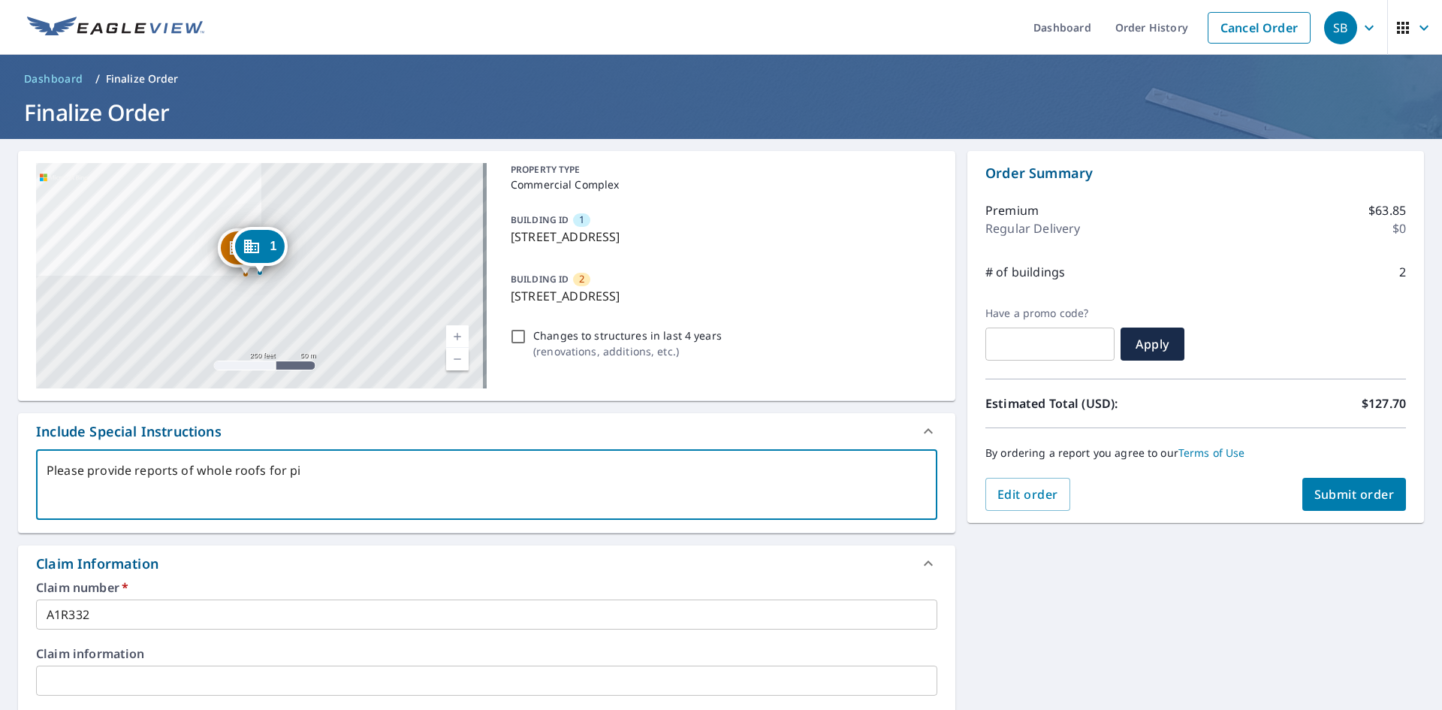
type textarea "x"
checkbox input "true"
type textarea "Please provide reports of whole roofs for pinn"
type textarea "x"
checkbox input "true"
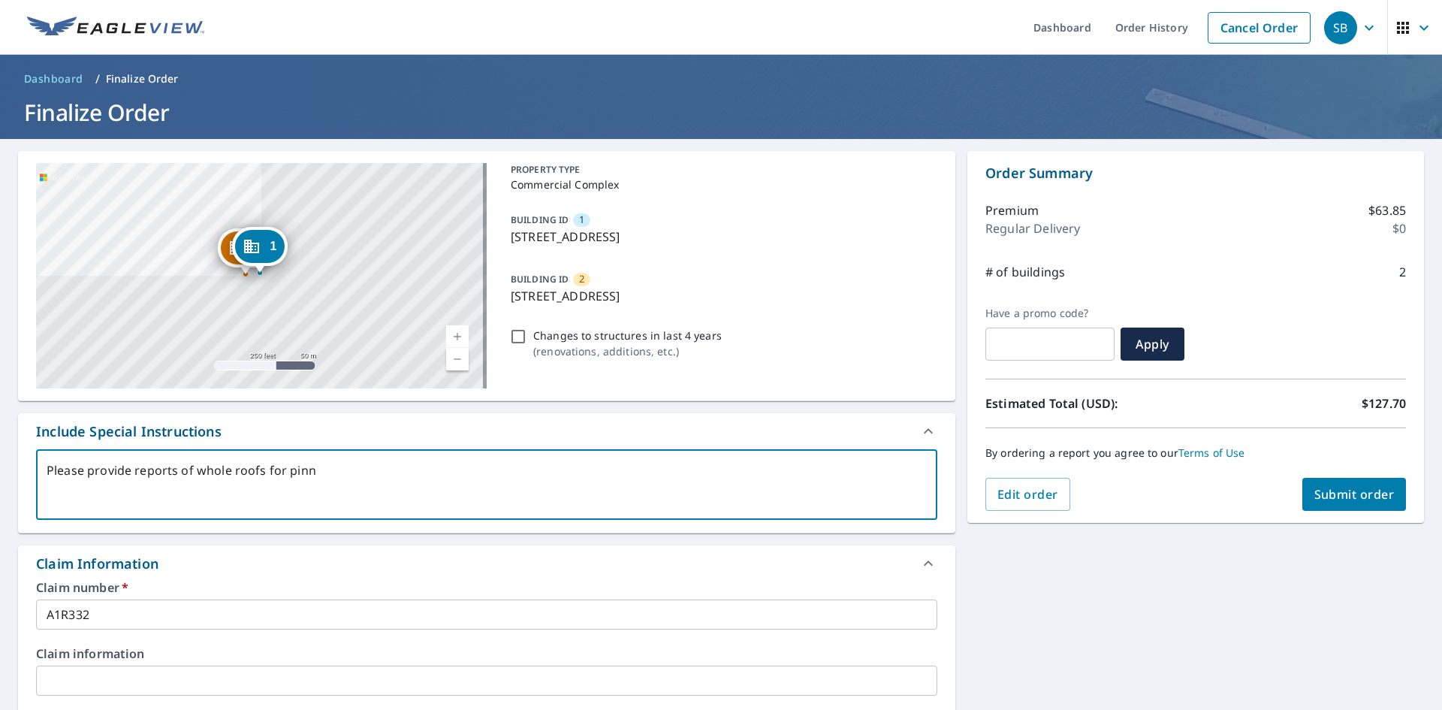
type textarea "Please provide reports of whole roofs for pinne"
type textarea "x"
checkbox input "true"
type textarea "Please provide reports of whole roofs for pinned"
type textarea "x"
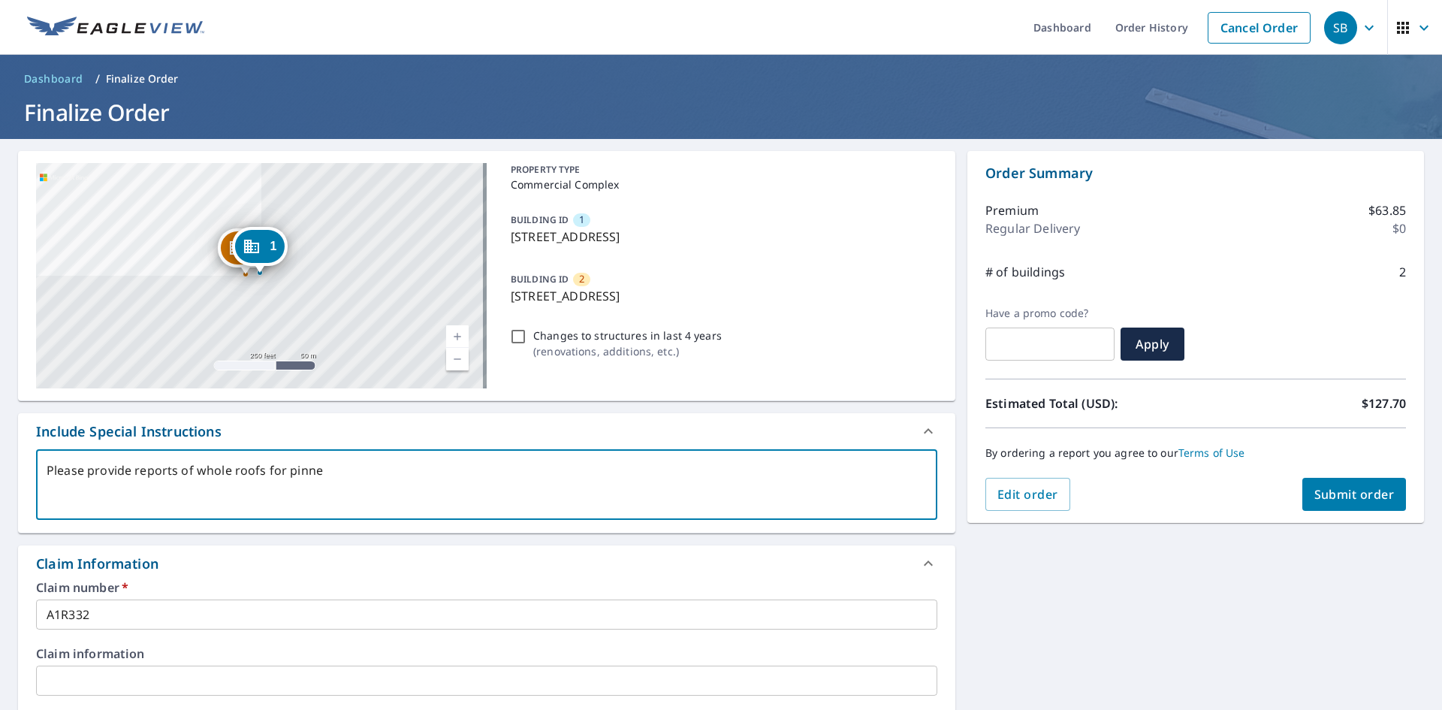
checkbox input "true"
type textarea "Please provide reports of whole roofs for pinned"
type textarea "x"
checkbox input "true"
type textarea "Please provide reports of whole roofs for pinned b"
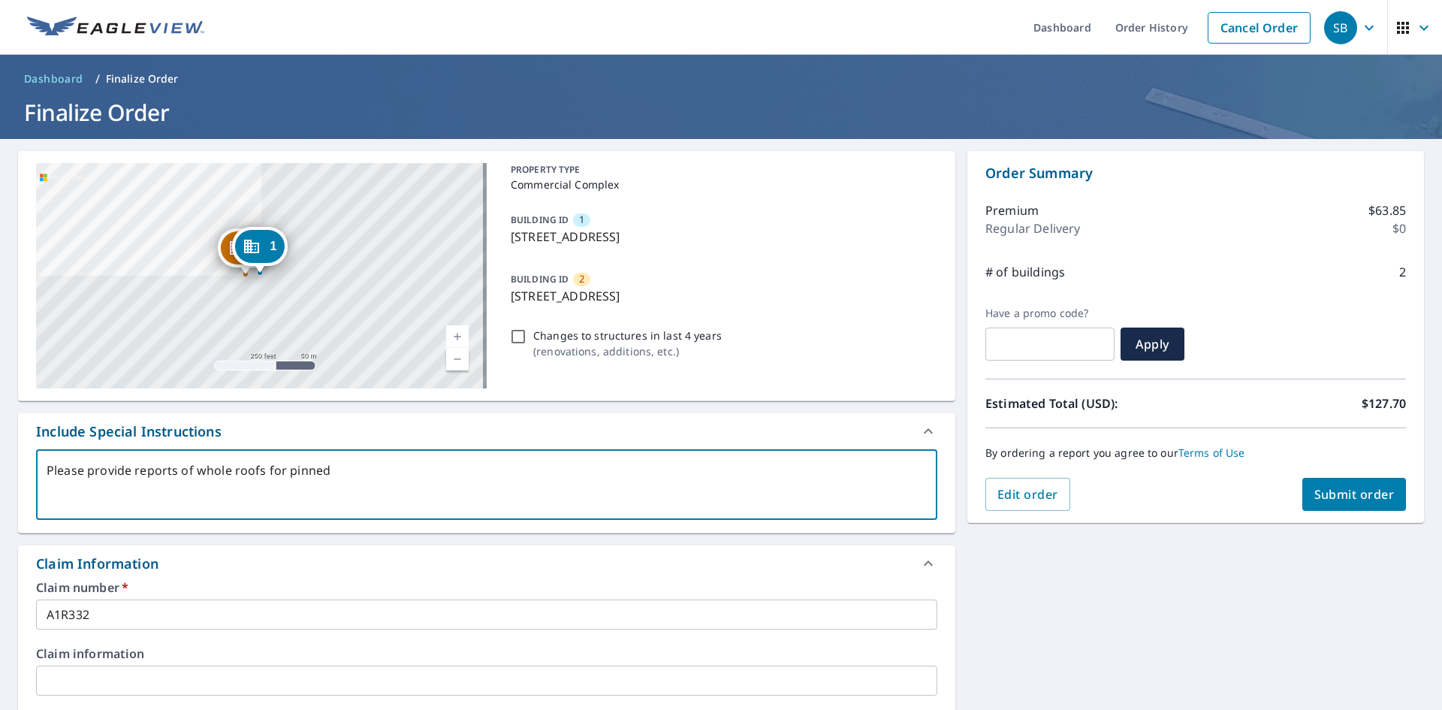
type textarea "x"
checkbox input "true"
type textarea "Please provide reports of whole roofs for pinned bu"
type textarea "x"
checkbox input "true"
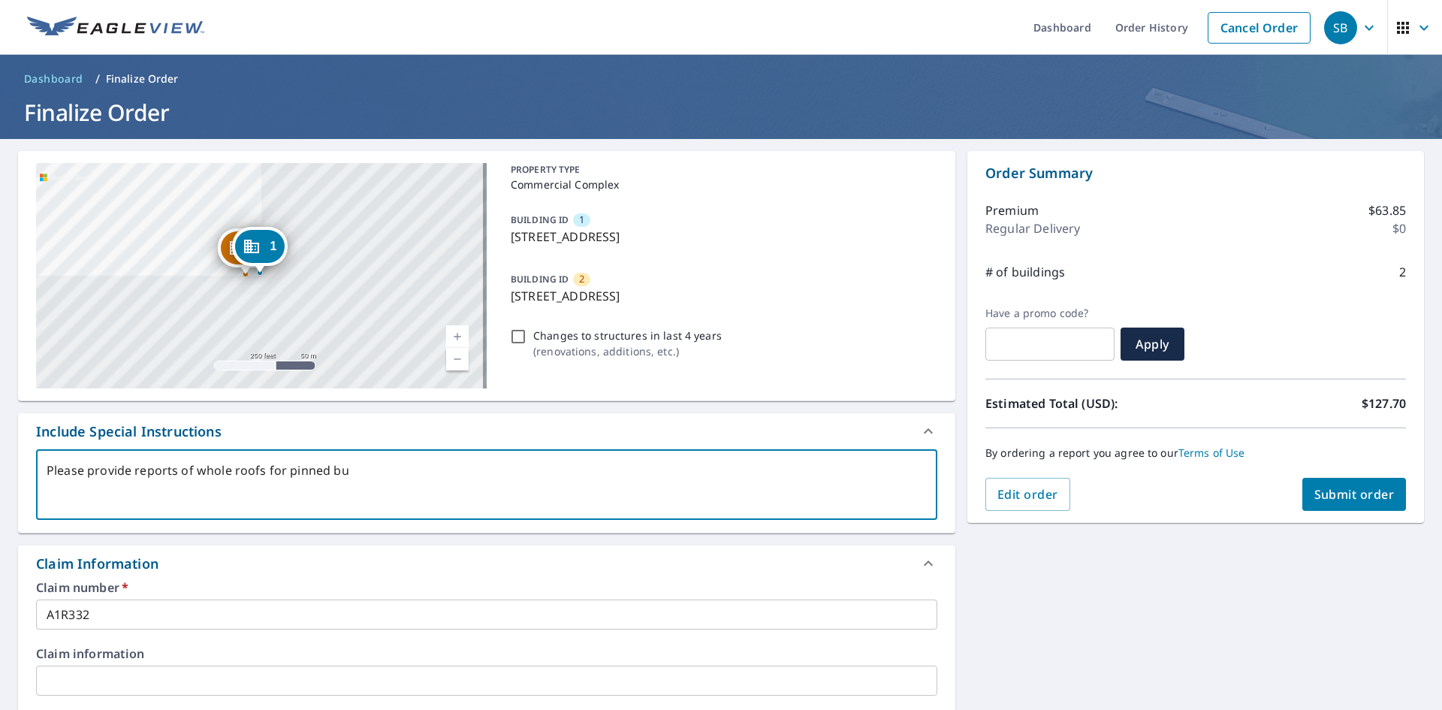
type textarea "Please provide reports of whole roofs for pinned [PERSON_NAME]"
type textarea "x"
checkbox input "true"
type textarea "Please provide reports of whole roofs for pinned buil"
type textarea "x"
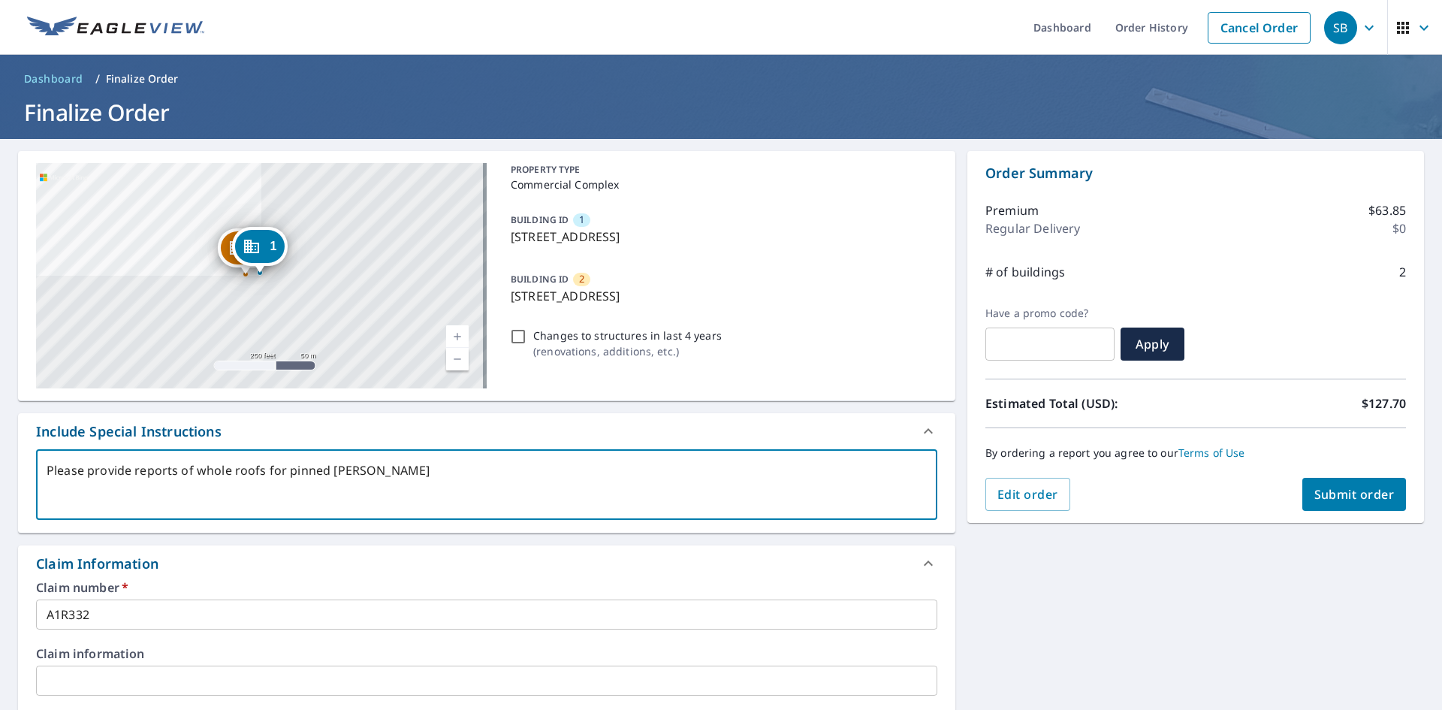
checkbox input "true"
type textarea "Please provide reports of whole roofs for pinned build"
type textarea "x"
checkbox input "true"
type textarea "Please provide reports of whole roofs for pinned buildi"
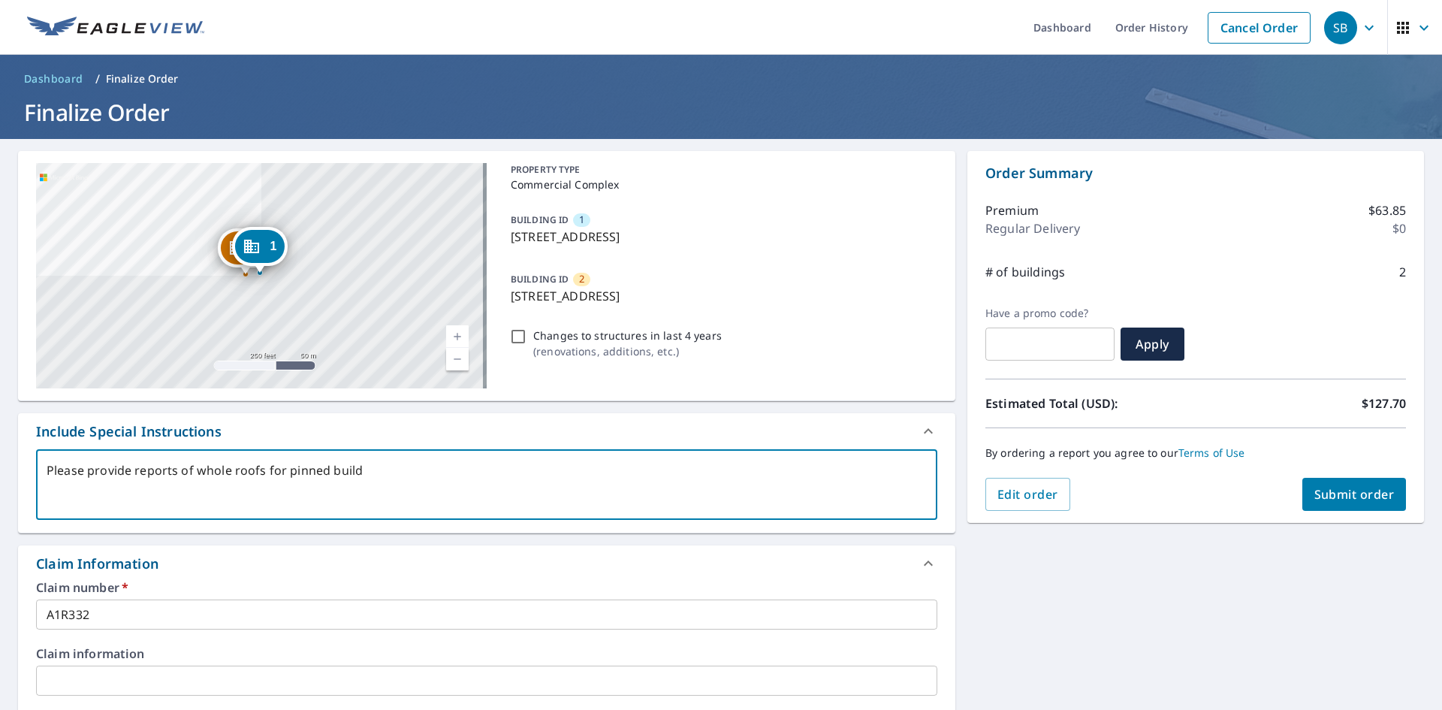
type textarea "x"
checkbox input "true"
type textarea "Please provide reports of whole roofs for pinned buildin"
type textarea "x"
checkbox input "true"
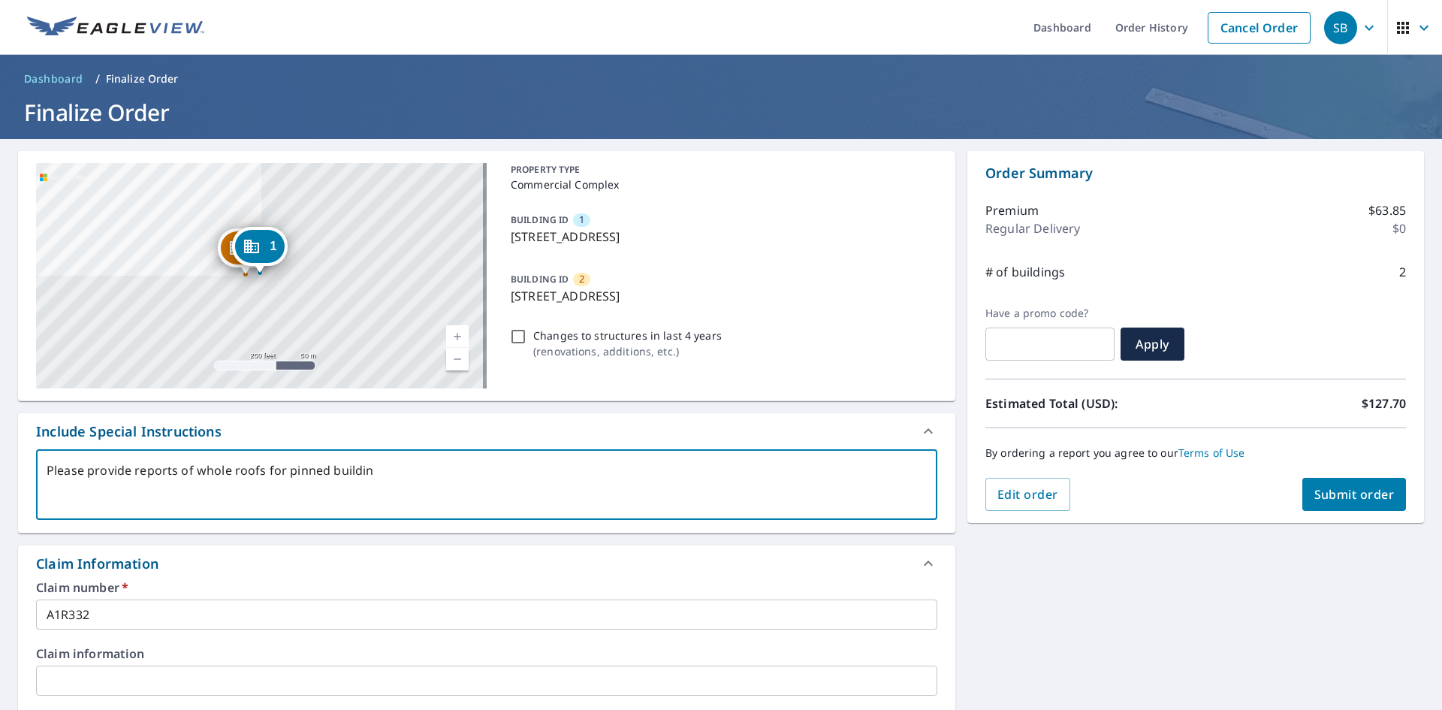
type textarea "Please provide reports of whole roofs for pinned building"
type textarea "x"
checkbox input "true"
type textarea "Please provide reports of whole roofs for pinned buildings"
type textarea "x"
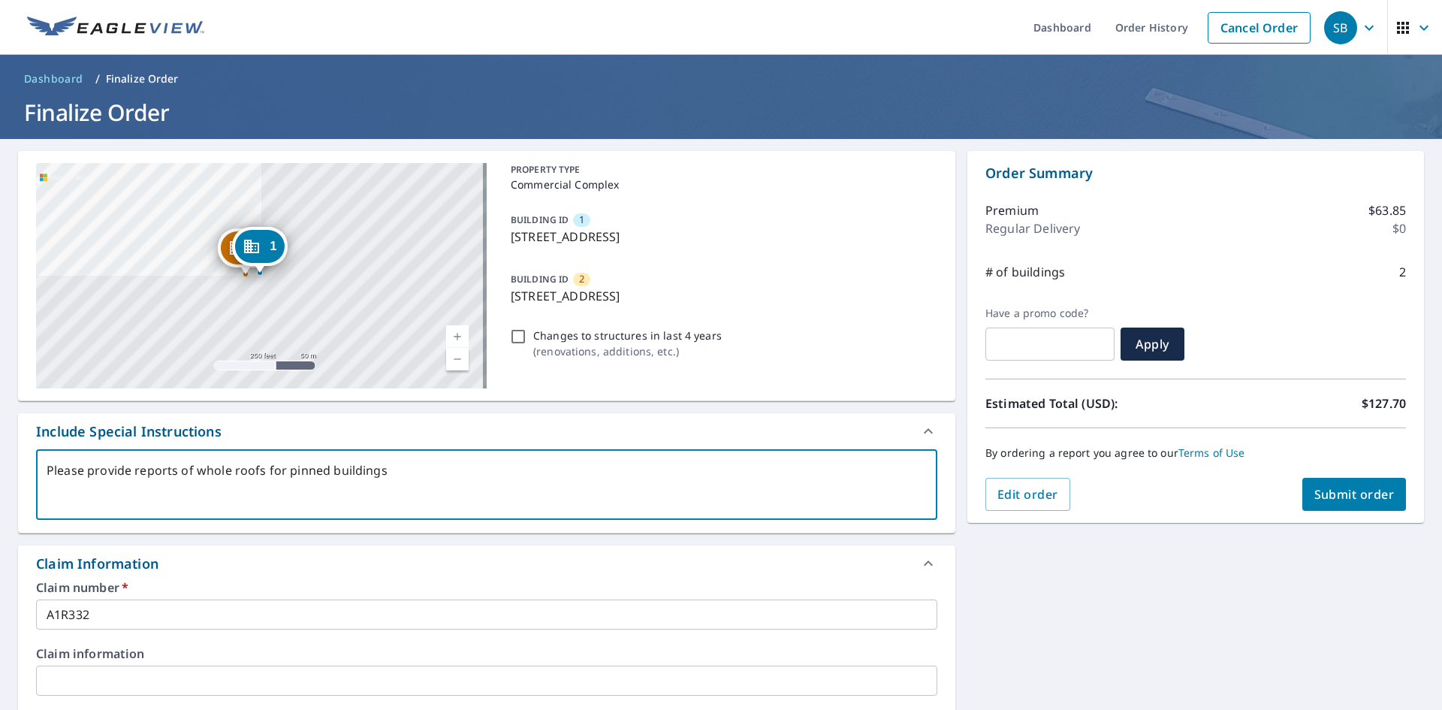
checkbox input "true"
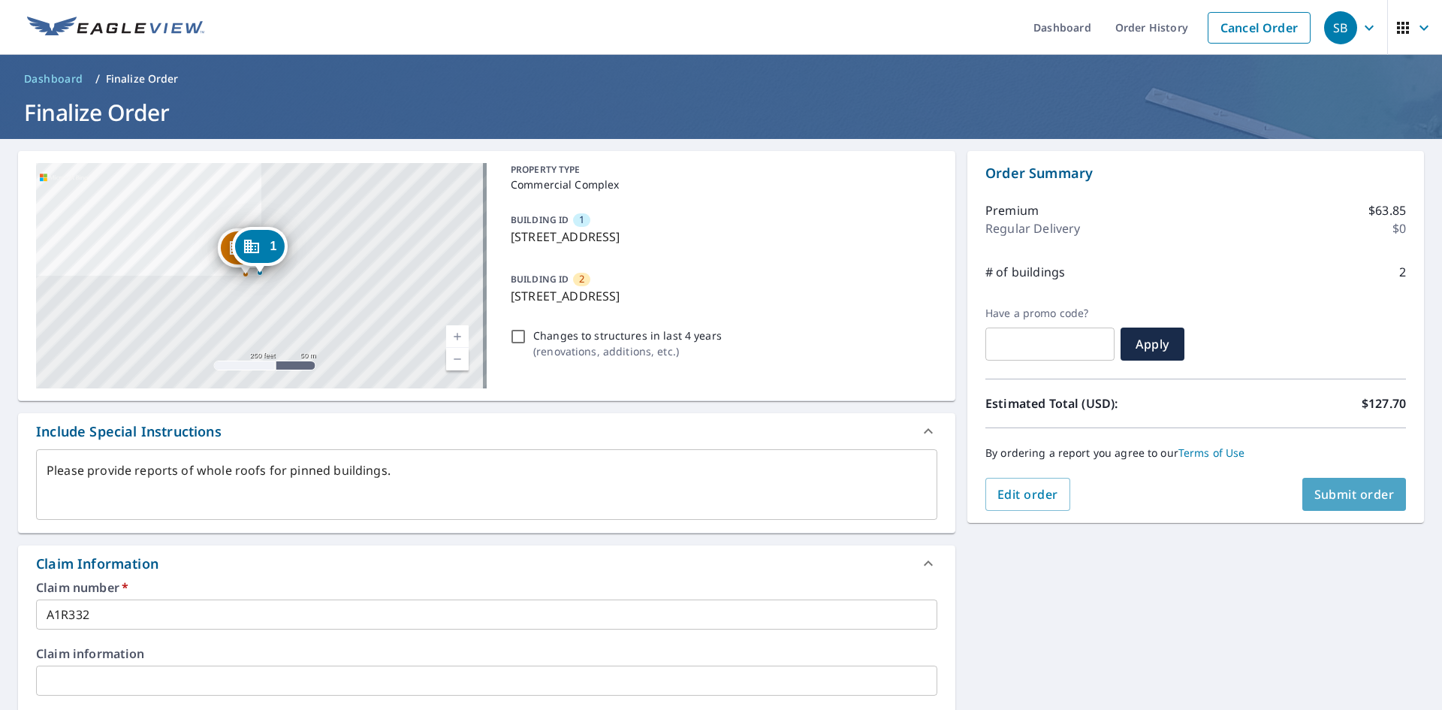
click at [1351, 483] on button "Submit order" at bounding box center [1354, 494] width 104 height 33
